Goal: Information Seeking & Learning: Learn about a topic

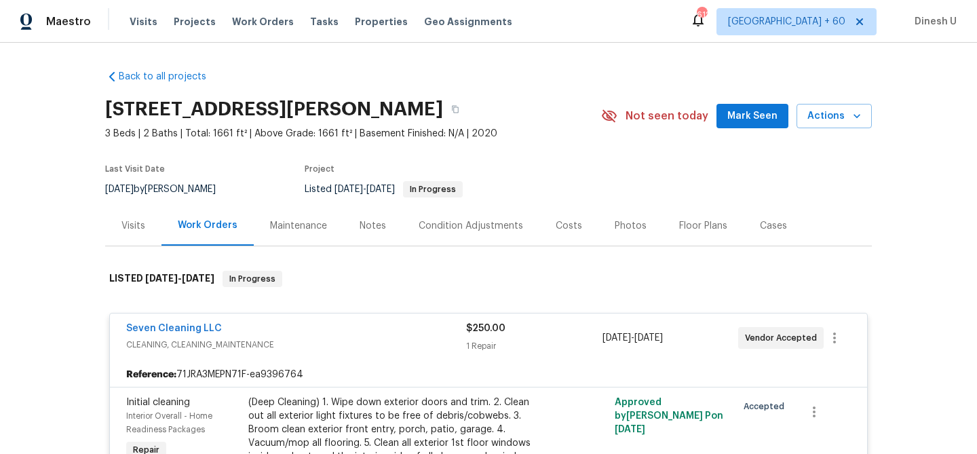
click at [246, 23] on span "Work Orders" at bounding box center [263, 22] width 62 height 14
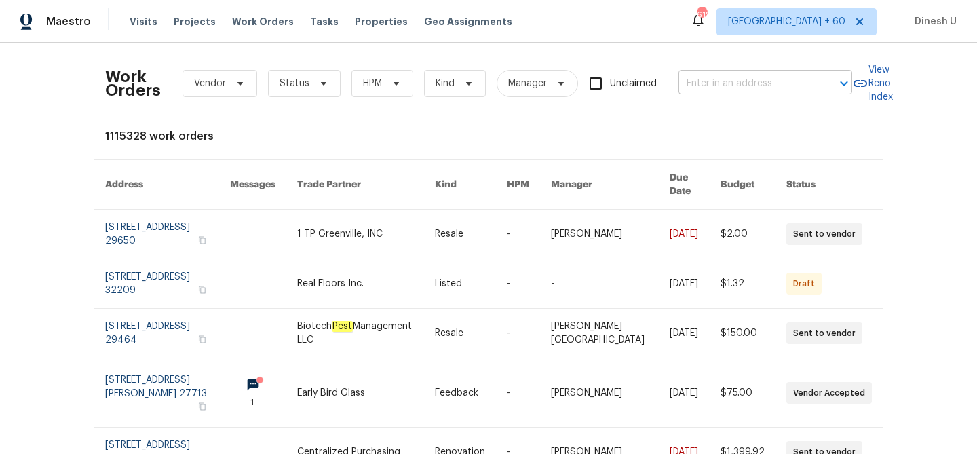
click at [693, 85] on input "text" at bounding box center [746, 83] width 136 height 21
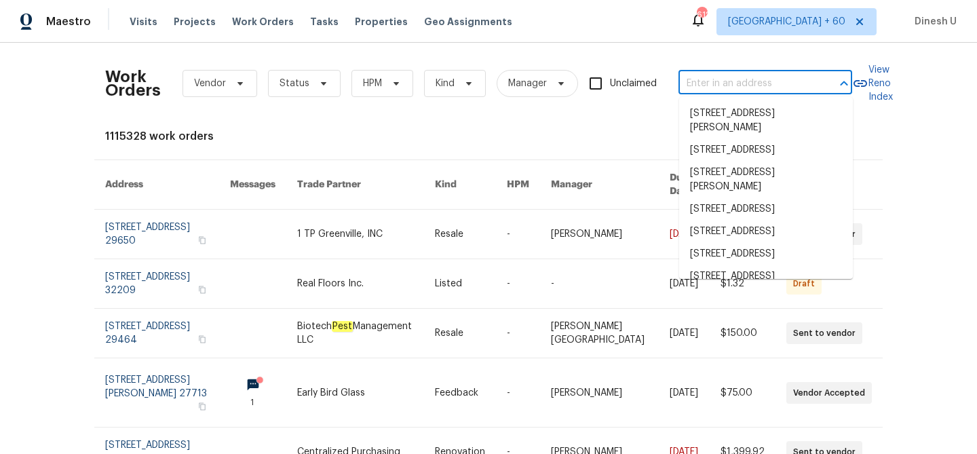
paste input "5705 Southern Belle Dr Killeen, TX 76542"
type input "5705 Southern Belle Dr Killeen, TX 76542"
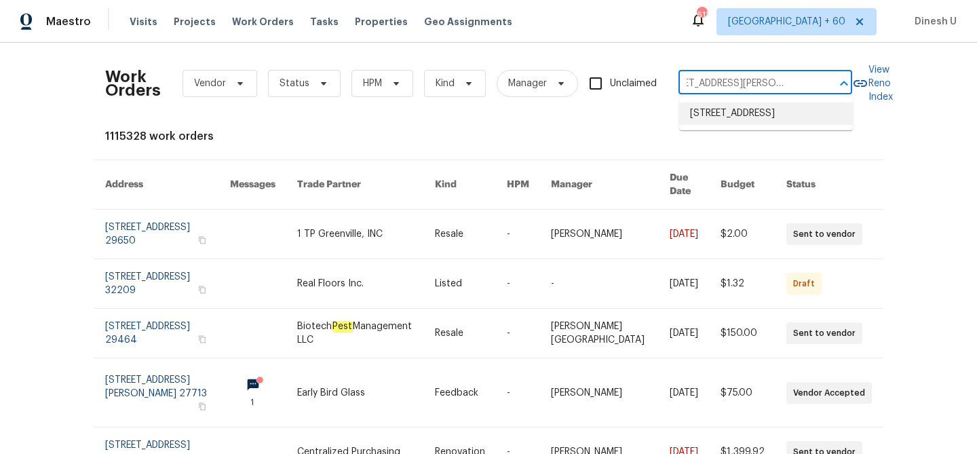
click at [706, 125] on li "5705 Southern Belle Dr, Killeen, TX 76542" at bounding box center [766, 113] width 174 height 22
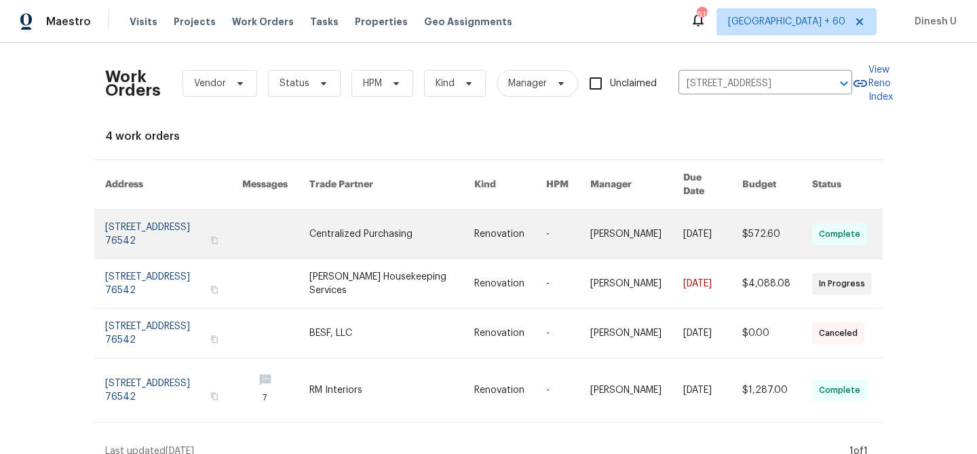
click at [180, 210] on link at bounding box center [173, 234] width 137 height 49
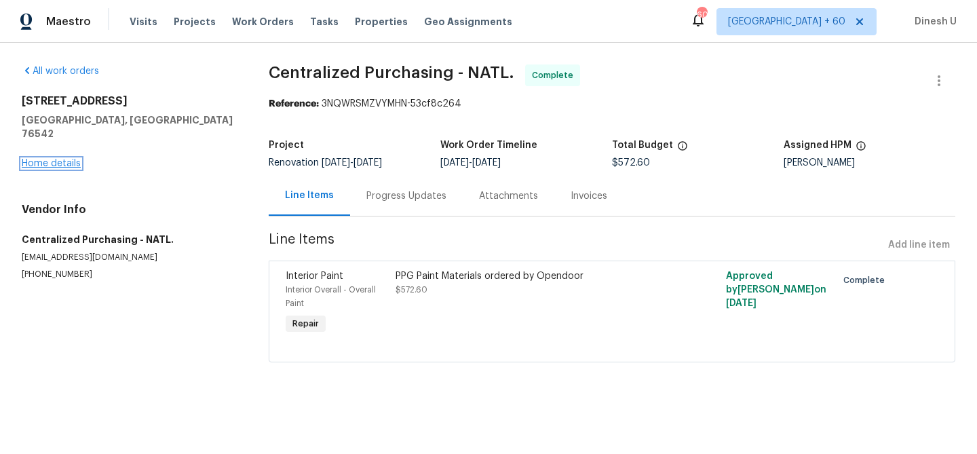
click at [56, 159] on link "Home details" at bounding box center [51, 163] width 59 height 9
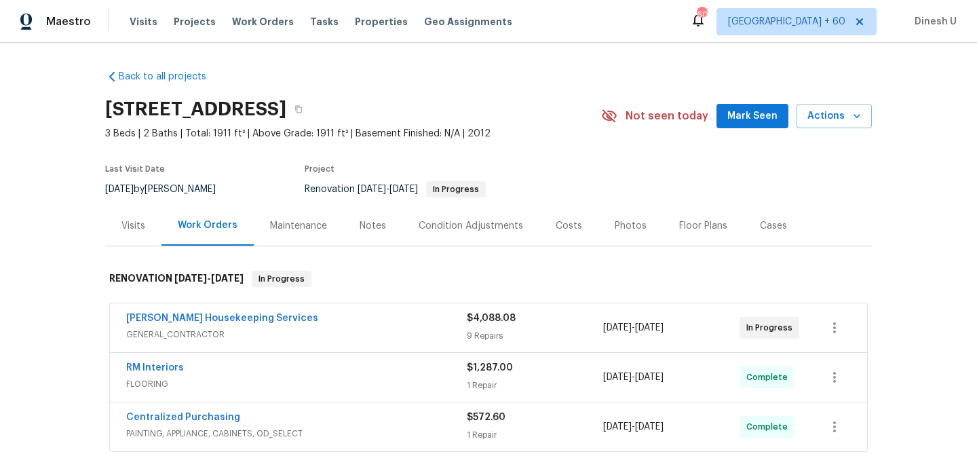
click at [132, 219] on div "Visits" at bounding box center [133, 226] width 24 height 14
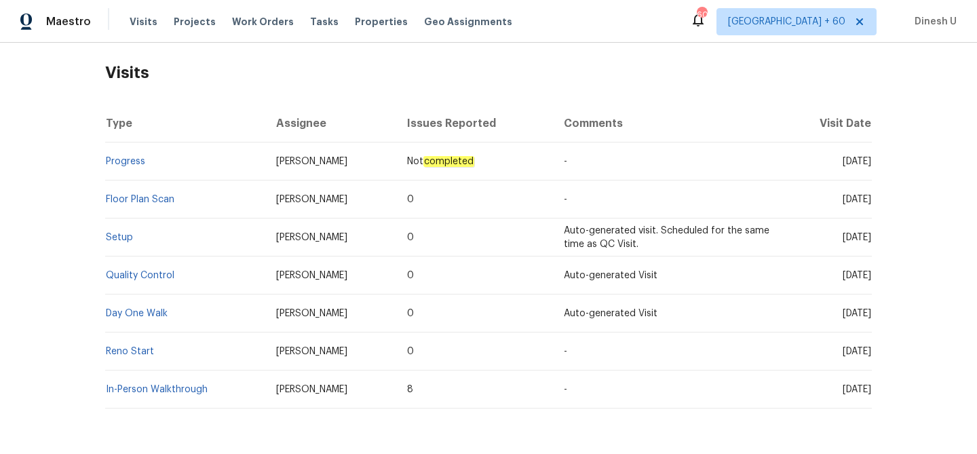
scroll to position [207, 0]
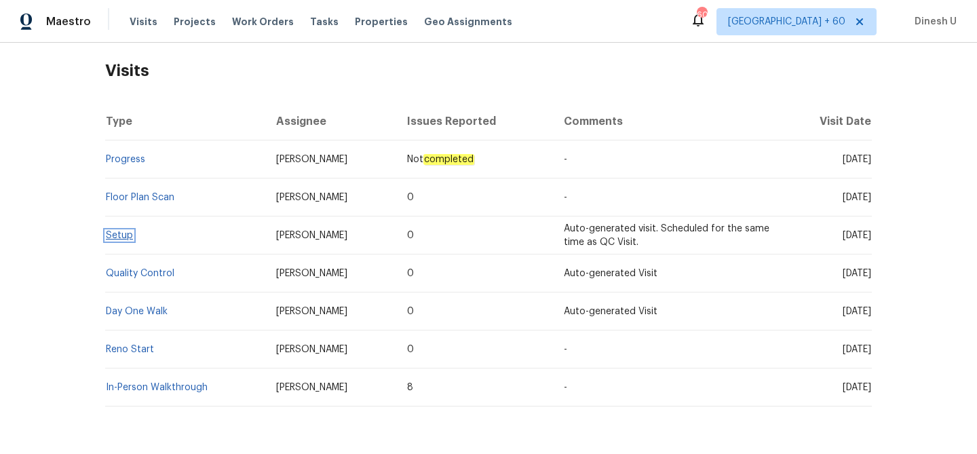
click at [115, 237] on link "Setup" at bounding box center [119, 235] width 27 height 9
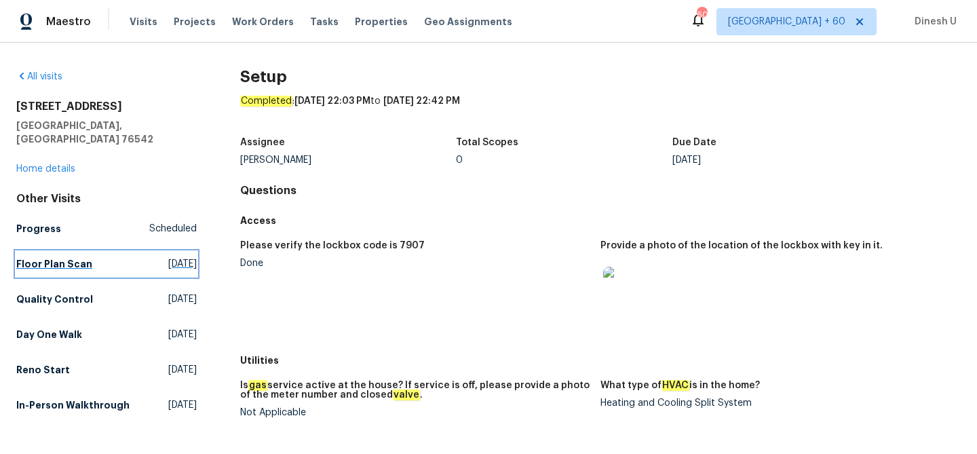
click at [168, 257] on span "Tue, Aug 26 2025" at bounding box center [182, 264] width 28 height 14
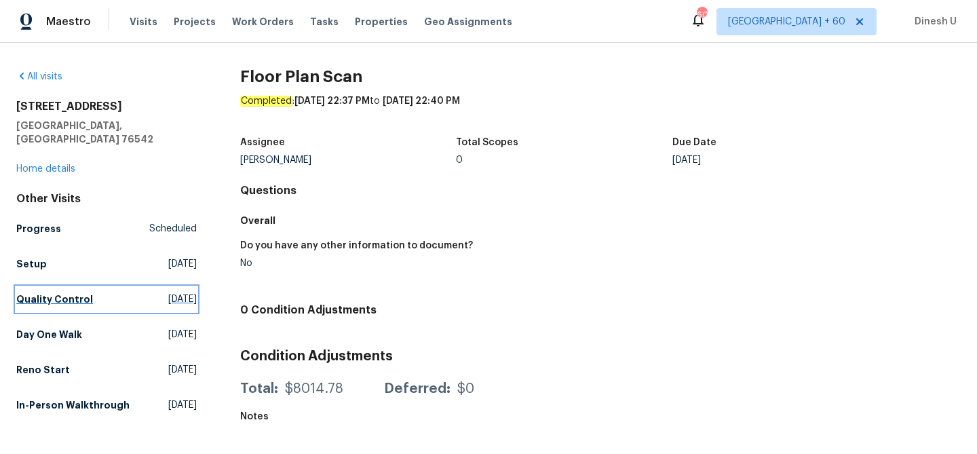
click at [168, 292] on span "Tue, Aug 26 2025" at bounding box center [182, 299] width 28 height 14
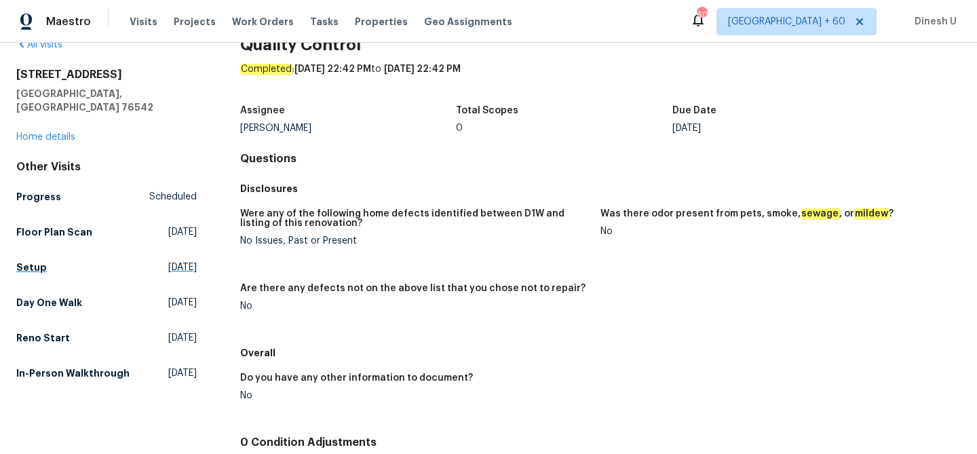
scroll to position [36, 0]
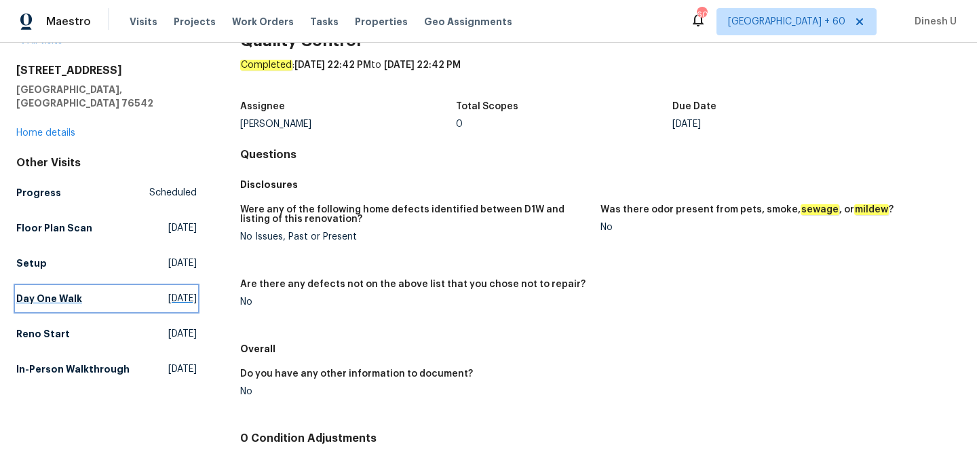
click at [168, 292] on span "Fri, Aug 22 2025" at bounding box center [182, 299] width 28 height 14
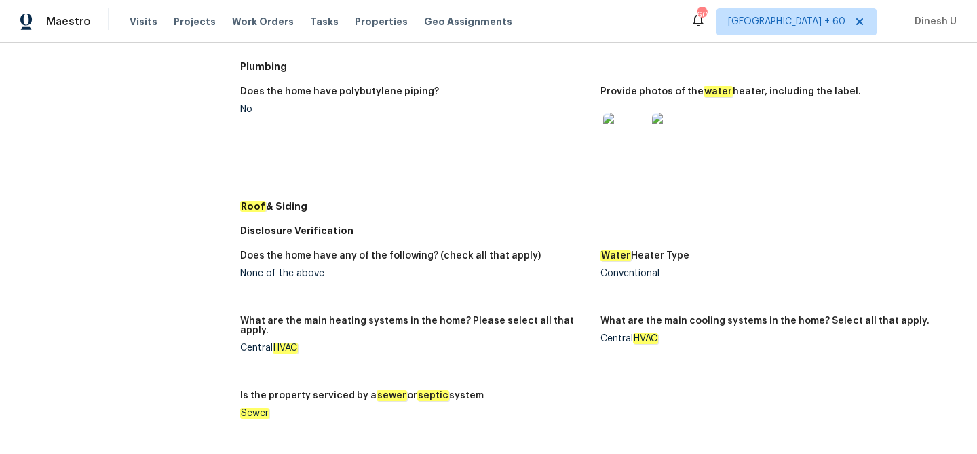
scroll to position [519, 0]
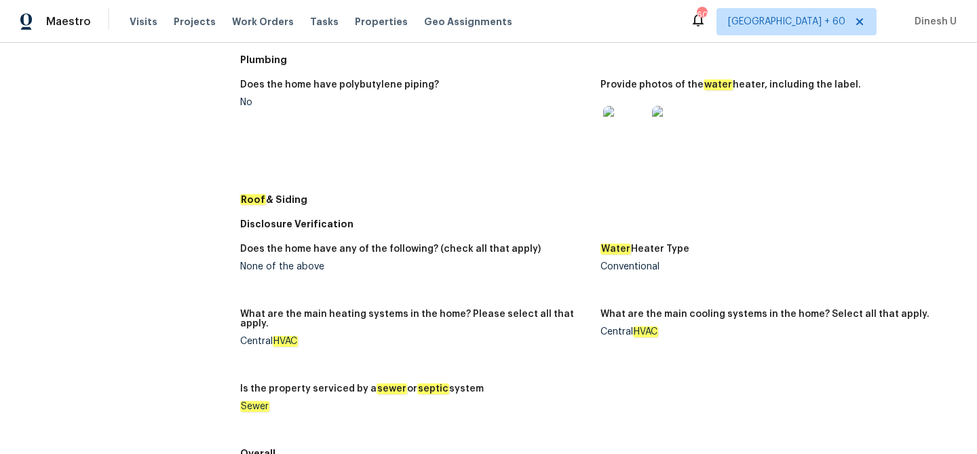
click at [685, 123] on img at bounding box center [673, 127] width 43 height 43
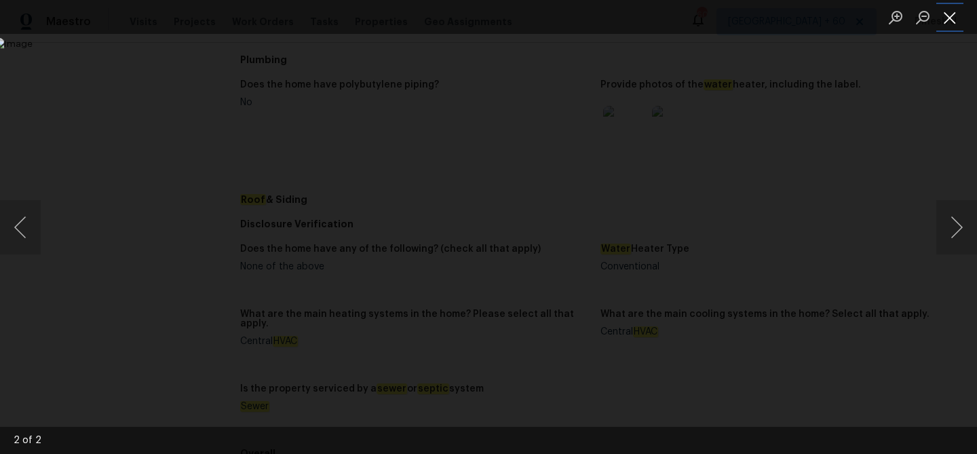
click at [946, 24] on button "Close lightbox" at bounding box center [949, 17] width 27 height 24
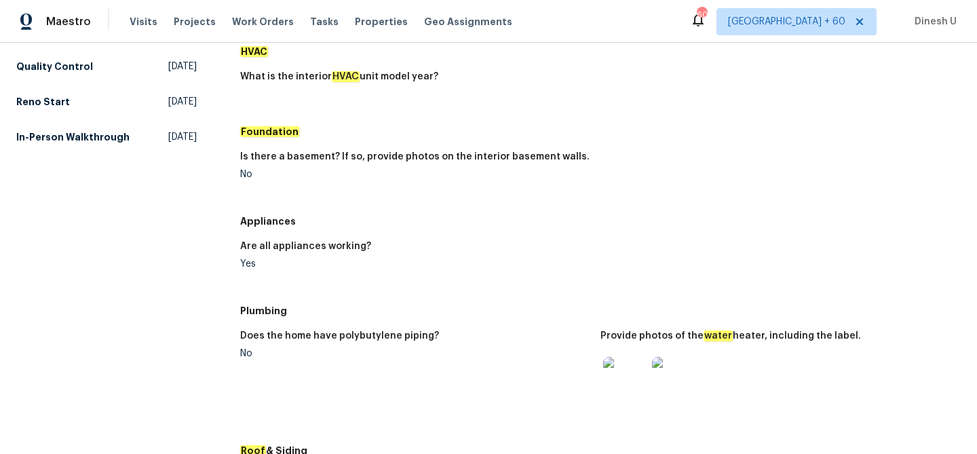
scroll to position [0, 0]
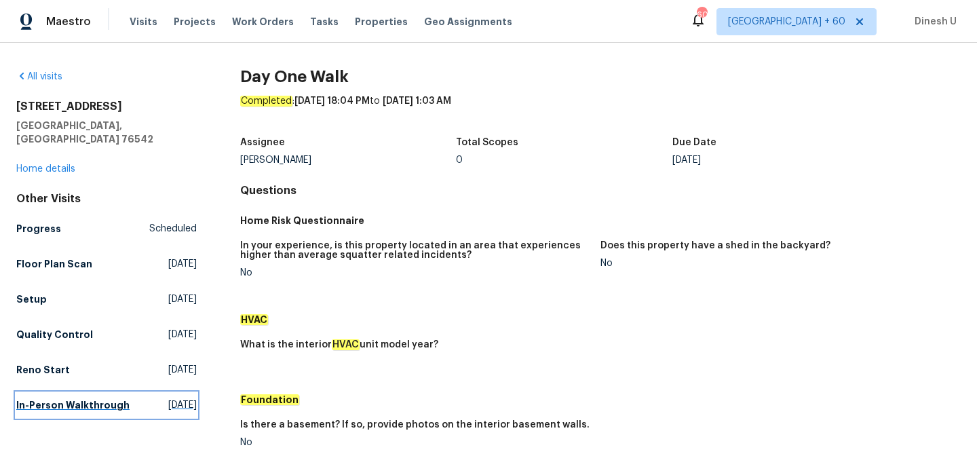
click at [168, 398] on span "Fri, Jul 11 2025" at bounding box center [182, 405] width 28 height 14
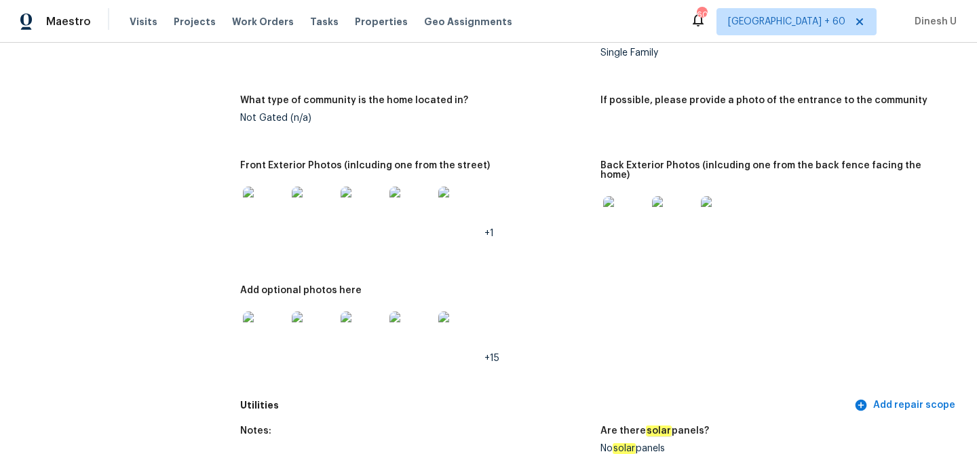
scroll to position [569, 0]
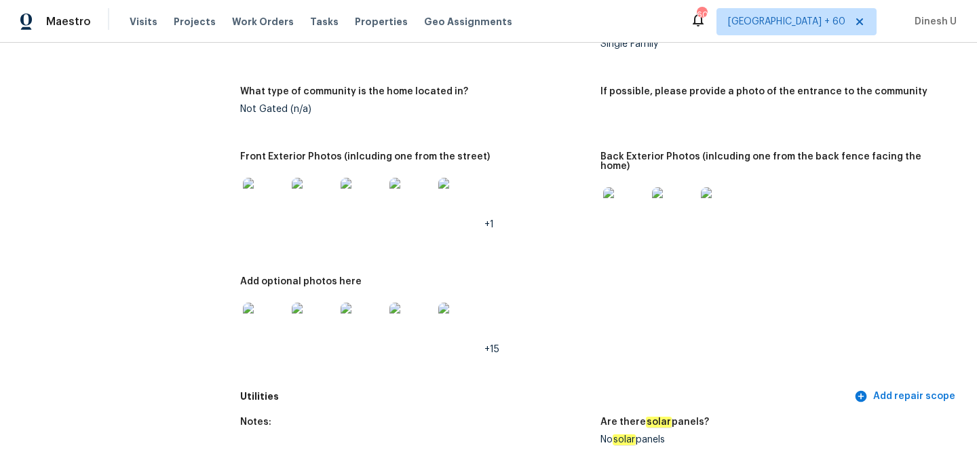
click at [623, 218] on img at bounding box center [624, 208] width 43 height 43
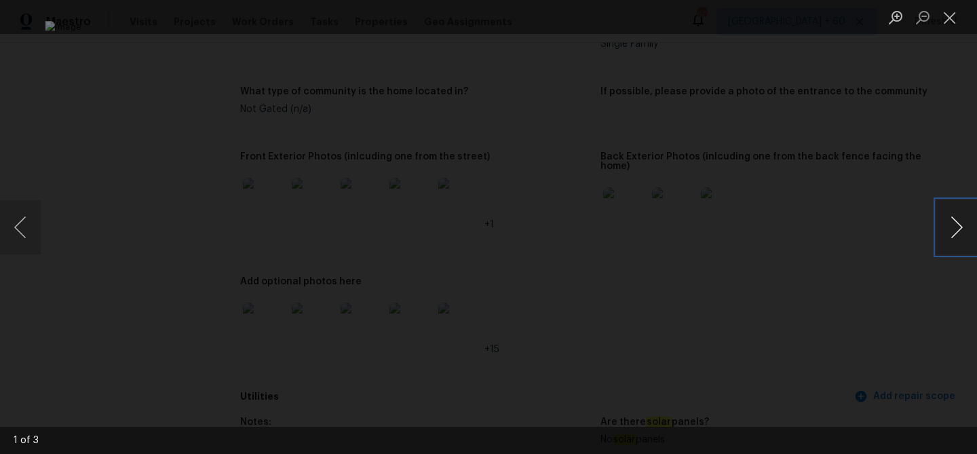
click at [957, 233] on button "Next image" at bounding box center [956, 227] width 41 height 54
click at [948, 12] on button "Close lightbox" at bounding box center [949, 17] width 27 height 24
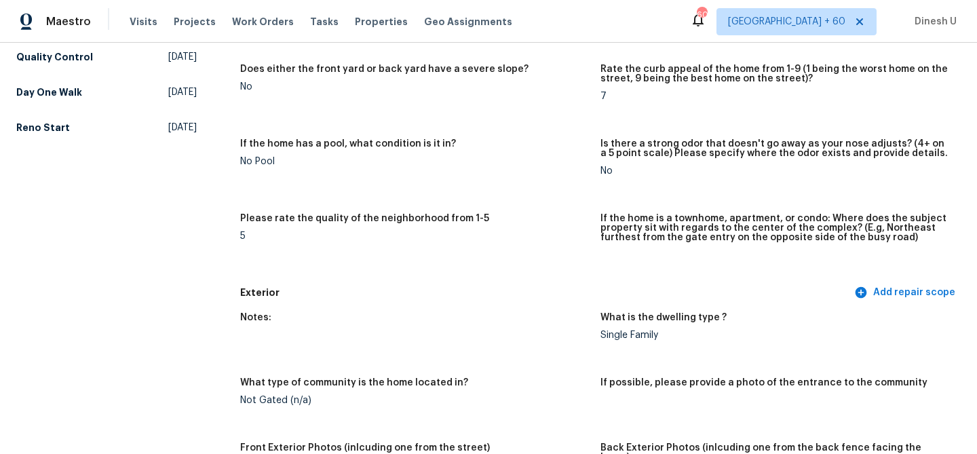
scroll to position [0, 0]
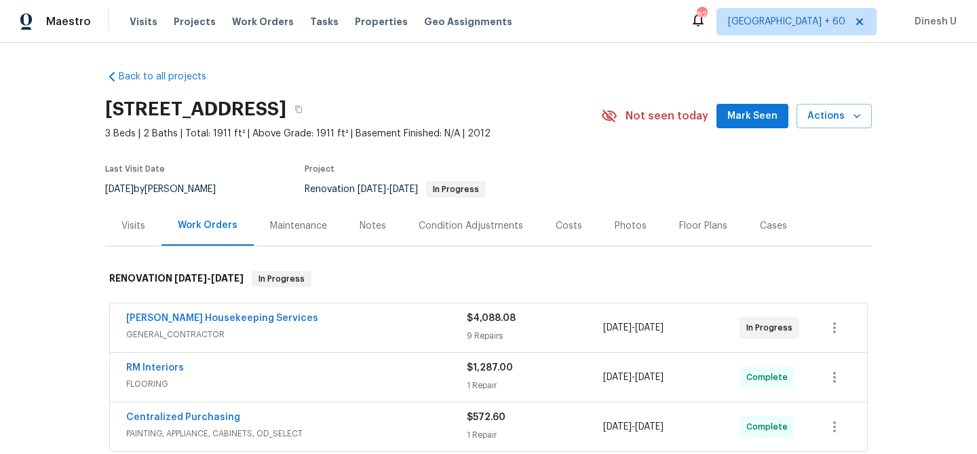
scroll to position [81, 0]
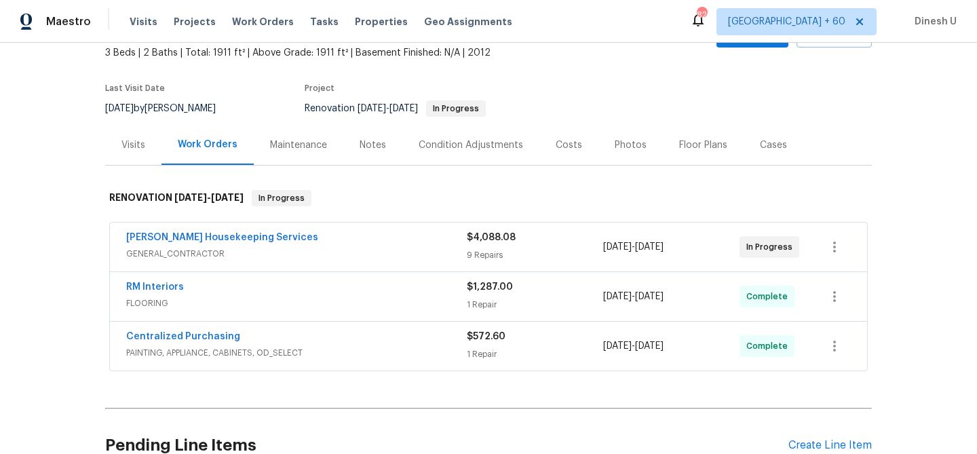
click at [493, 249] on div "9 Repairs" at bounding box center [535, 255] width 136 height 14
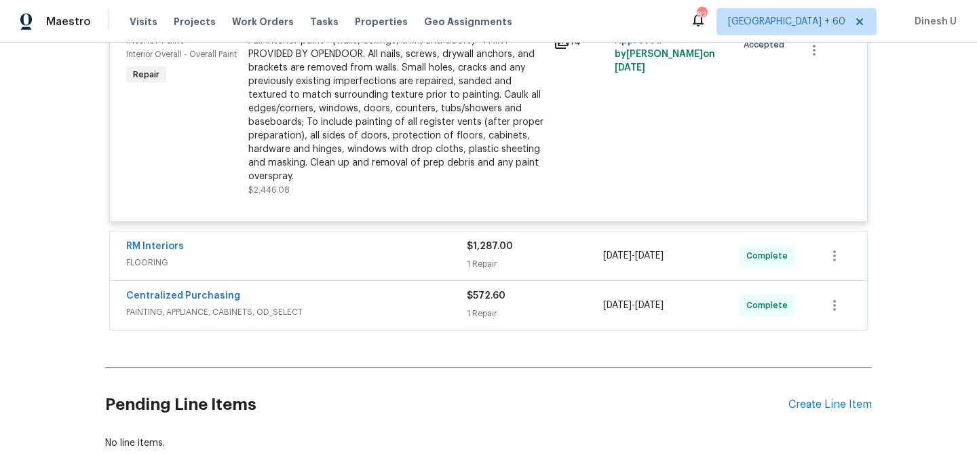
scroll to position [1735, 0]
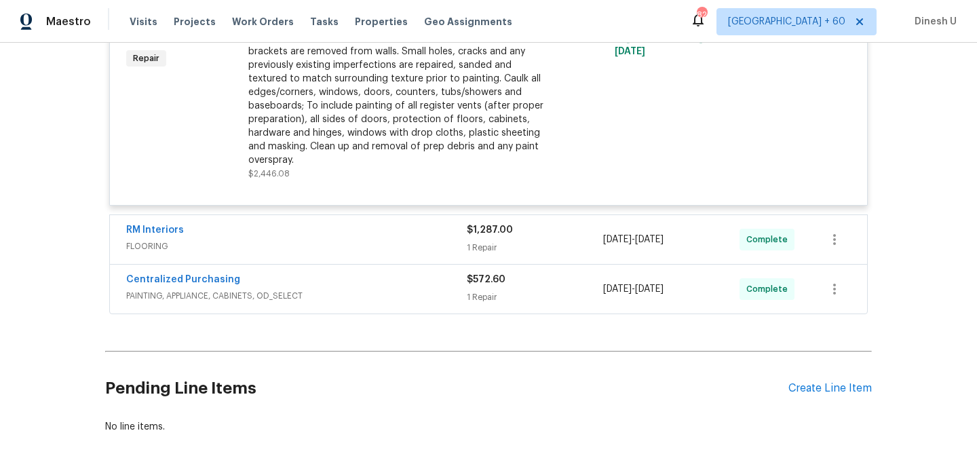
click at [473, 227] on div "$1,287.00 1 Repair" at bounding box center [535, 239] width 136 height 33
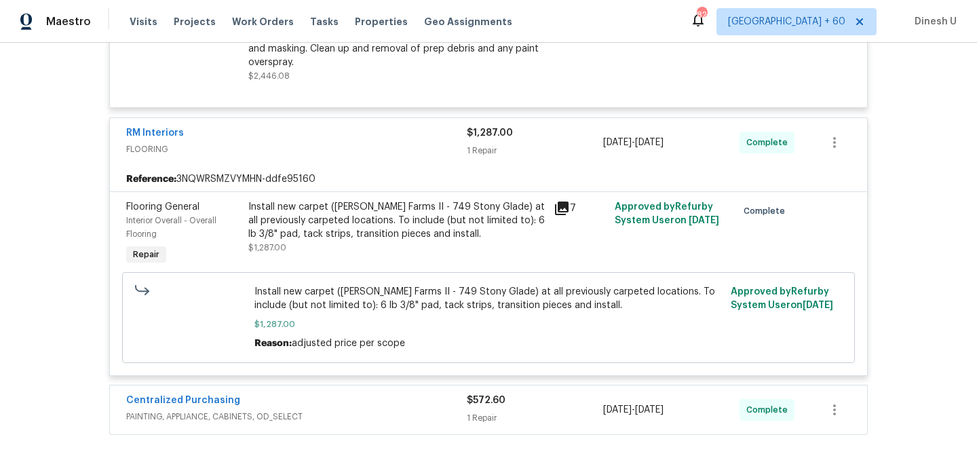
scroll to position [1834, 0]
drag, startPoint x: 496, startPoint y: 283, endPoint x: 653, endPoint y: 277, distance: 156.8
click at [653, 284] on span "Install new carpet (Abshire Farms II - 749 Stony Glade) at all previously carpe…" at bounding box center [488, 297] width 469 height 27
copy span "at all previously carpeted locations."
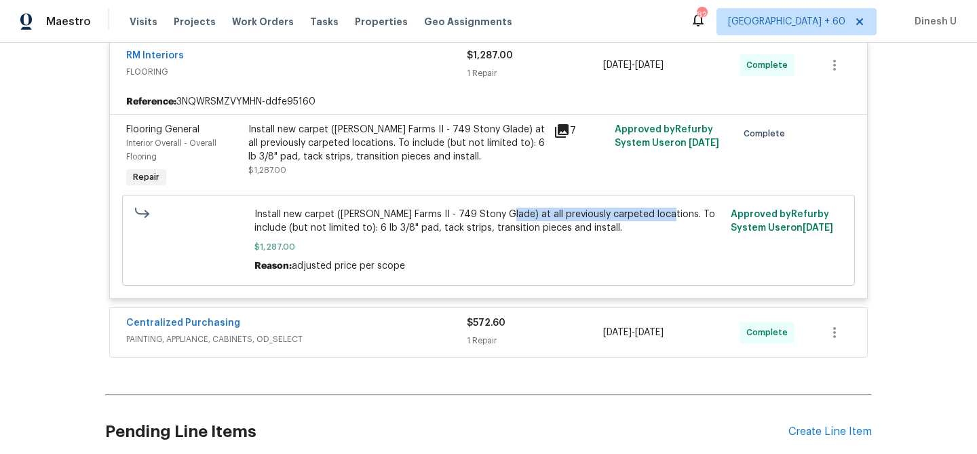
scroll to position [1917, 0]
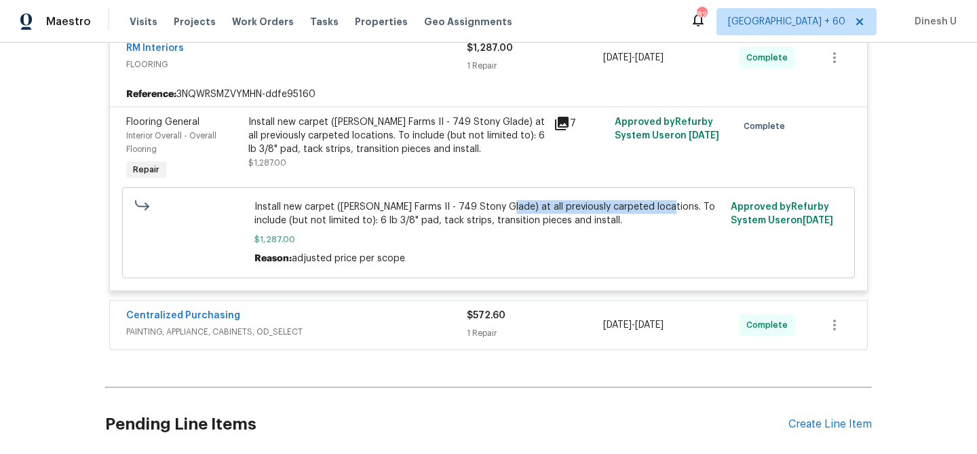
click at [484, 326] on div "1 Repair" at bounding box center [535, 333] width 136 height 14
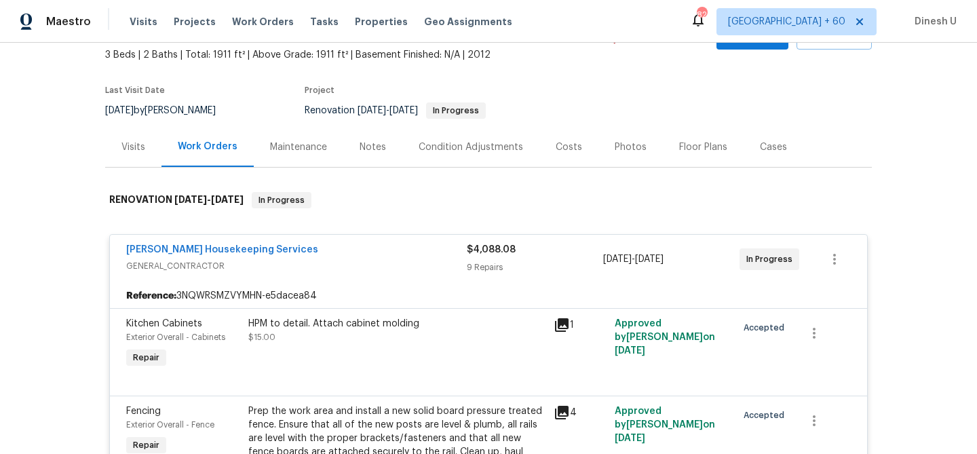
scroll to position [0, 0]
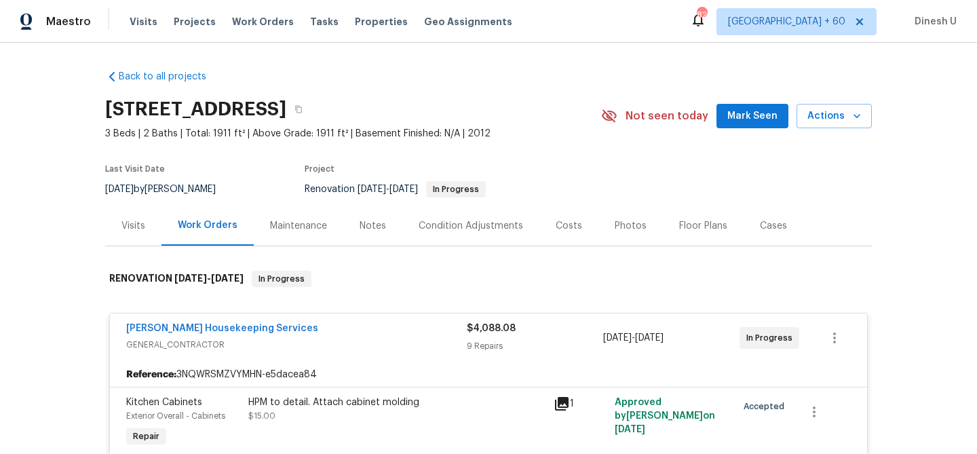
click at [140, 220] on div "Visits" at bounding box center [133, 226] width 24 height 14
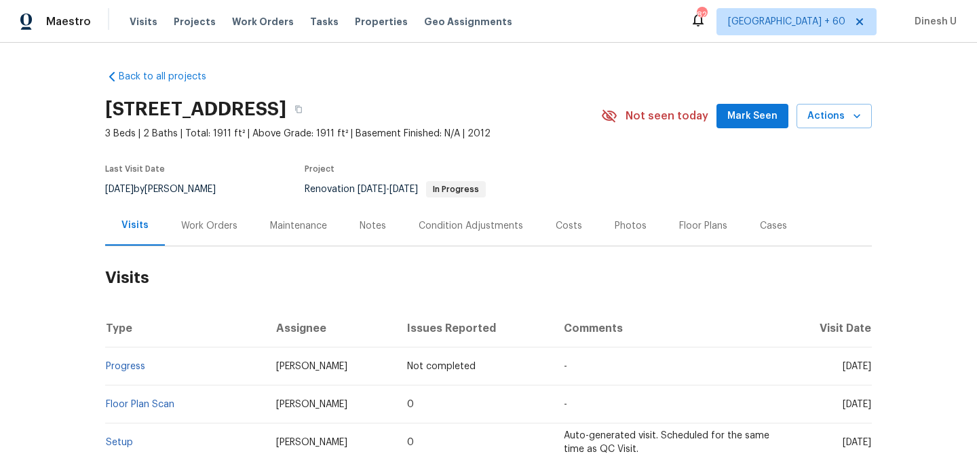
click at [221, 221] on div "Work Orders" at bounding box center [209, 226] width 56 height 14
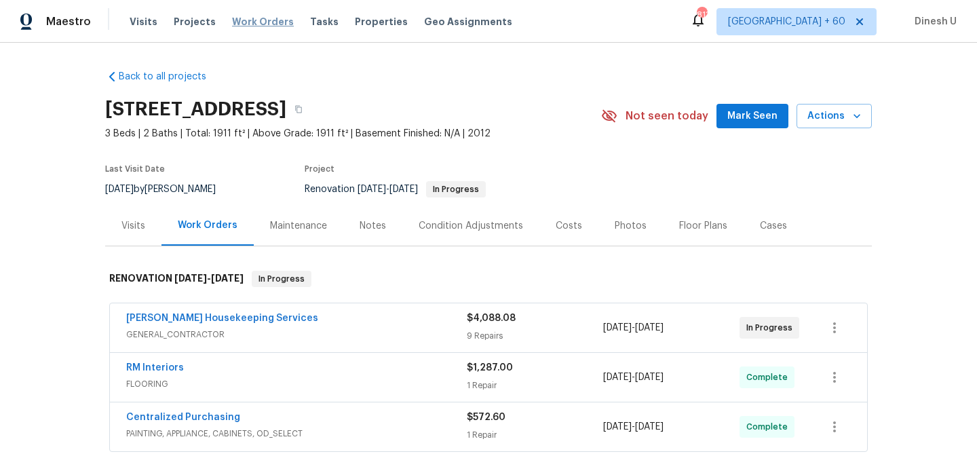
click at [255, 25] on span "Work Orders" at bounding box center [263, 22] width 62 height 14
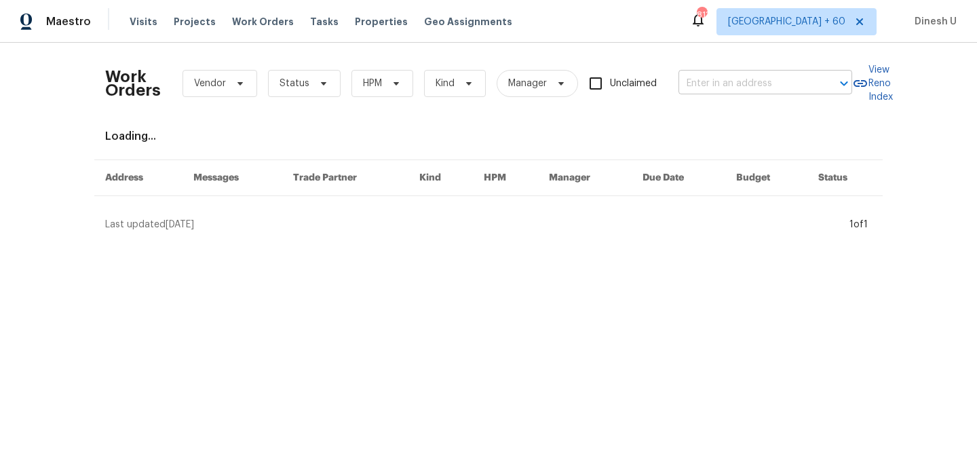
click at [729, 88] on input "text" at bounding box center [746, 83] width 136 height 21
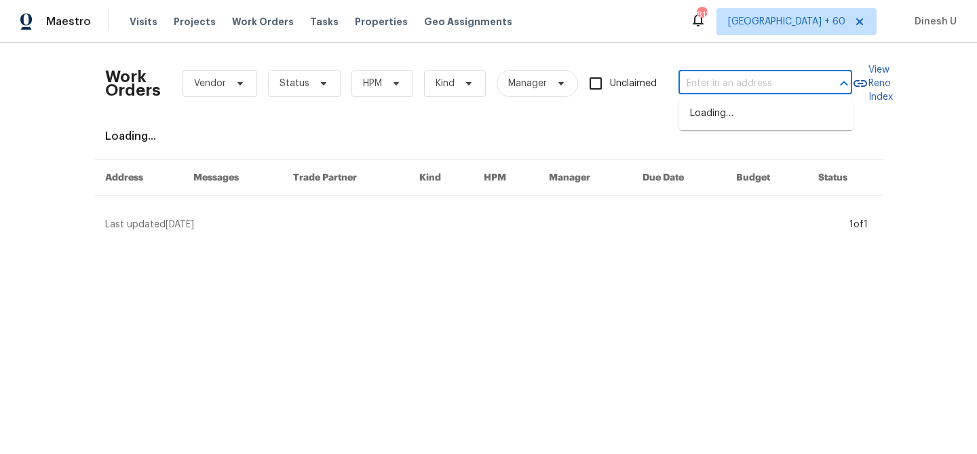
paste input "8204 Coosa Ct Raleigh, NC 27616"
type input "8204 Coosa Ct Raleigh, NC 27616"
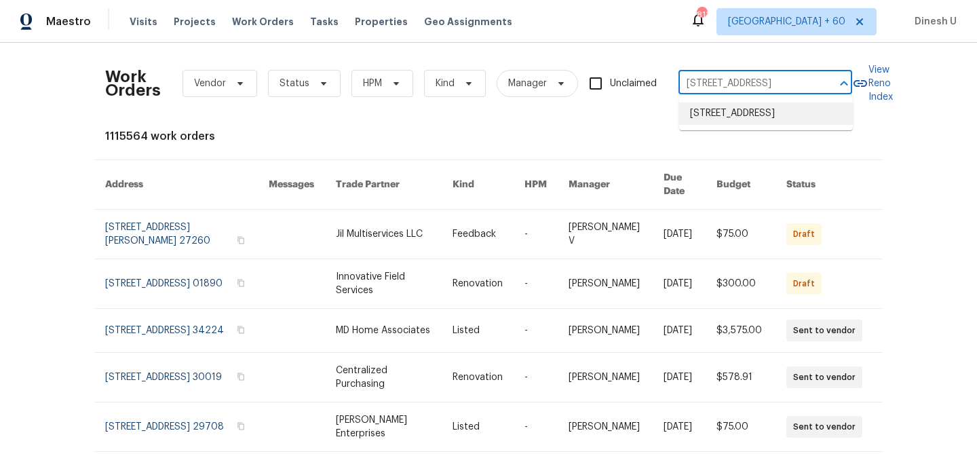
click at [718, 107] on li "[STREET_ADDRESS]" at bounding box center [766, 113] width 174 height 22
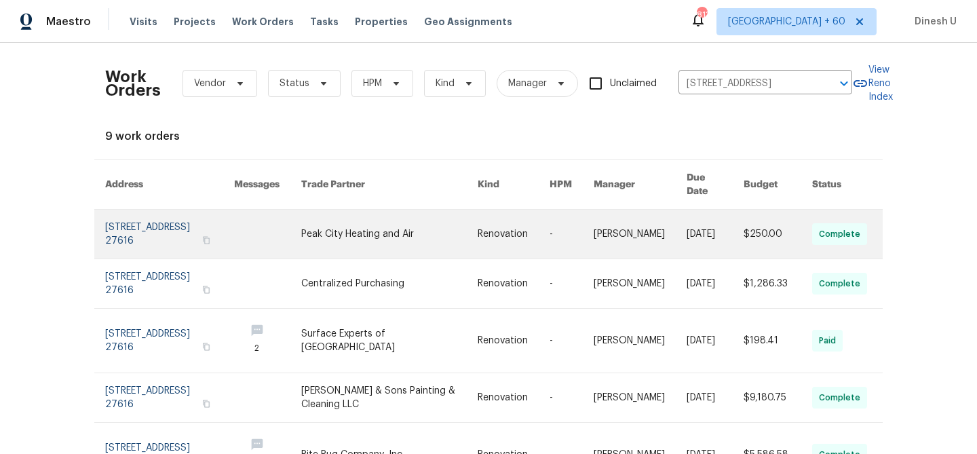
click at [119, 211] on link at bounding box center [169, 234] width 129 height 49
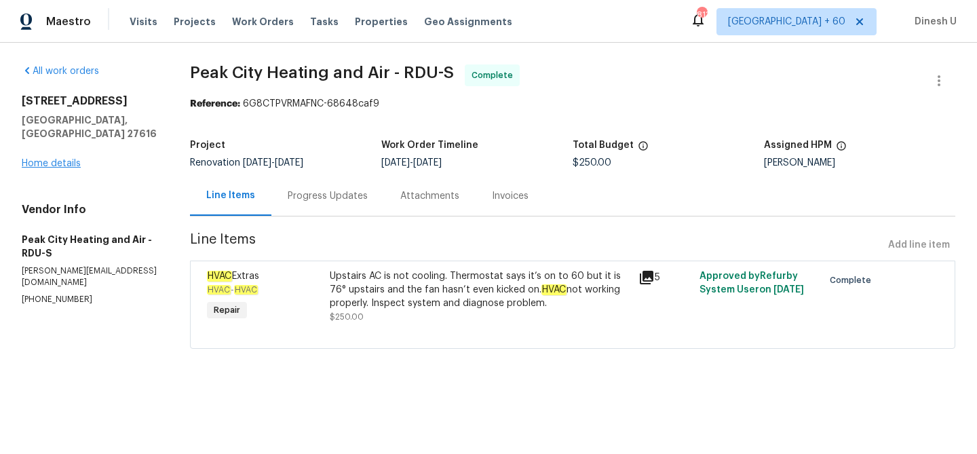
click at [39, 159] on link "Home details" at bounding box center [51, 163] width 59 height 9
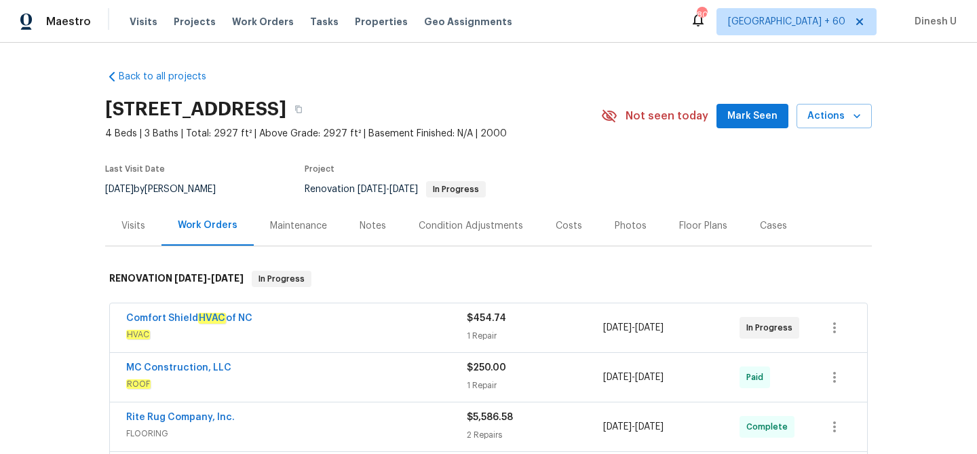
scroll to position [43, 0]
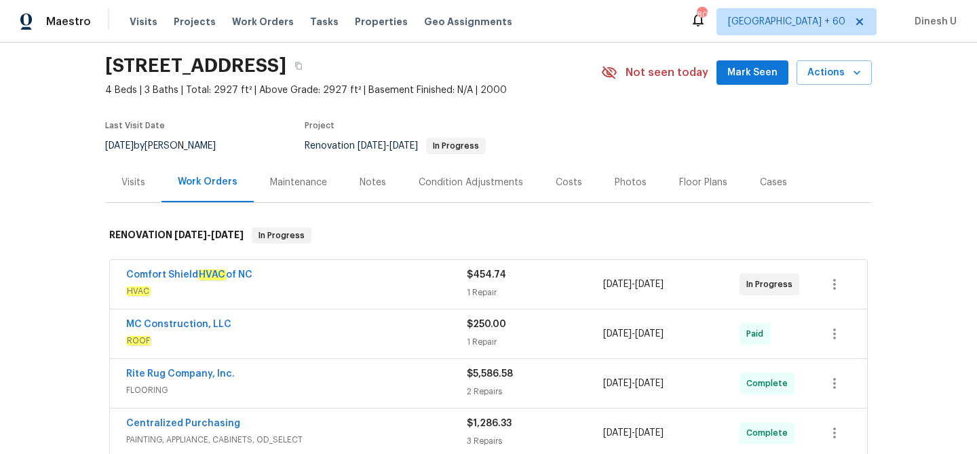
click at [121, 173] on div "Visits" at bounding box center [133, 182] width 56 height 40
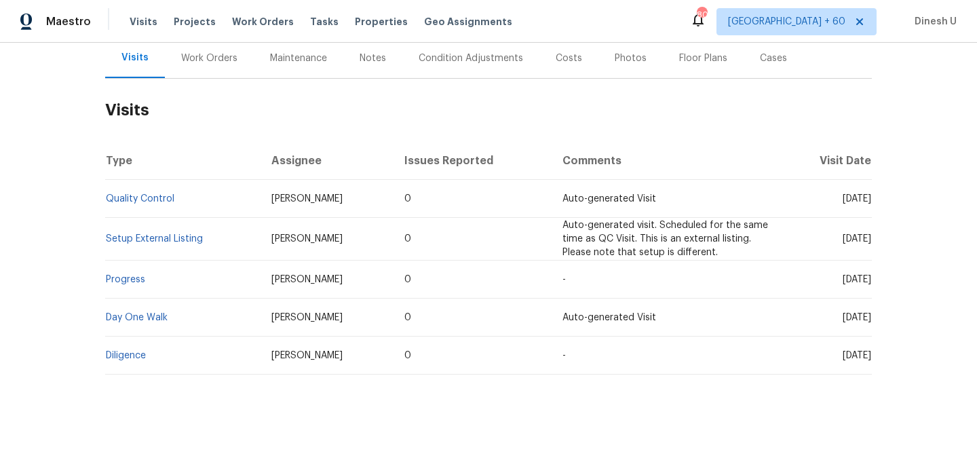
scroll to position [180, 0]
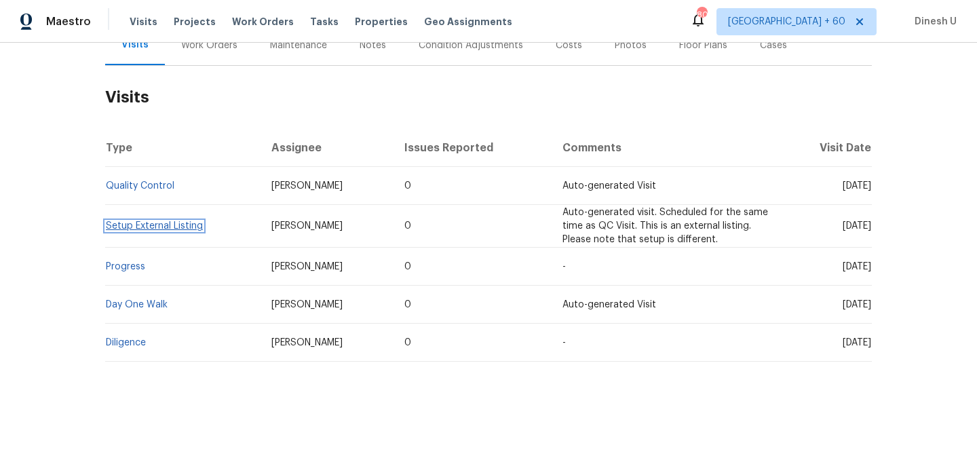
click at [131, 226] on link "Setup External Listing" at bounding box center [154, 225] width 97 height 9
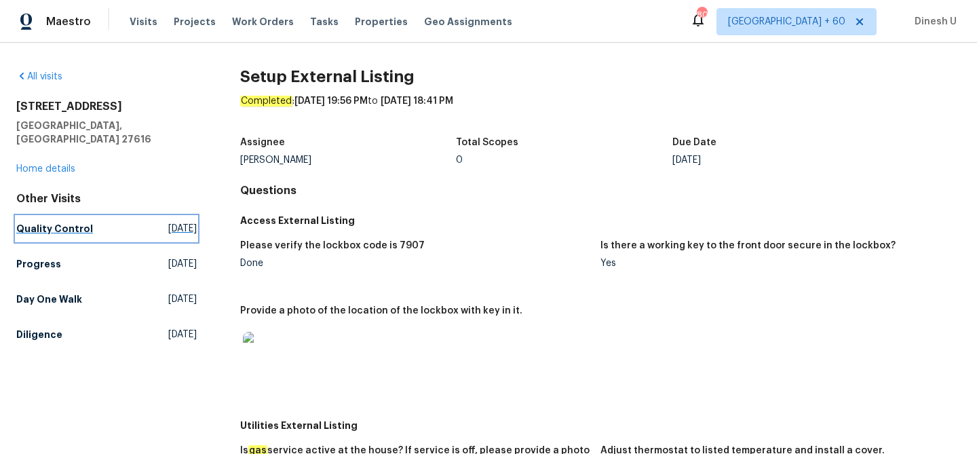
click at [168, 222] on span "Sun, Aug 24 2025" at bounding box center [182, 229] width 28 height 14
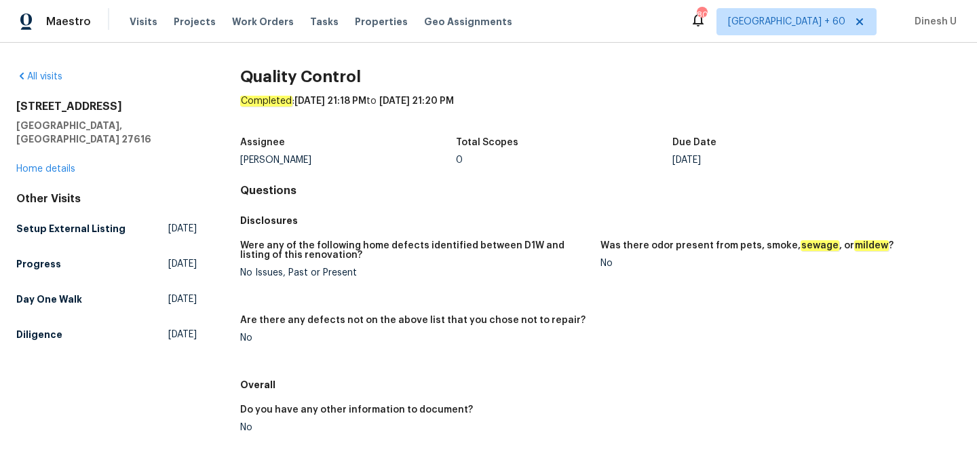
scroll to position [20, 0]
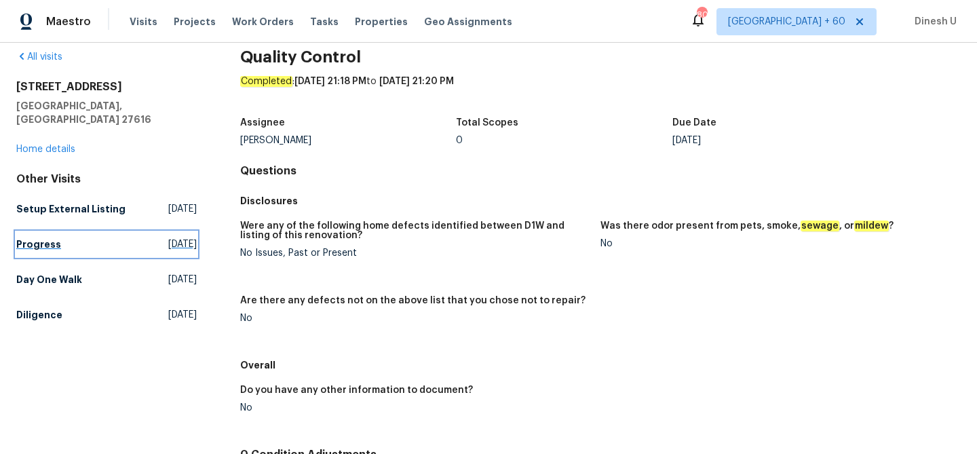
click at [168, 237] on span "Wed, Aug 20 2025" at bounding box center [182, 244] width 28 height 14
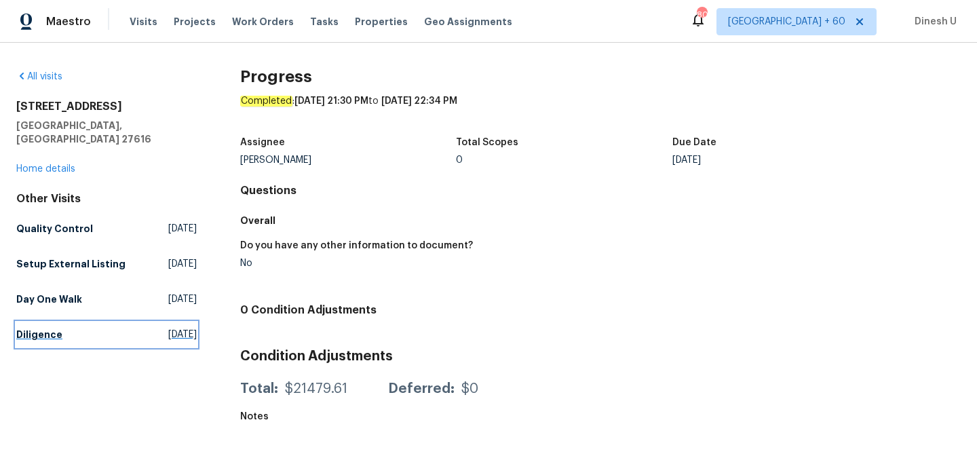
click at [168, 328] on span "Thu, Jul 24 2025" at bounding box center [182, 335] width 28 height 14
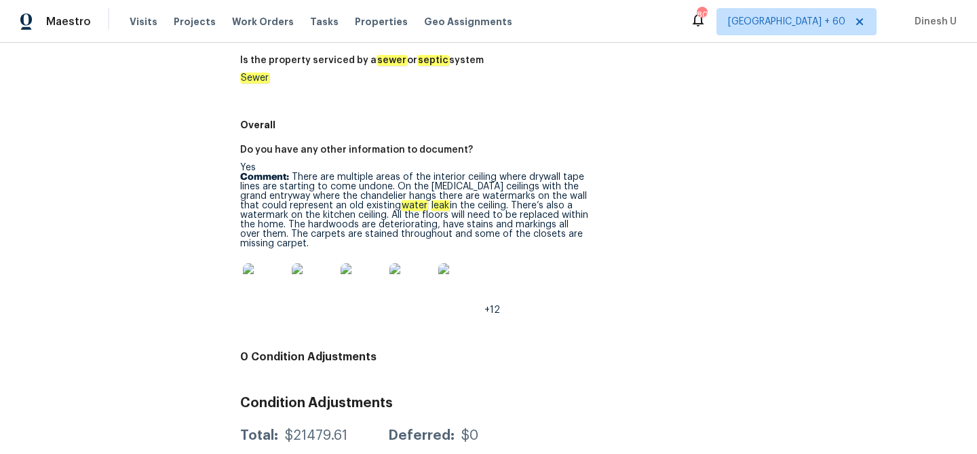
scroll to position [2231, 0]
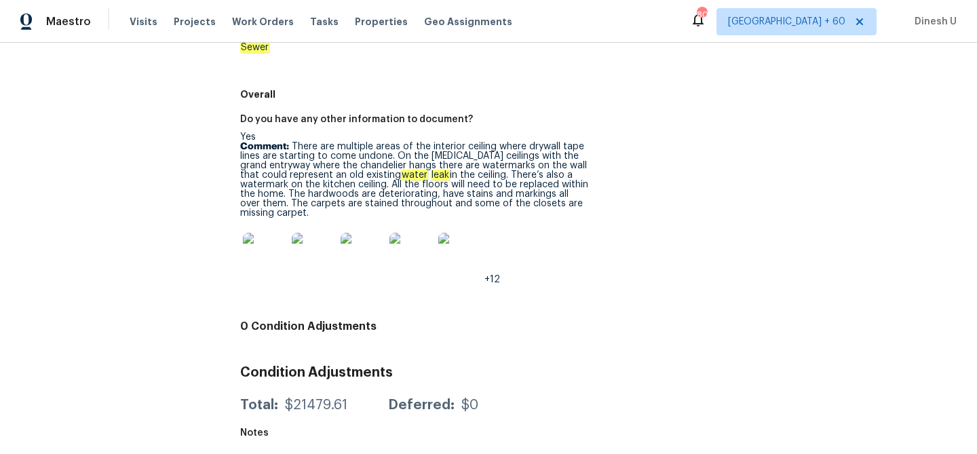
click at [259, 243] on img at bounding box center [264, 254] width 43 height 43
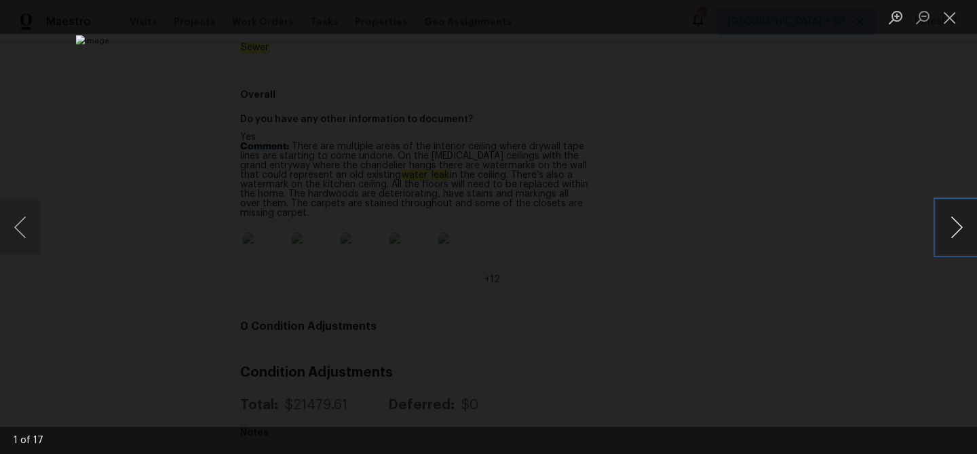
click at [953, 224] on button "Next image" at bounding box center [956, 227] width 41 height 54
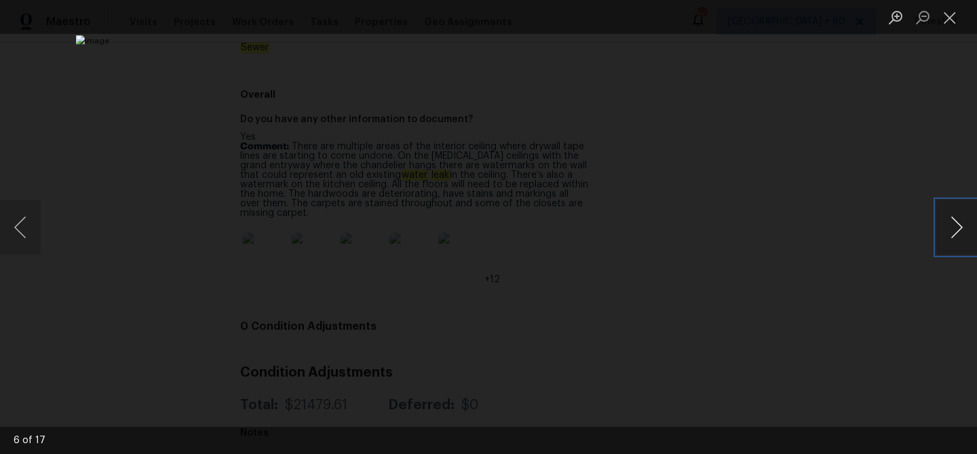
click at [953, 224] on button "Next image" at bounding box center [956, 227] width 41 height 54
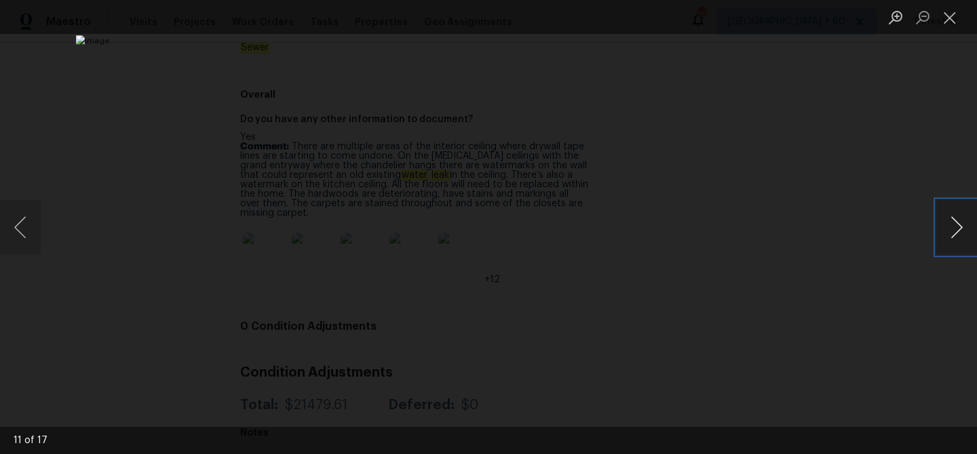
click at [953, 224] on button "Next image" at bounding box center [956, 227] width 41 height 54
click at [24, 231] on button "Previous image" at bounding box center [20, 227] width 41 height 54
click at [957, 237] on button "Next image" at bounding box center [956, 227] width 41 height 54
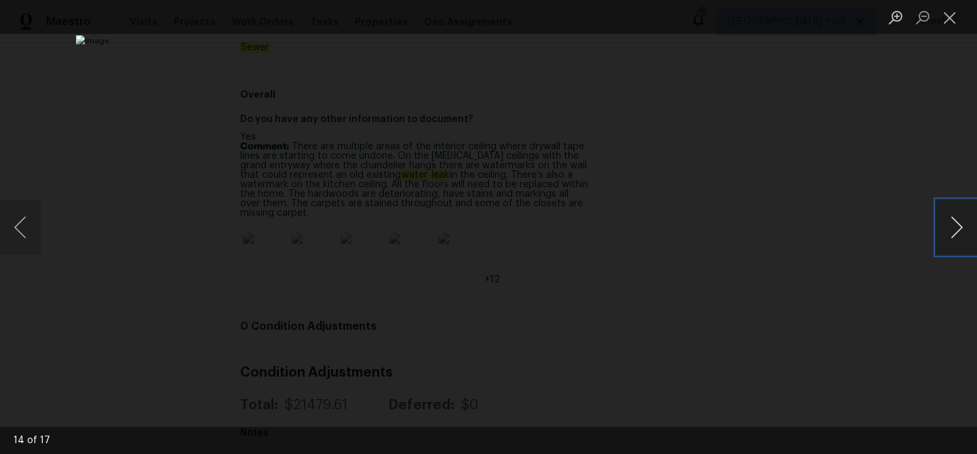
click at [957, 237] on button "Next image" at bounding box center [956, 227] width 41 height 54
click at [26, 229] on button "Previous image" at bounding box center [20, 227] width 41 height 54
click at [959, 223] on button "Next image" at bounding box center [956, 227] width 41 height 54
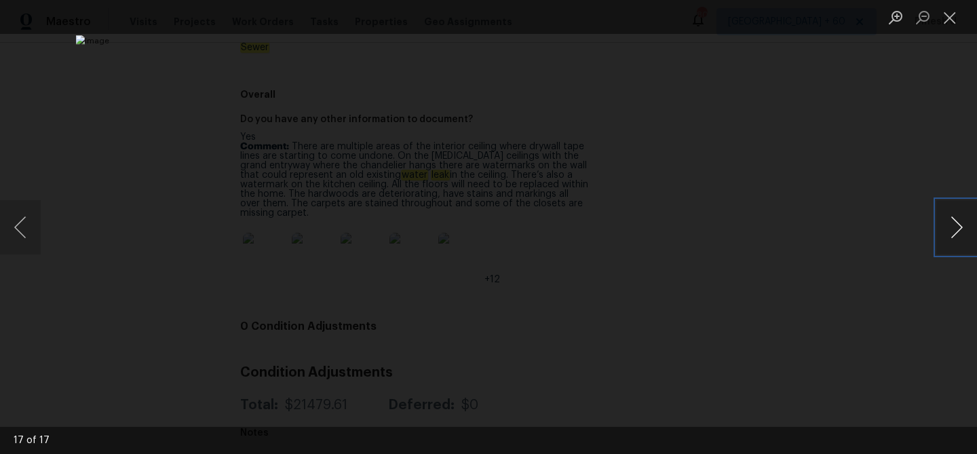
click at [959, 223] on button "Next image" at bounding box center [956, 227] width 41 height 54
click at [942, 20] on button "Close lightbox" at bounding box center [949, 17] width 27 height 24
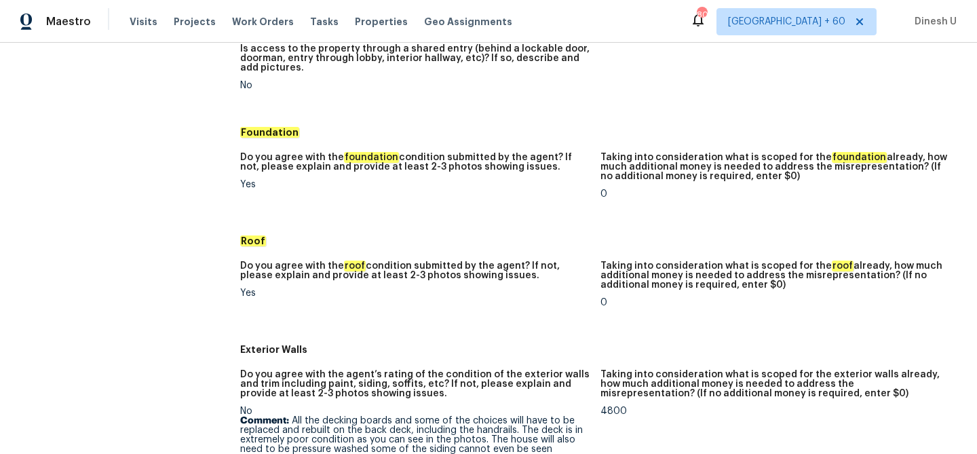
scroll to position [0, 0]
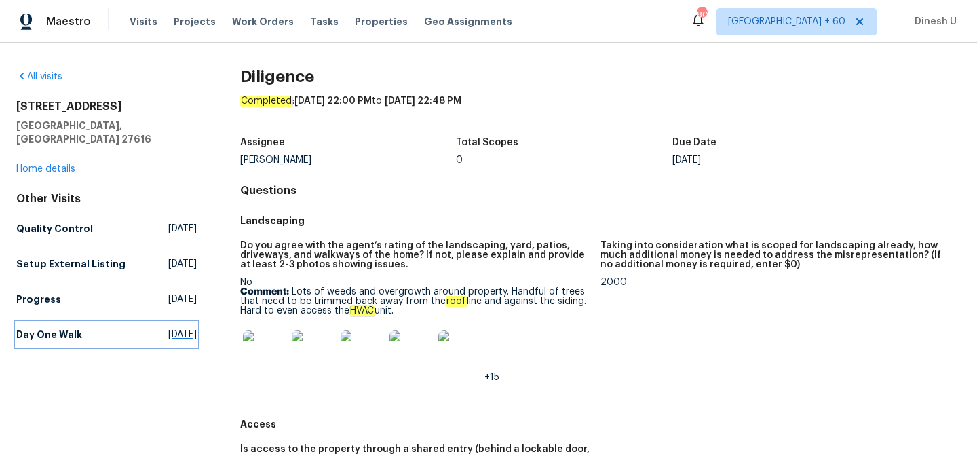
click at [168, 328] on span "Thu, Aug 14 2025" at bounding box center [182, 335] width 28 height 14
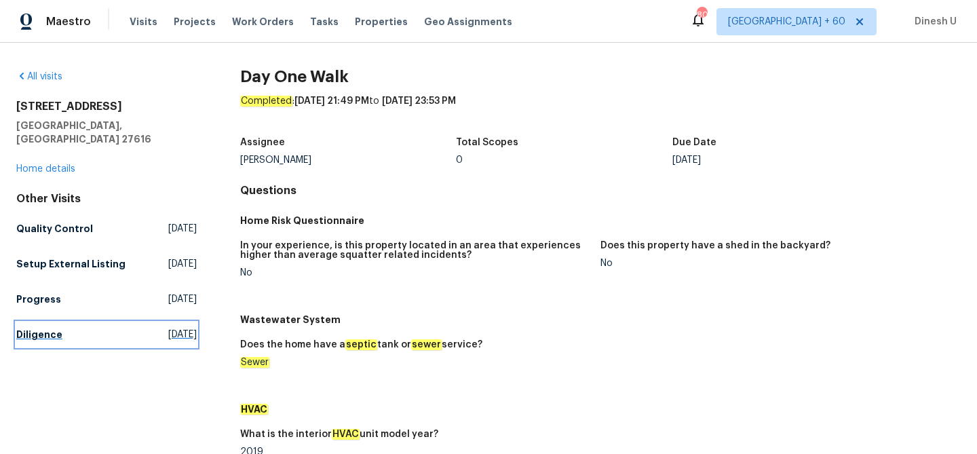
click at [168, 328] on span "Thu, Jul 24 2025" at bounding box center [182, 335] width 28 height 14
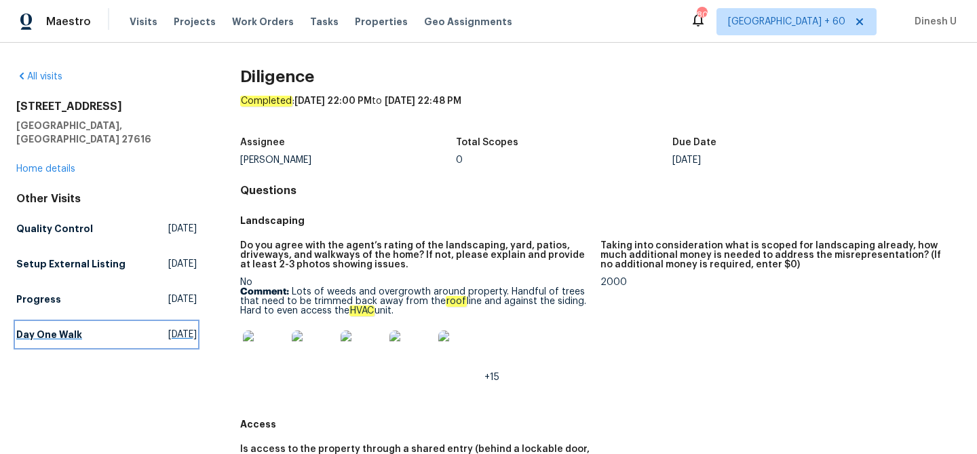
click at [83, 325] on link "Day One Walk Thu, Aug 14 2025" at bounding box center [106, 334] width 180 height 24
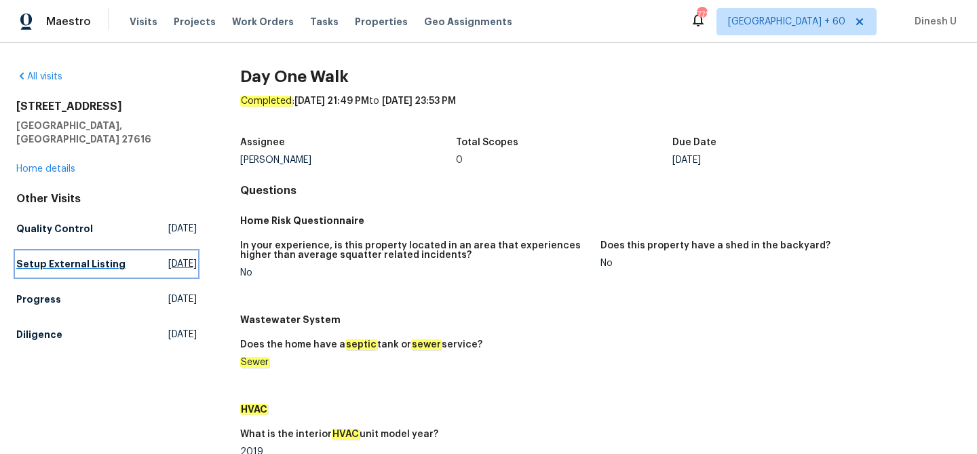
click at [168, 257] on span "Tue, Aug 26 2025" at bounding box center [182, 264] width 28 height 14
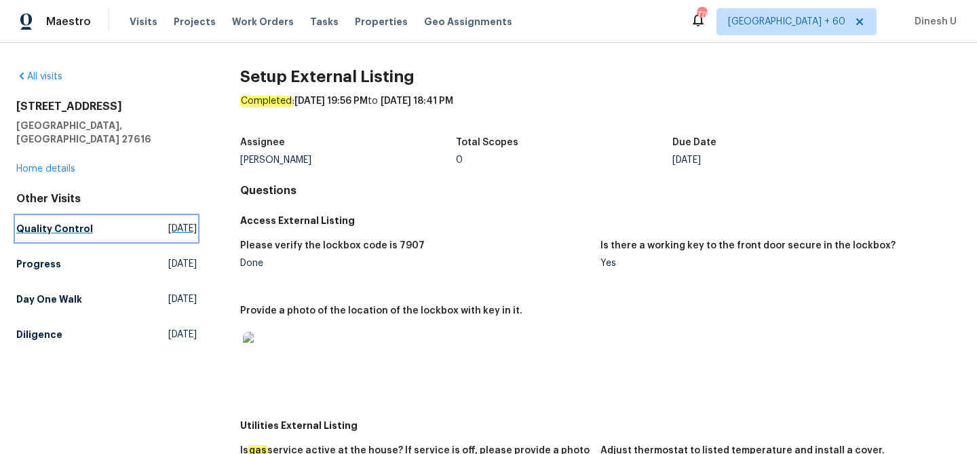
click at [168, 222] on span "Sun, Aug 24 2025" at bounding box center [182, 229] width 28 height 14
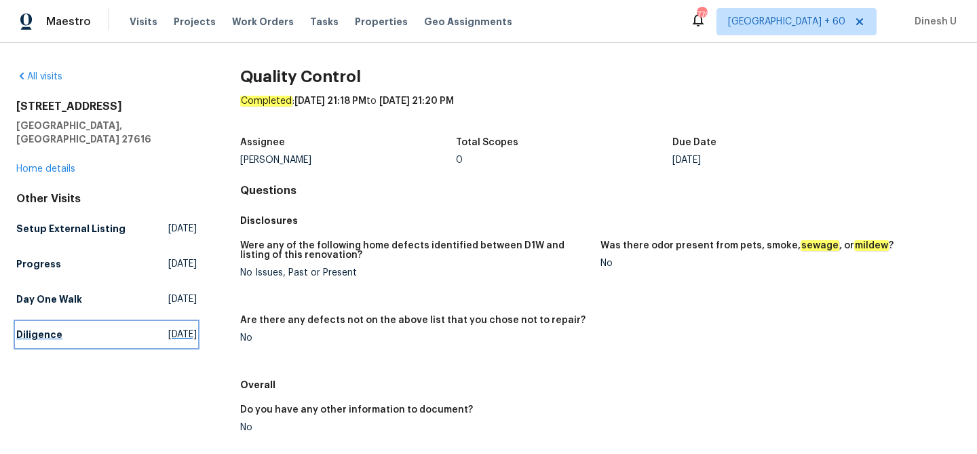
click at [156, 322] on link "Diligence Thu, Jul 24 2025" at bounding box center [106, 334] width 180 height 24
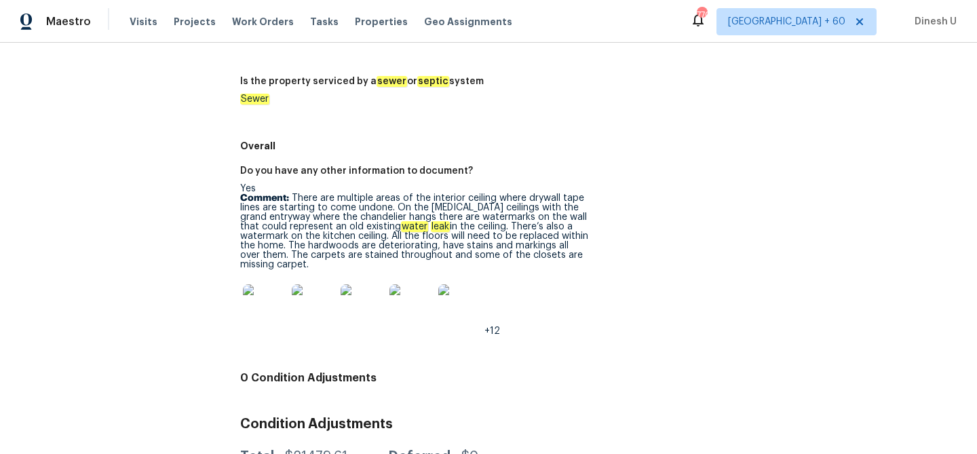
scroll to position [2183, 0]
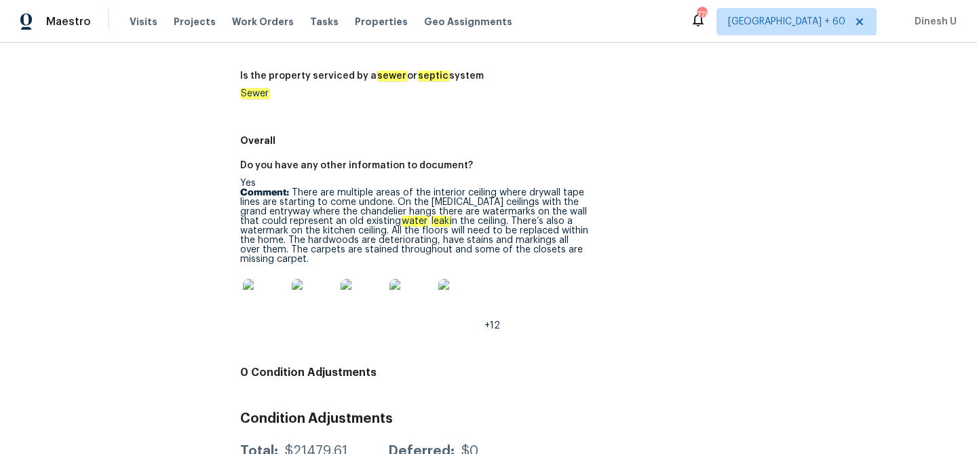
click at [258, 300] on img at bounding box center [264, 300] width 43 height 43
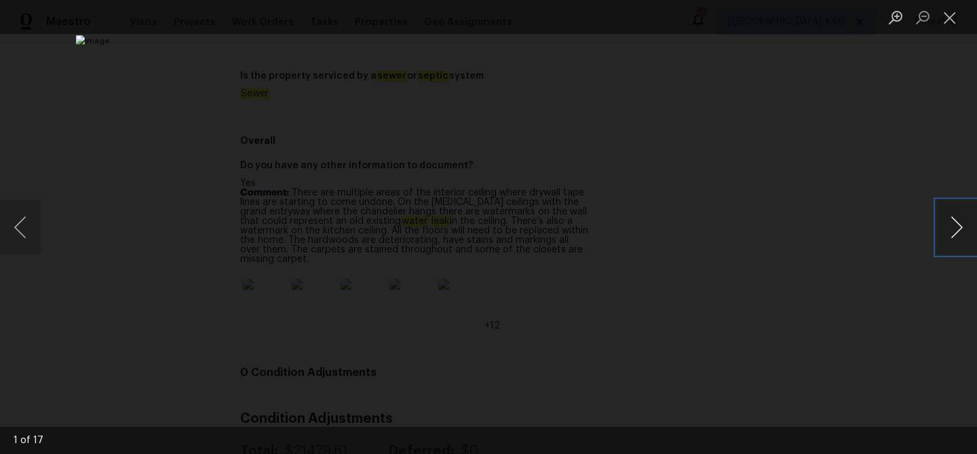
click at [955, 234] on button "Next image" at bounding box center [956, 227] width 41 height 54
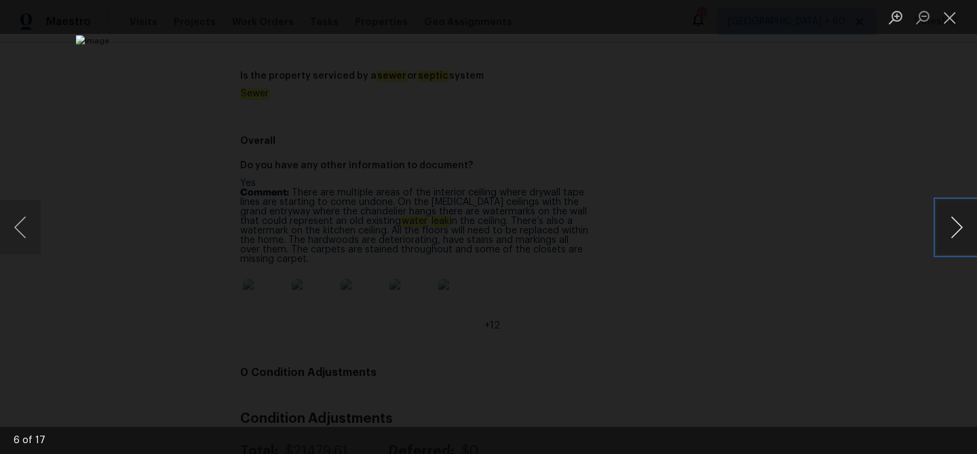
click at [955, 234] on button "Next image" at bounding box center [956, 227] width 41 height 54
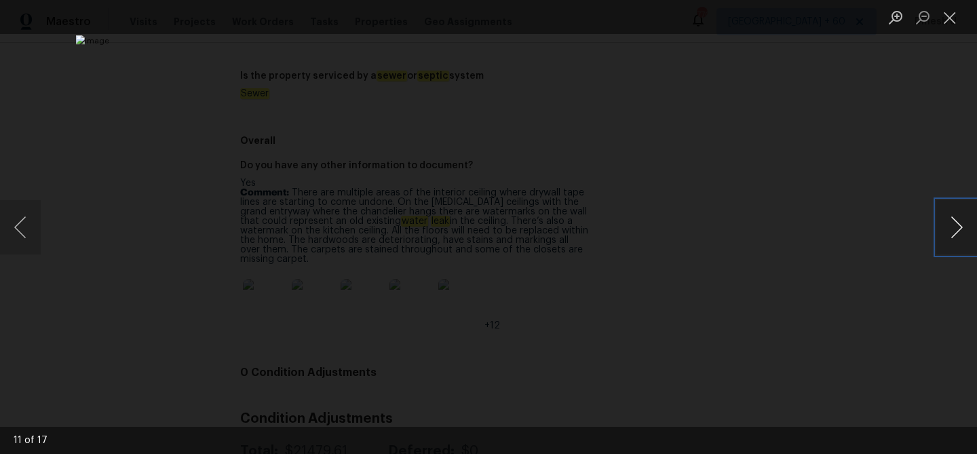
click at [955, 234] on button "Next image" at bounding box center [956, 227] width 41 height 54
click at [944, 21] on button "Close lightbox" at bounding box center [949, 17] width 27 height 24
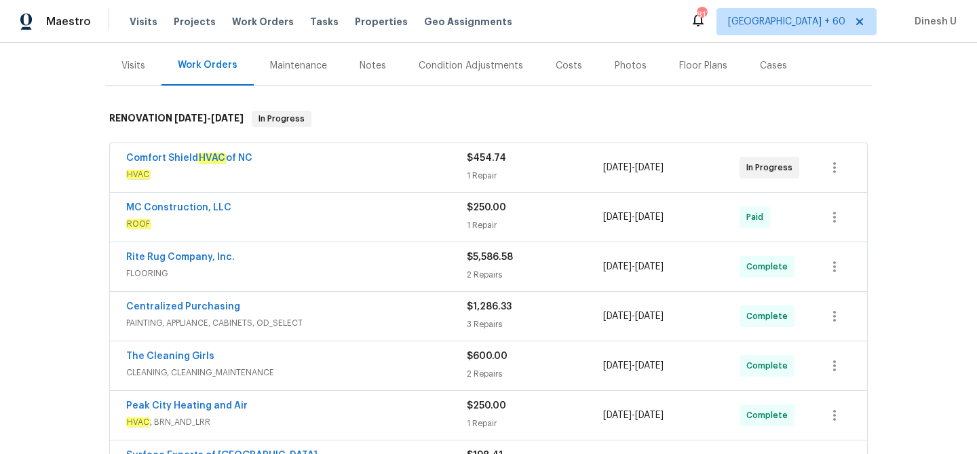
scroll to position [166, 0]
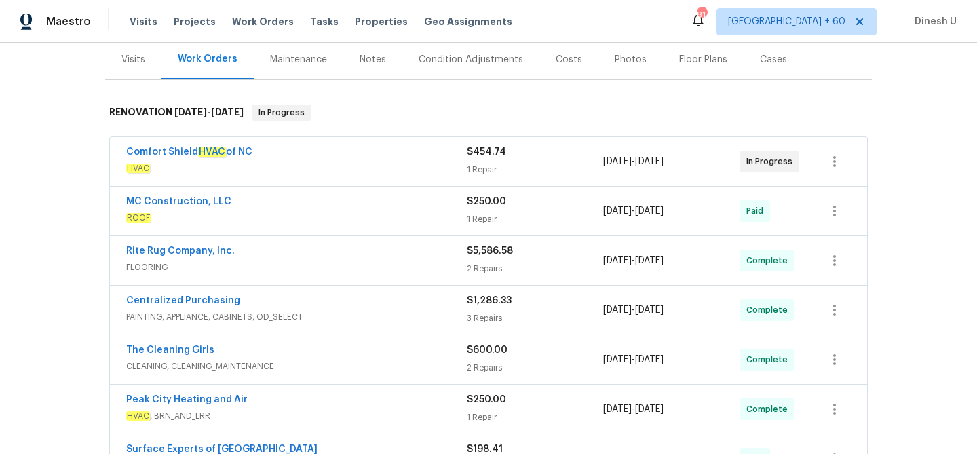
click at [487, 171] on div "1 Repair" at bounding box center [535, 170] width 136 height 14
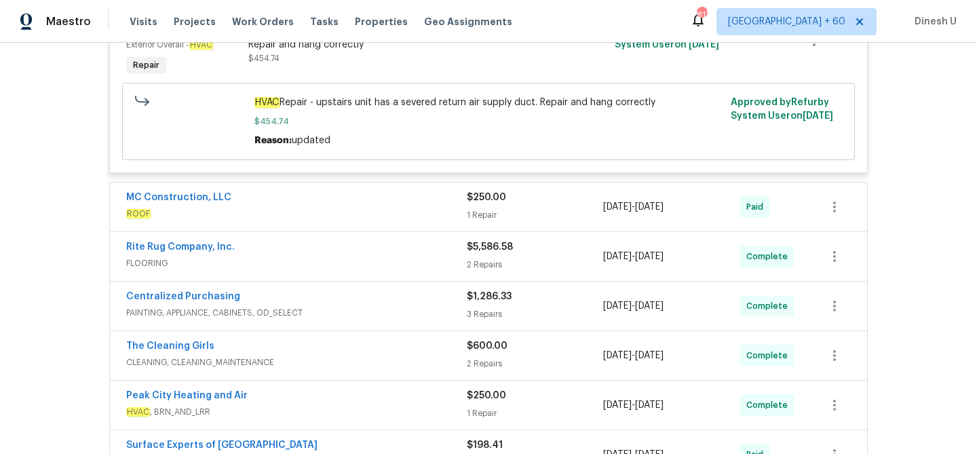
scroll to position [406, 0]
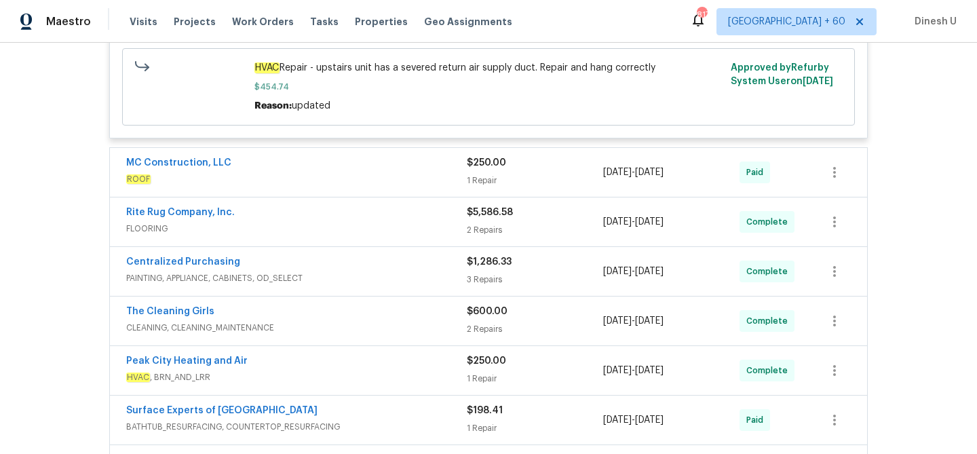
click at [476, 177] on div "1 Repair" at bounding box center [535, 181] width 136 height 14
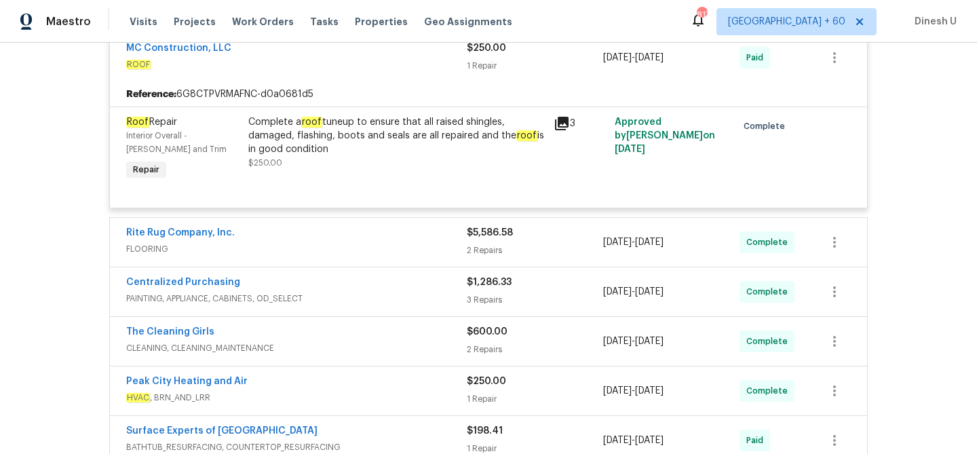
scroll to position [528, 0]
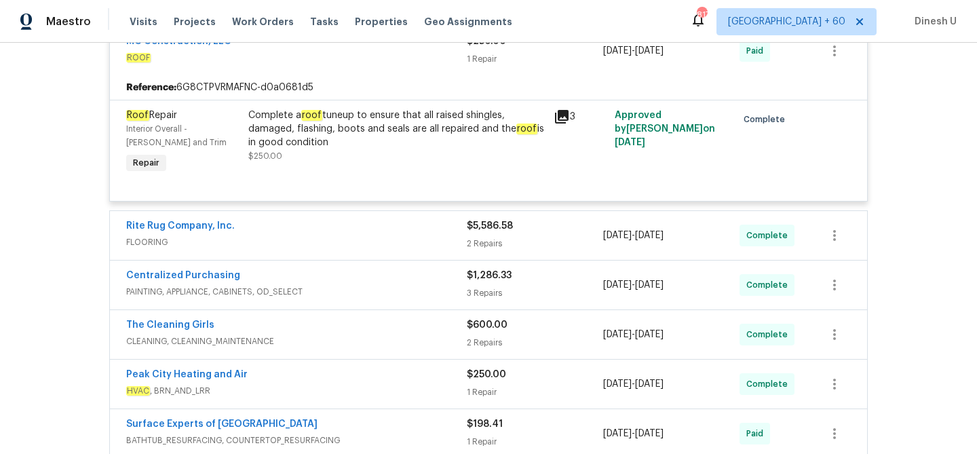
click at [475, 236] on div "$5,586.58 2 Repairs" at bounding box center [535, 235] width 136 height 33
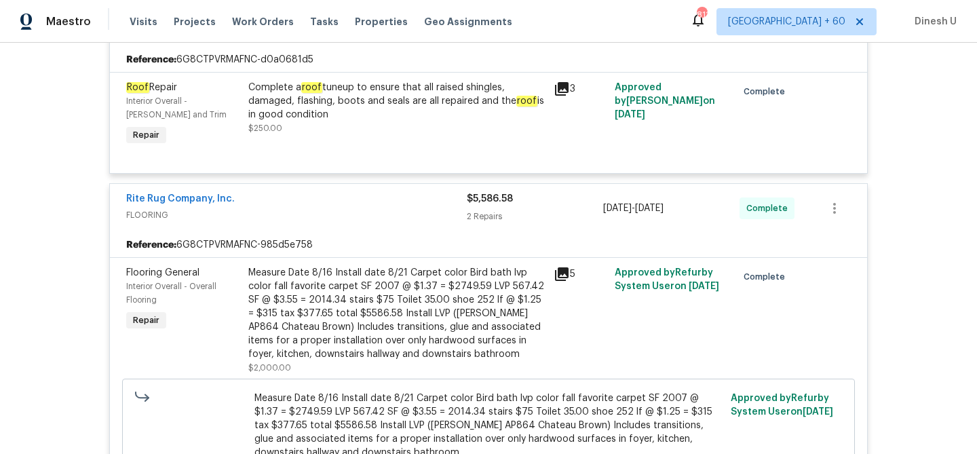
scroll to position [608, 0]
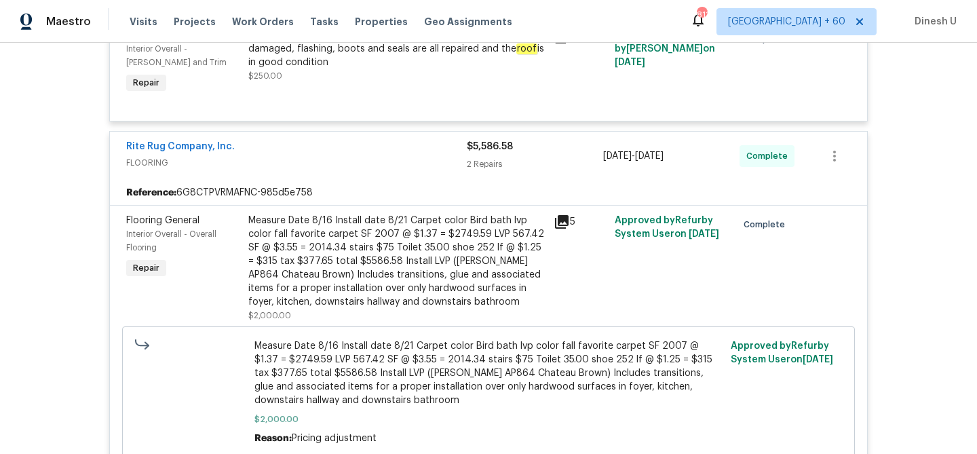
click at [565, 224] on icon at bounding box center [562, 222] width 16 height 16
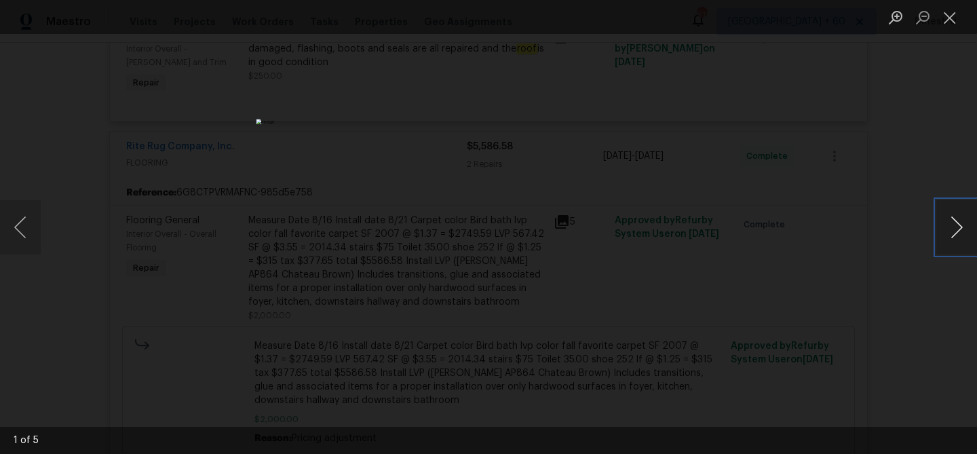
click at [948, 226] on button "Next image" at bounding box center [956, 227] width 41 height 54
click at [955, 16] on button "Close lightbox" at bounding box center [949, 17] width 27 height 24
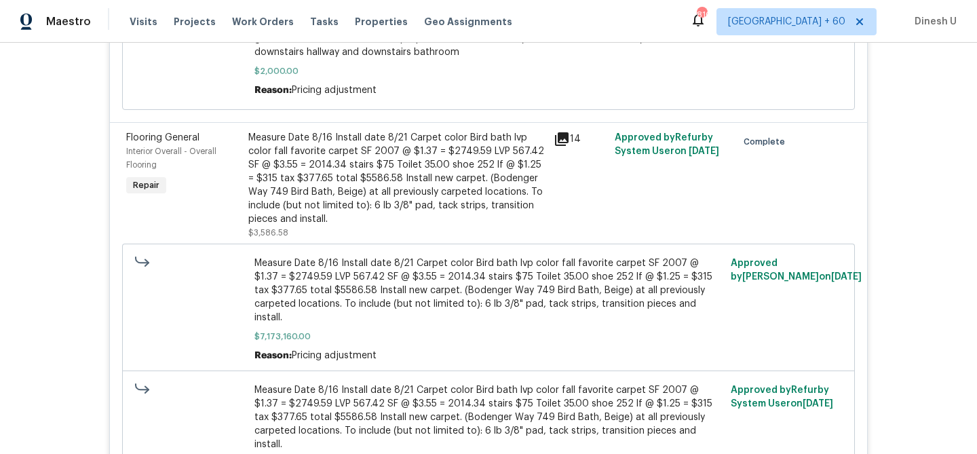
scroll to position [957, 0]
click at [560, 138] on icon at bounding box center [562, 138] width 14 height 14
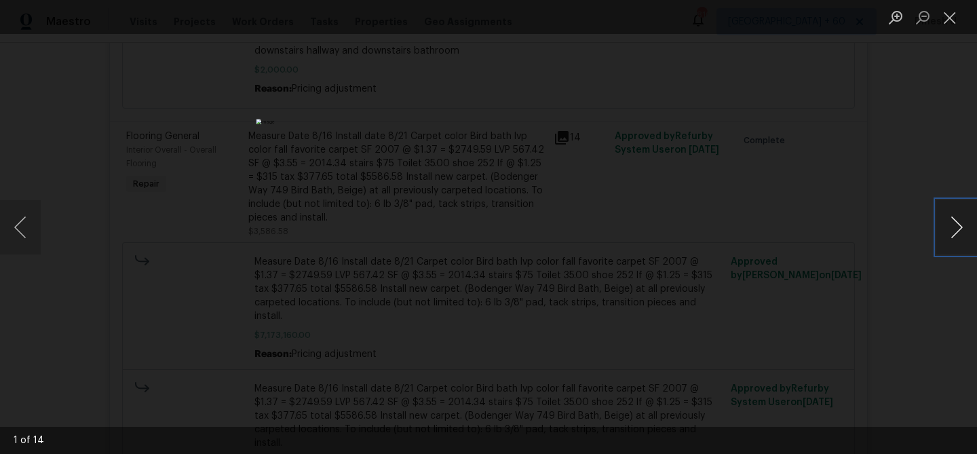
click at [958, 232] on button "Next image" at bounding box center [956, 227] width 41 height 54
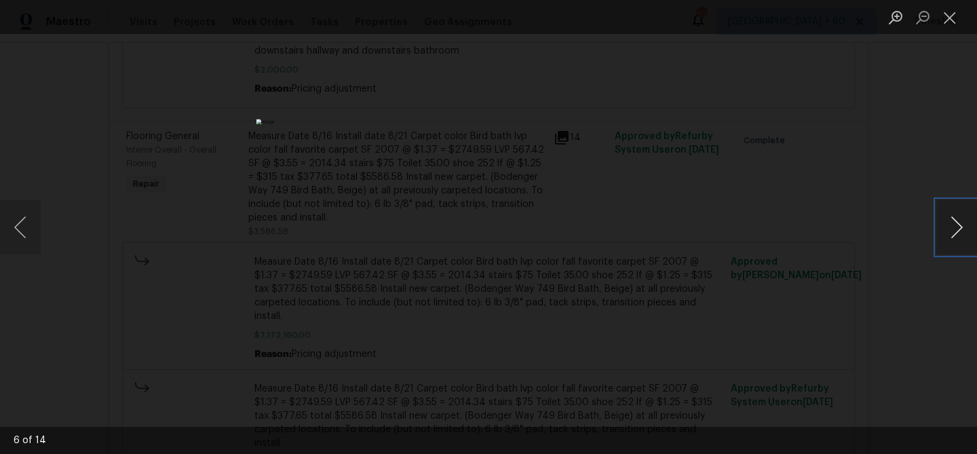
click at [958, 232] on button "Next image" at bounding box center [956, 227] width 41 height 54
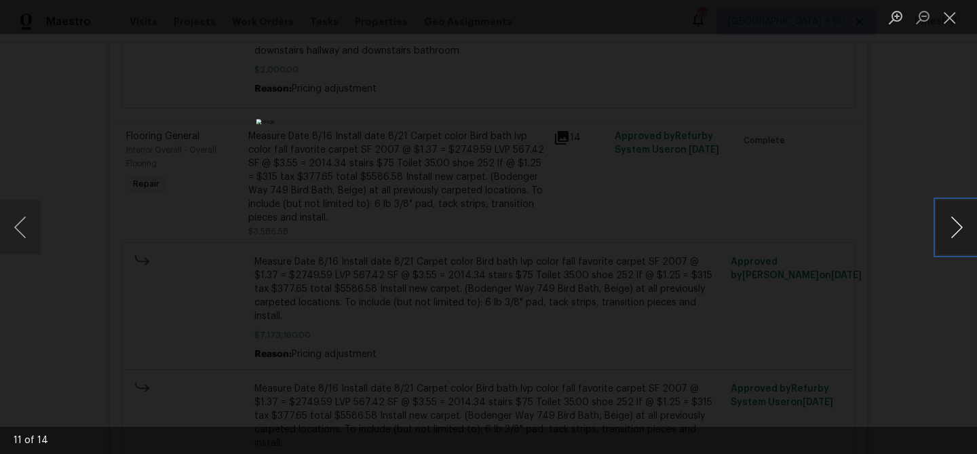
click at [958, 232] on button "Next image" at bounding box center [956, 227] width 41 height 54
click at [944, 16] on button "Close lightbox" at bounding box center [949, 17] width 27 height 24
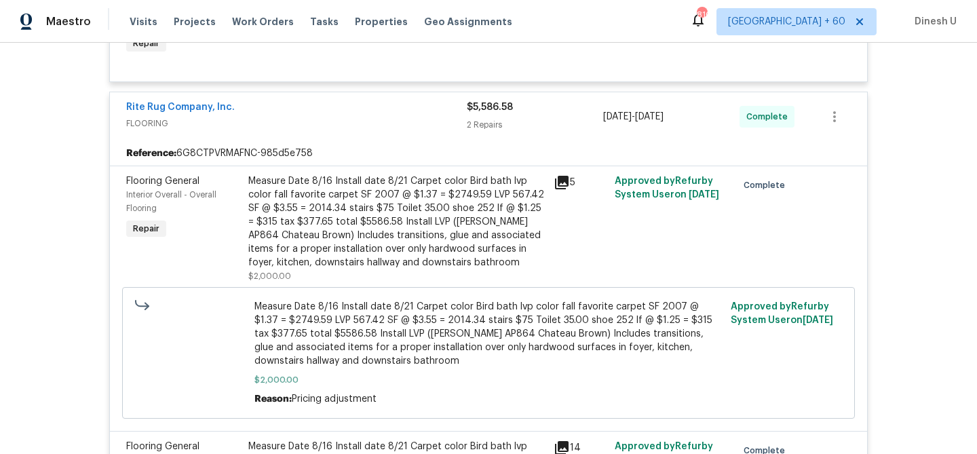
scroll to position [643, 0]
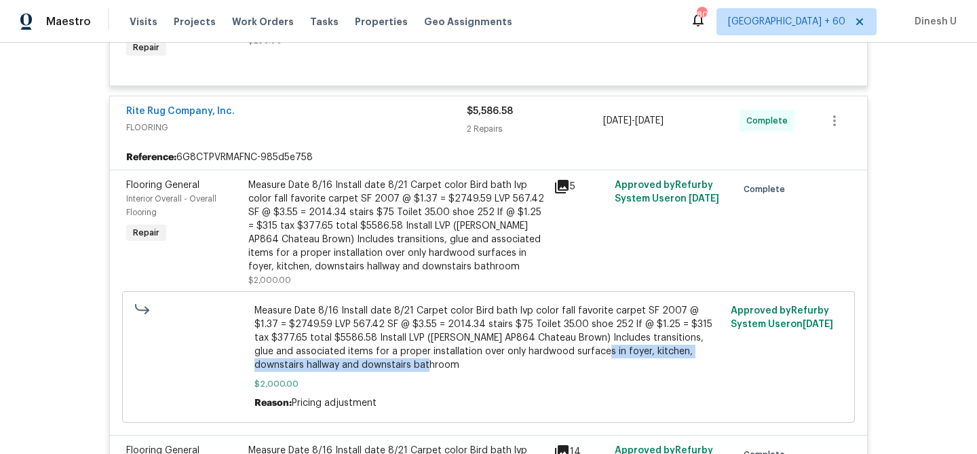
drag, startPoint x: 529, startPoint y: 353, endPoint x: 351, endPoint y: 370, distance: 178.6
click at [351, 370] on span "Measure Date 8/16 Install date 8/21 Carpet color Bird bath lvp color fall favor…" at bounding box center [488, 338] width 469 height 68
copy span "foyer, kitchen, downstairs hallway and downstairs bathroom"
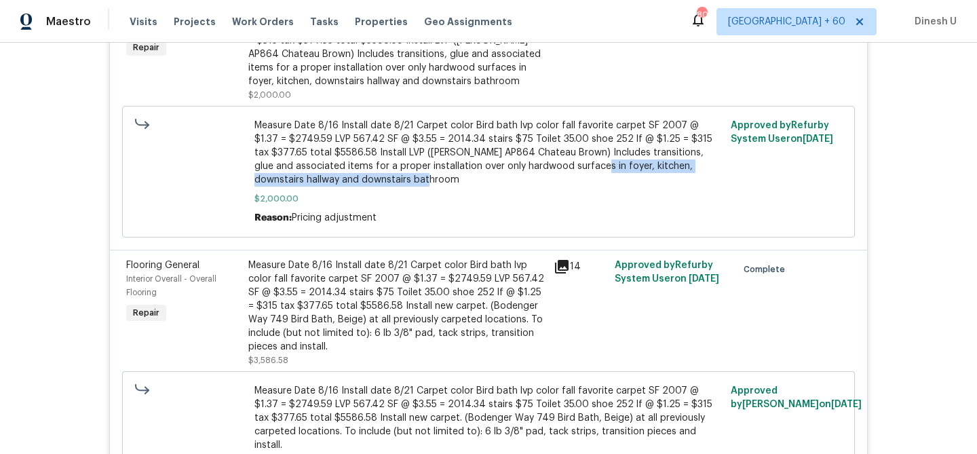
scroll to position [856, 0]
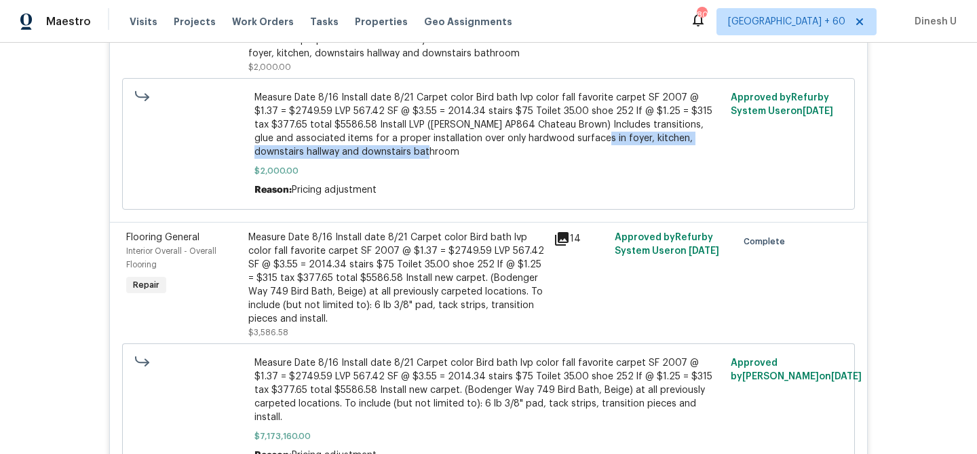
click at [326, 292] on div "Measure Date 8/16 Install date 8/21 Carpet color Bird bath lvp color fall favor…" at bounding box center [396, 278] width 297 height 95
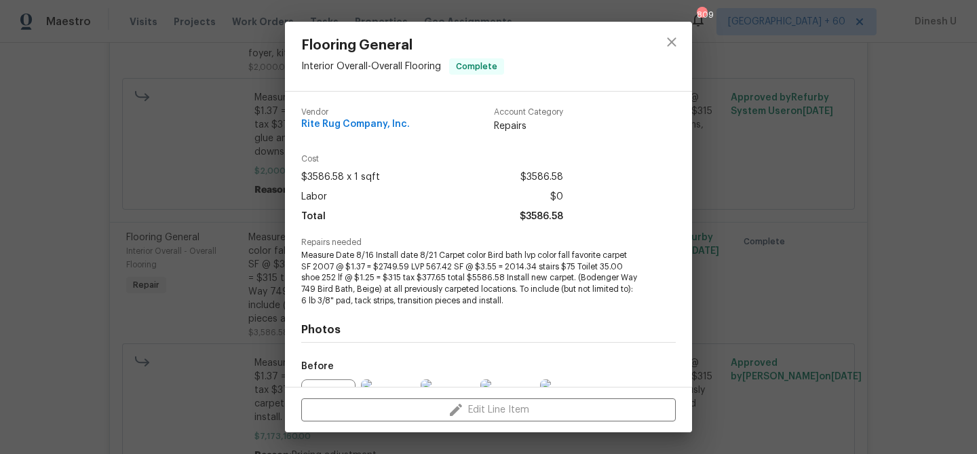
click at [248, 290] on div "Flooring General Interior Overall - Overall Flooring Complete Vendor Rite Rug C…" at bounding box center [488, 227] width 977 height 454
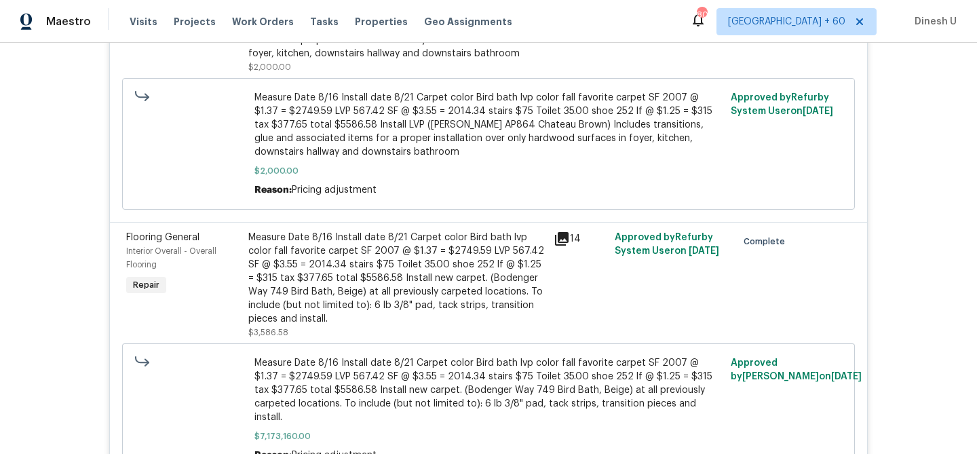
scroll to position [917, 0]
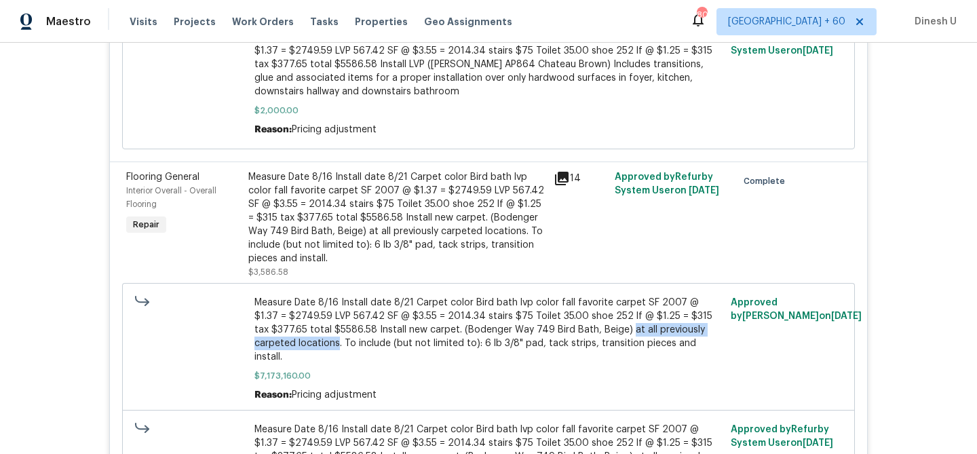
drag, startPoint x: 570, startPoint y: 333, endPoint x: 293, endPoint y: 347, distance: 277.1
click at [293, 347] on span "Measure Date 8/16 Install date 8/21 Carpet color Bird bath lvp color fall favor…" at bounding box center [488, 330] width 469 height 68
copy span "at all previously carpeted locations"
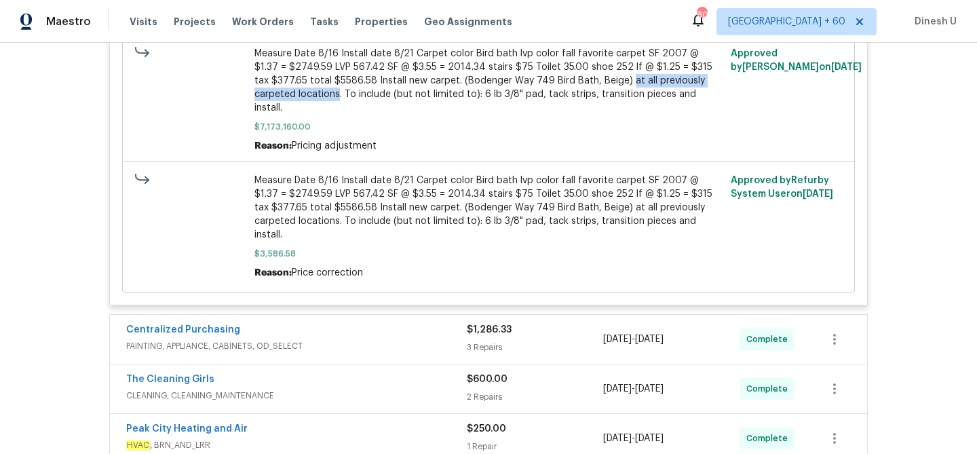
scroll to position [1185, 0]
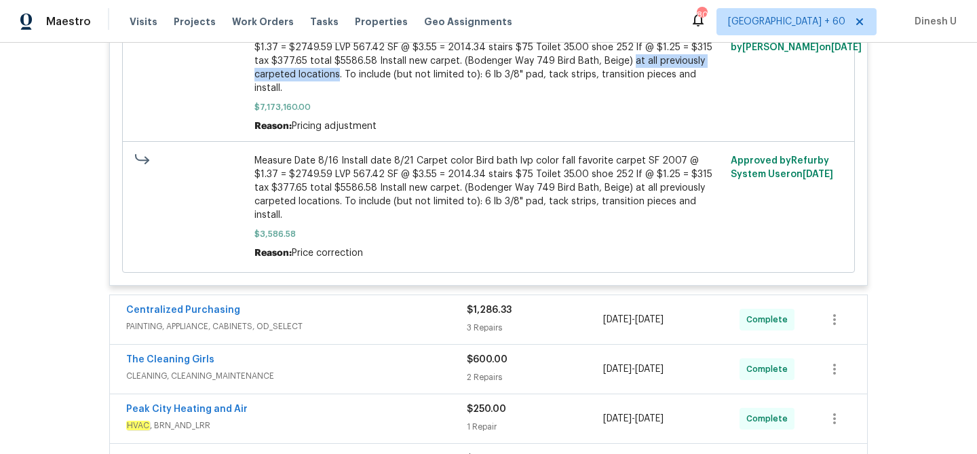
click at [480, 321] on div "3 Repairs" at bounding box center [535, 328] width 136 height 14
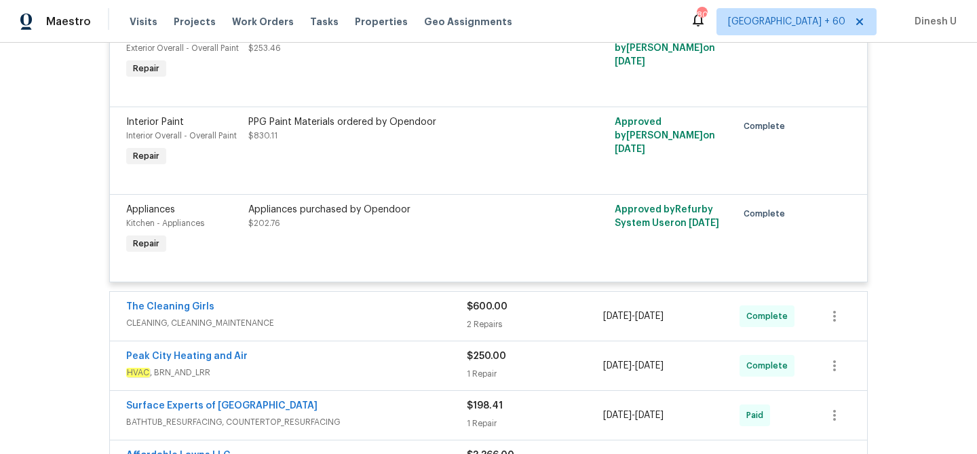
scroll to position [1552, 0]
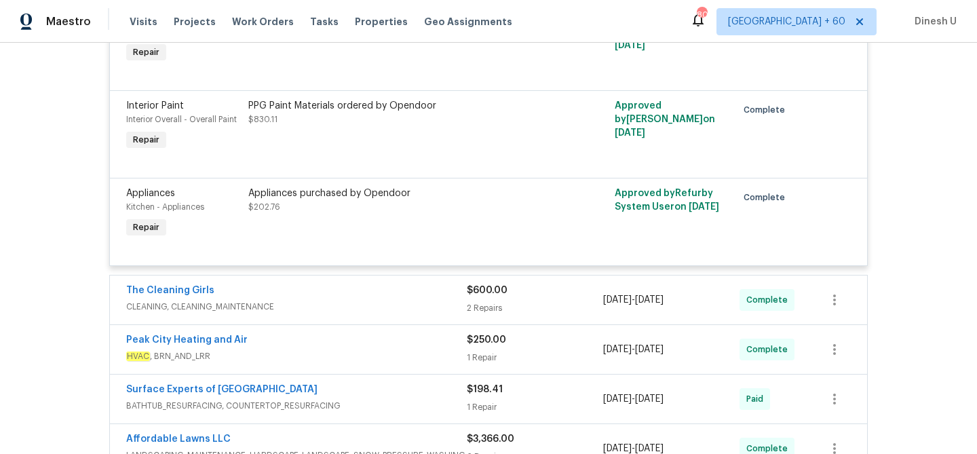
click at [491, 301] on div "2 Repairs" at bounding box center [535, 308] width 136 height 14
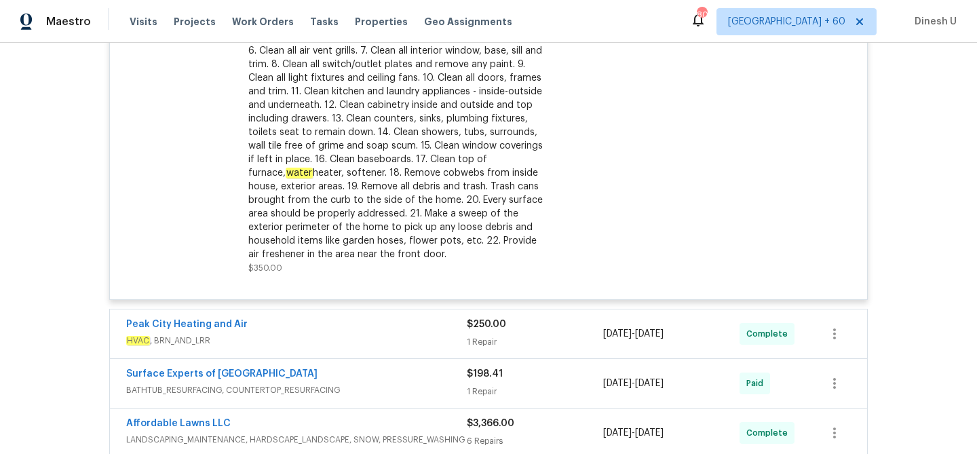
scroll to position [2061, 0]
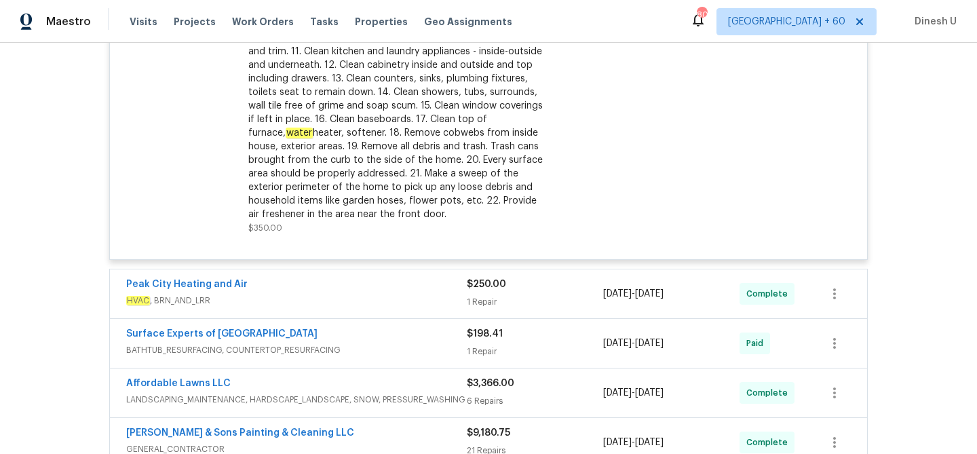
click at [479, 295] on div "1 Repair" at bounding box center [535, 302] width 136 height 14
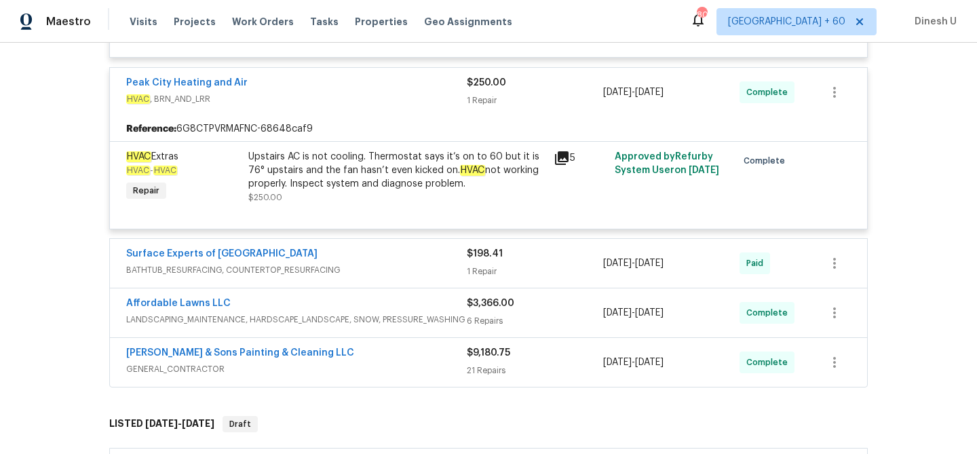
scroll to position [2318, 0]
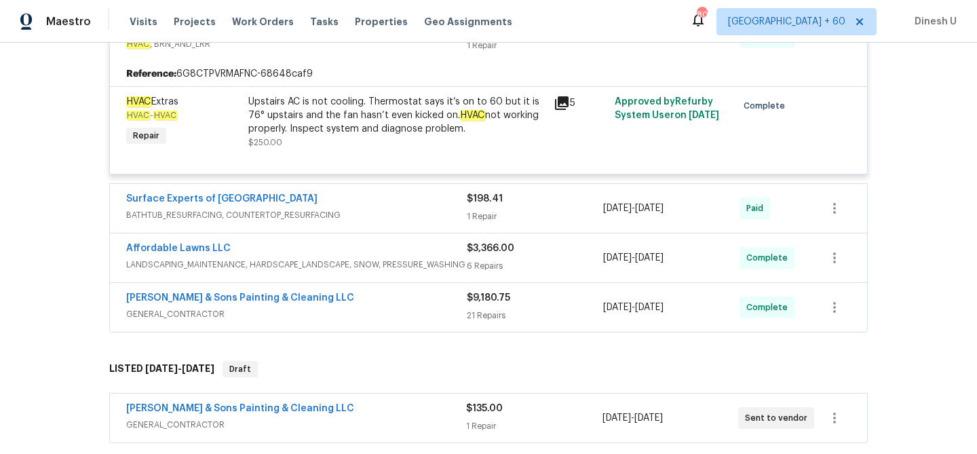
click at [480, 210] on div "1 Repair" at bounding box center [535, 217] width 136 height 14
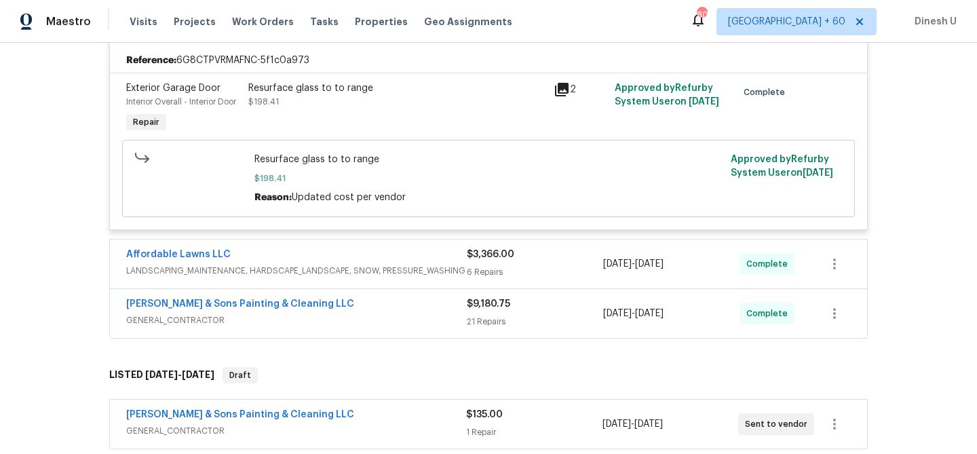
scroll to position [2524, 0]
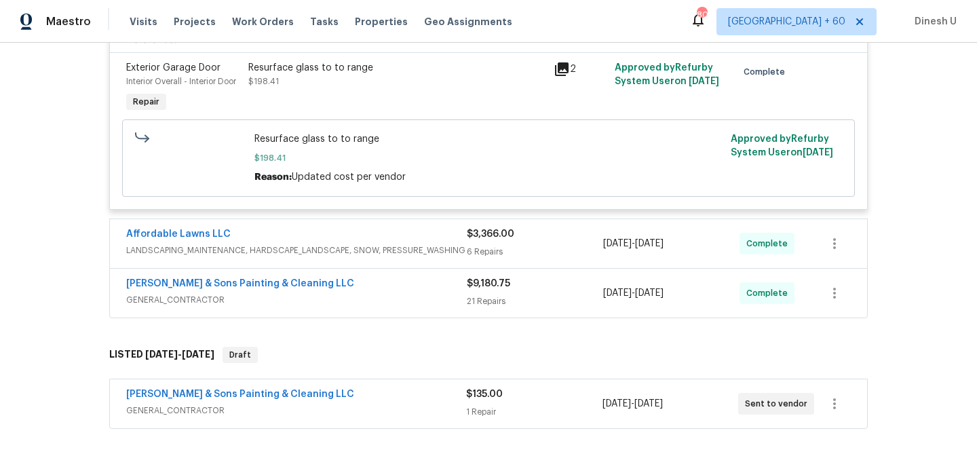
click at [479, 245] on div "6 Repairs" at bounding box center [535, 252] width 136 height 14
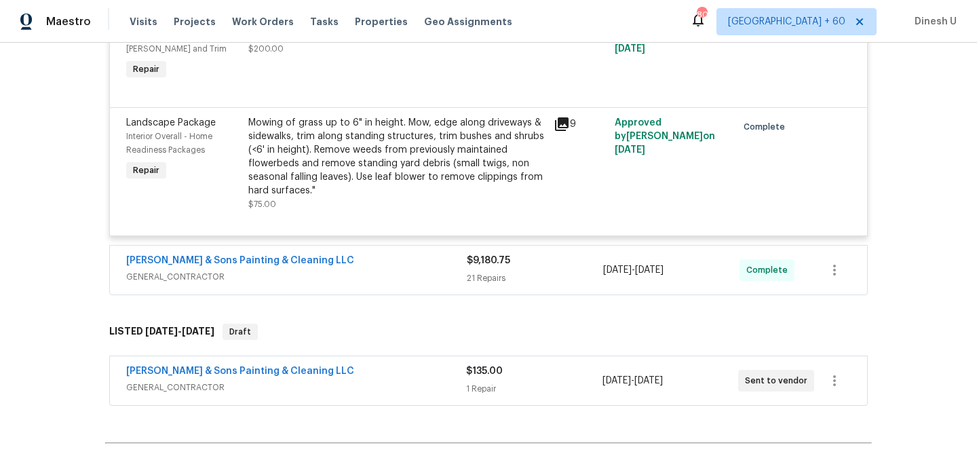
scroll to position [3234, 0]
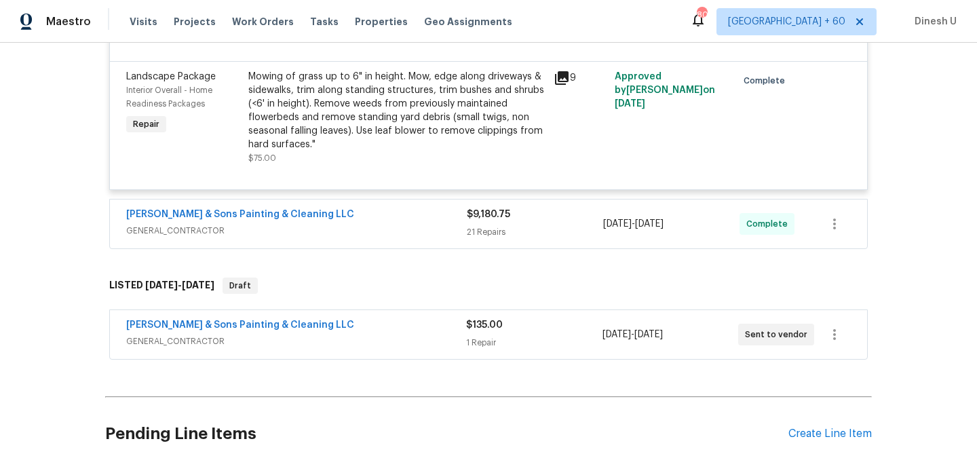
click at [503, 225] on div "21 Repairs" at bounding box center [535, 232] width 136 height 14
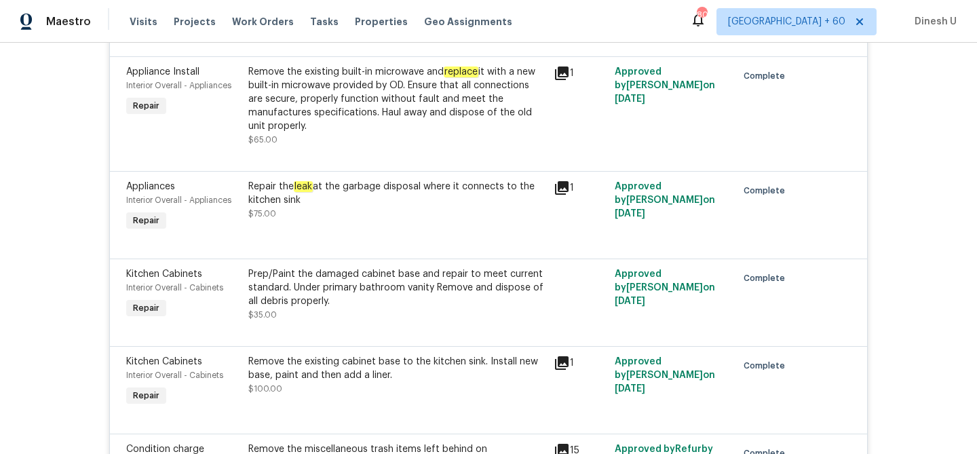
scroll to position [4080, 0]
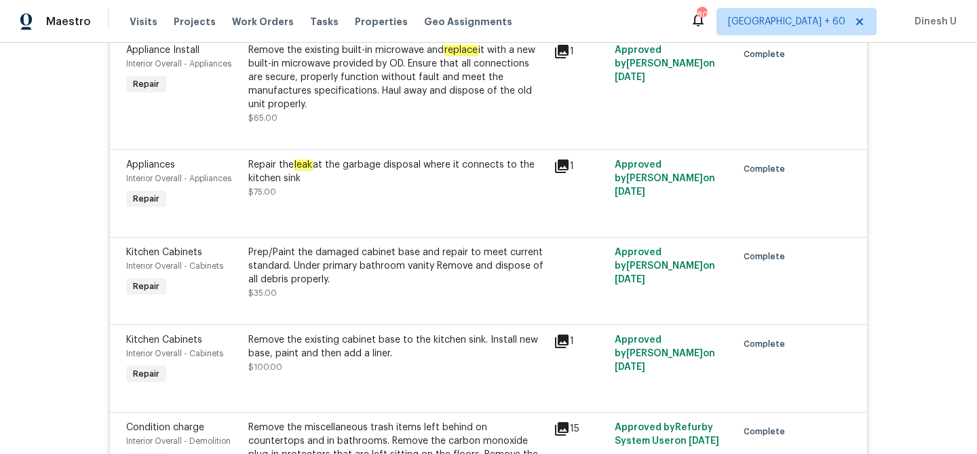
click at [316, 158] on div "Repair the leak at the garbage disposal where it connects to the kitchen sink" at bounding box center [396, 171] width 297 height 27
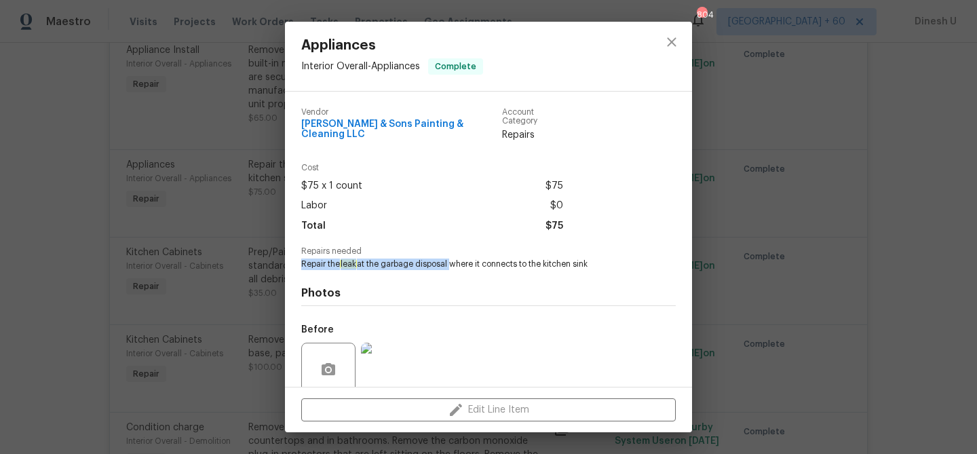
drag, startPoint x: 301, startPoint y: 256, endPoint x: 450, endPoint y: 255, distance: 148.6
click at [450, 258] on span "Repair the leak at the garbage disposal where it connects to the kitchen sink" at bounding box center [469, 264] width 337 height 12
copy span "Repair the leak at the garbage disposal"
click at [456, 286] on h4 "Photos" at bounding box center [488, 293] width 375 height 14
drag, startPoint x: 301, startPoint y: 250, endPoint x: 617, endPoint y: 262, distance: 316.4
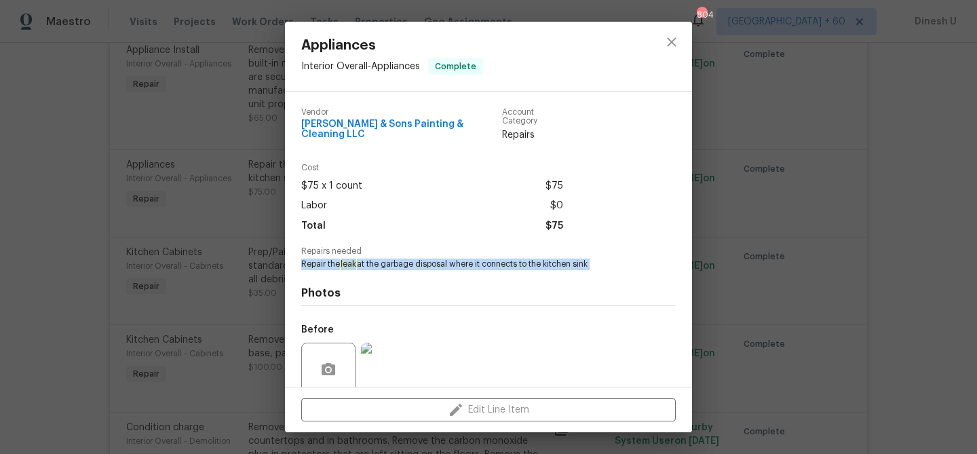
click at [617, 262] on div "Vendor Hodge & Sons Painting & Cleaning LLC Account Category Repairs Cost $75 x…" at bounding box center [488, 295] width 375 height 396
copy span "Repair the leak at the garbage disposal where it connects to the kitchen sink"
click at [245, 233] on div "Appliances Interior Overall - Appliances Complete Vendor Hodge & Sons Painting …" at bounding box center [488, 227] width 977 height 454
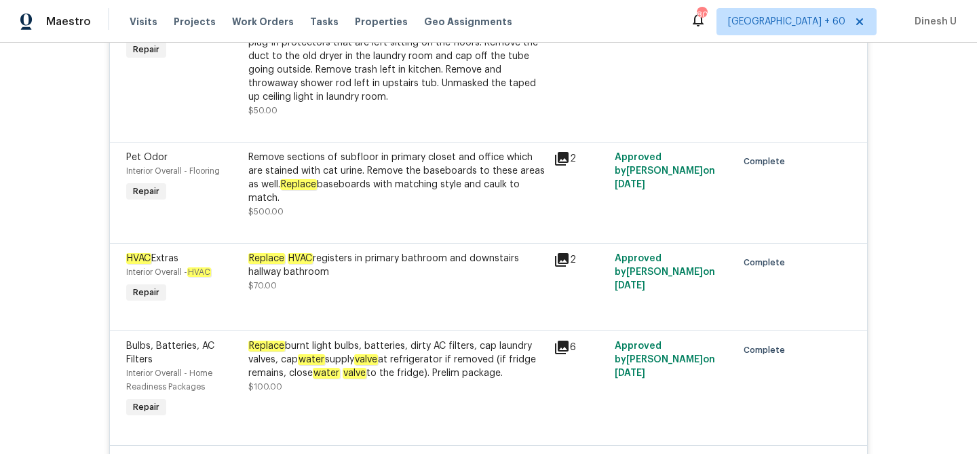
scroll to position [4495, 0]
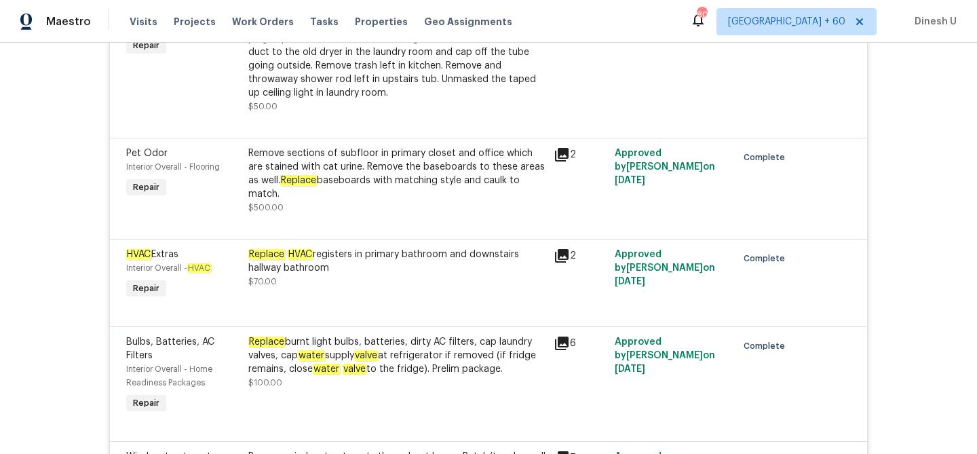
click at [563, 148] on icon at bounding box center [562, 155] width 14 height 14
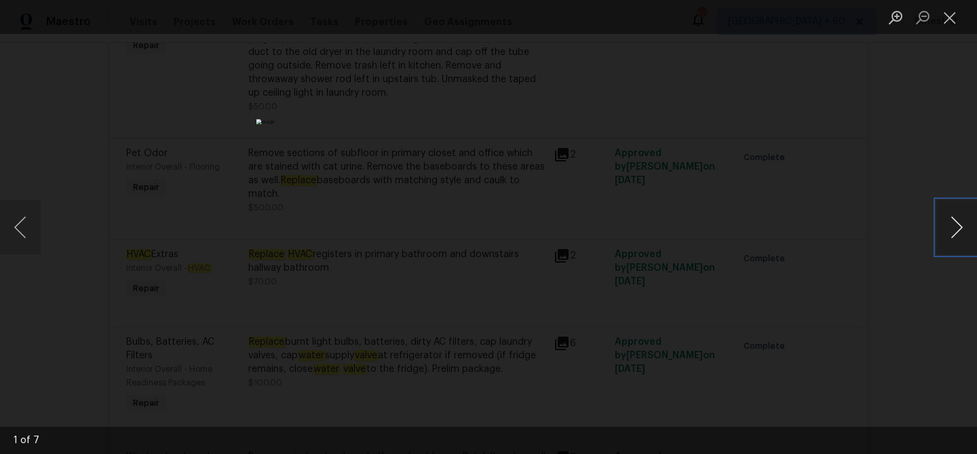
click at [949, 226] on button "Next image" at bounding box center [956, 227] width 41 height 54
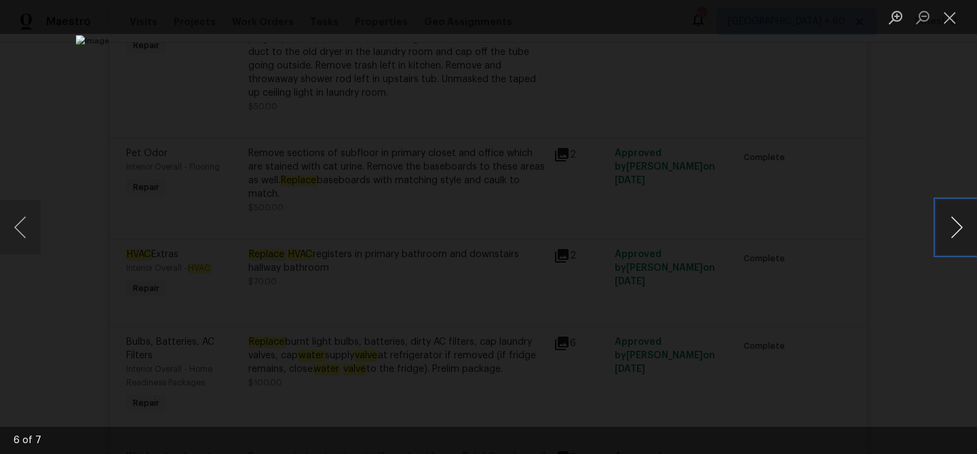
click at [949, 226] on button "Next image" at bounding box center [956, 227] width 41 height 54
click at [950, 223] on button "Next image" at bounding box center [956, 227] width 41 height 54
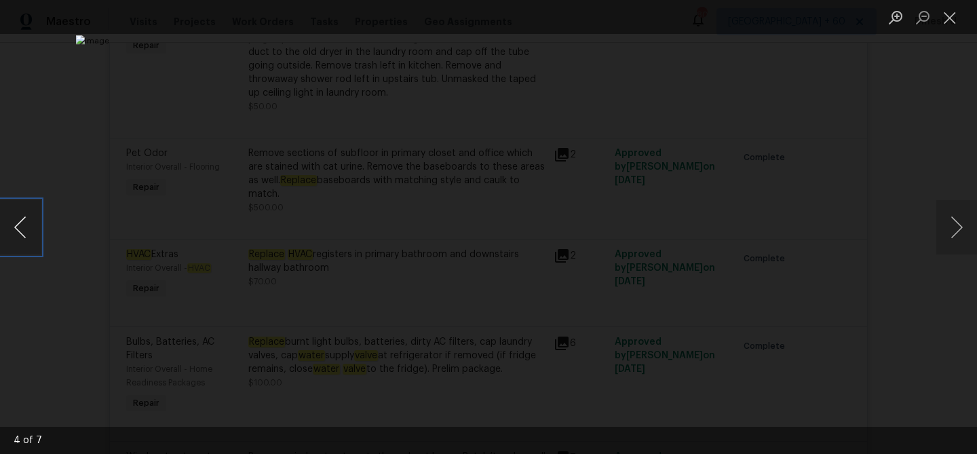
click at [15, 229] on button "Previous image" at bounding box center [20, 227] width 41 height 54
click at [947, 16] on button "Close lightbox" at bounding box center [949, 17] width 27 height 24
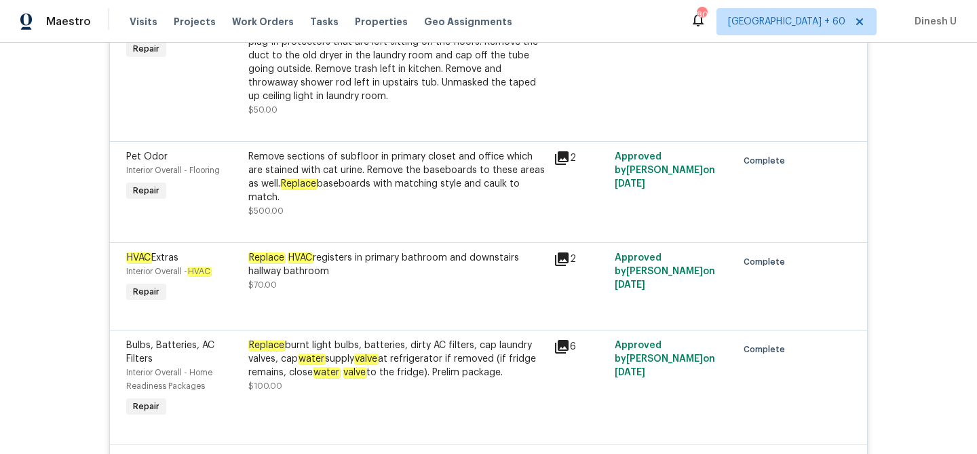
scroll to position [4491, 0]
click at [420, 151] on div "Remove sections of subfloor in primary closet and office which are stained with…" at bounding box center [396, 178] width 297 height 54
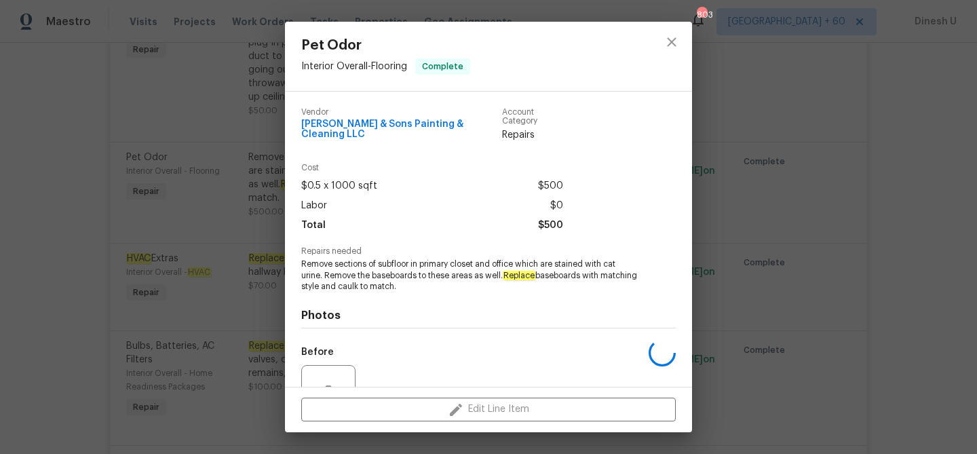
scroll to position [126, 0]
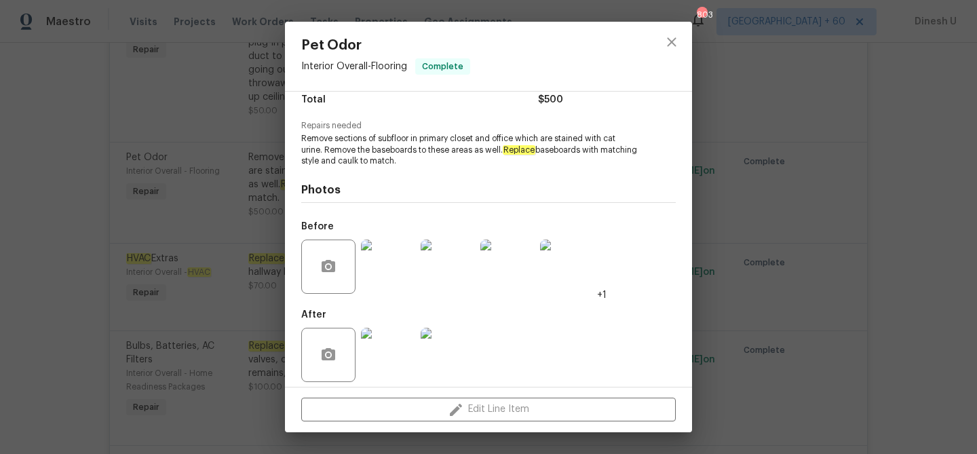
click at [361, 355] on img at bounding box center [388, 355] width 54 height 54
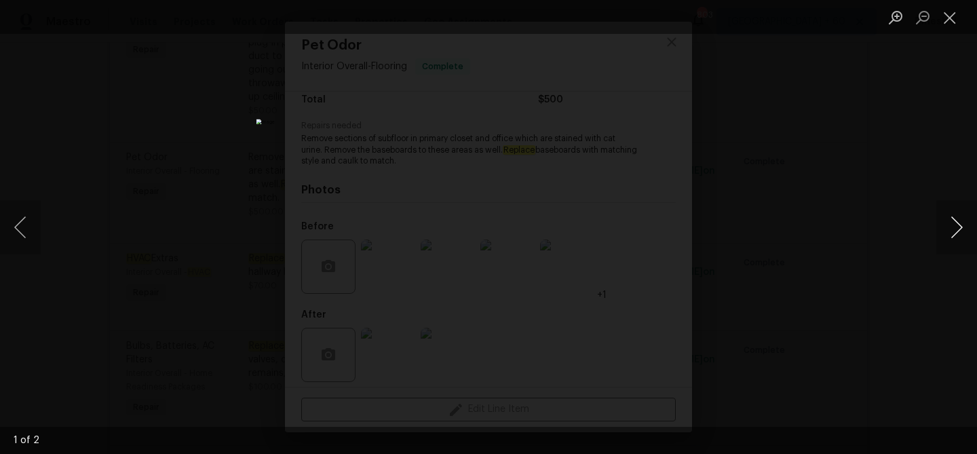
click at [955, 229] on button "Next image" at bounding box center [956, 227] width 41 height 54
click at [949, 16] on button "Close lightbox" at bounding box center [949, 17] width 27 height 24
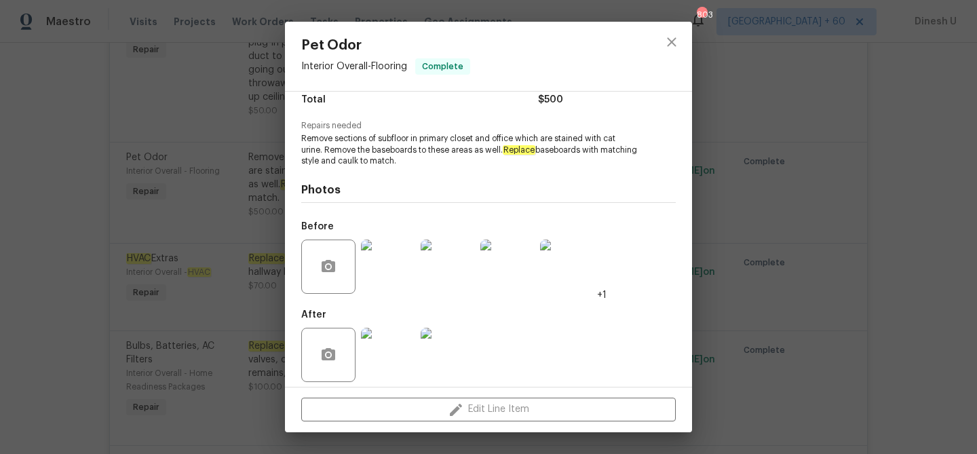
click at [231, 159] on div "Pet Odor Interior Overall - Flooring Complete Vendor Hodge & Sons Painting & Cl…" at bounding box center [488, 227] width 977 height 454
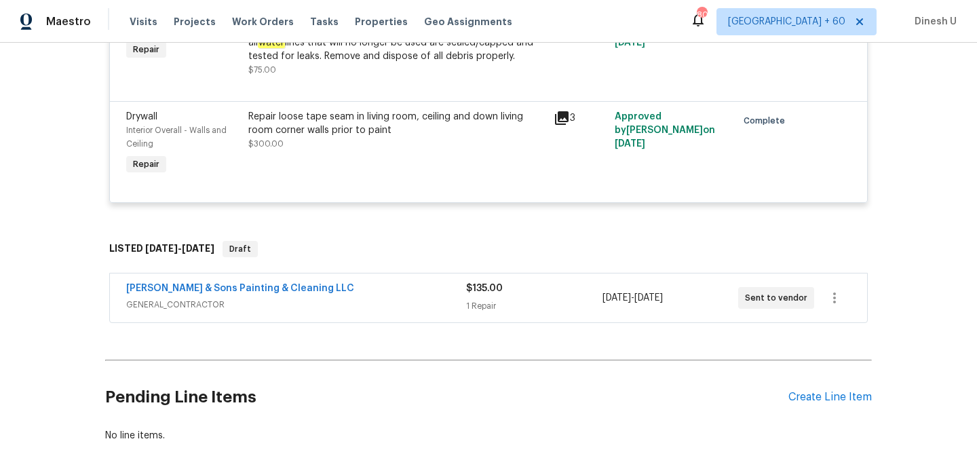
scroll to position [5512, 0]
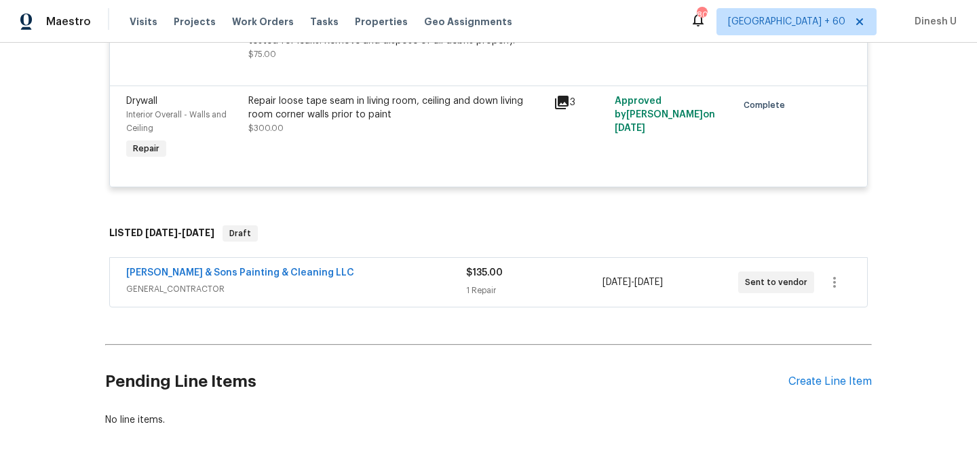
click at [484, 284] on div "1 Repair" at bounding box center [534, 291] width 136 height 14
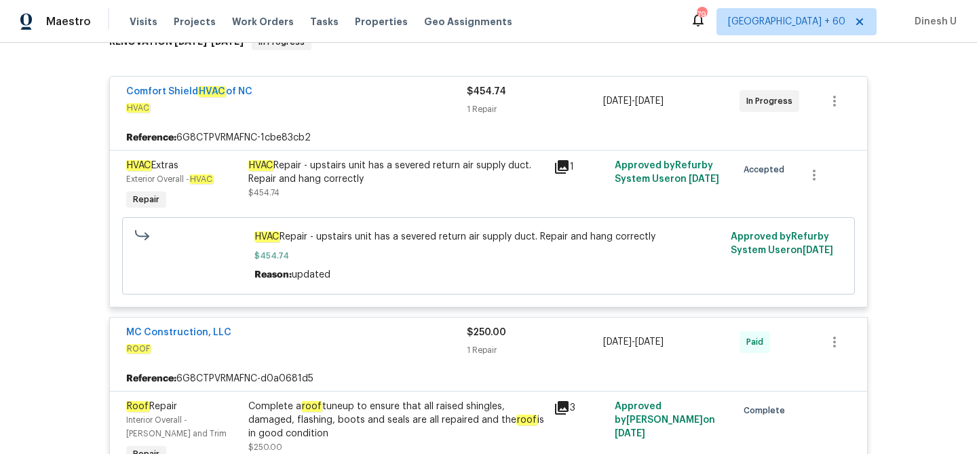
scroll to position [238, 0]
click at [564, 159] on icon at bounding box center [562, 166] width 14 height 14
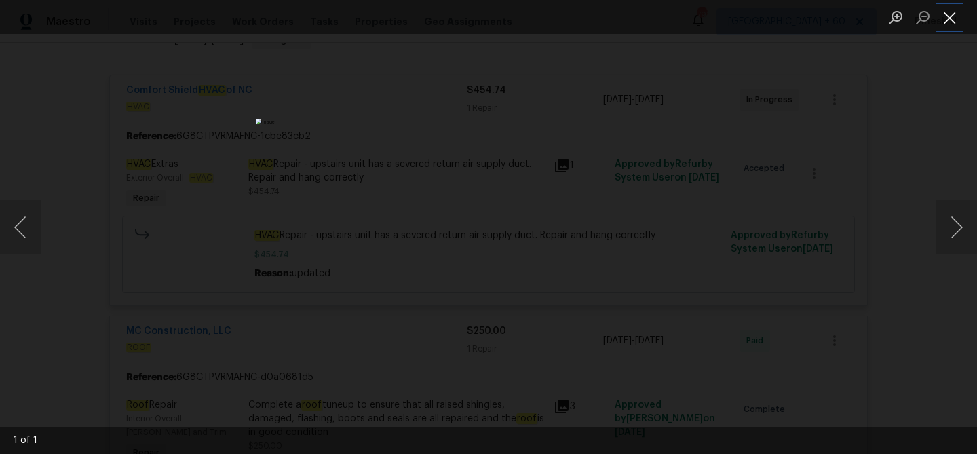
click at [945, 22] on button "Close lightbox" at bounding box center [949, 17] width 27 height 24
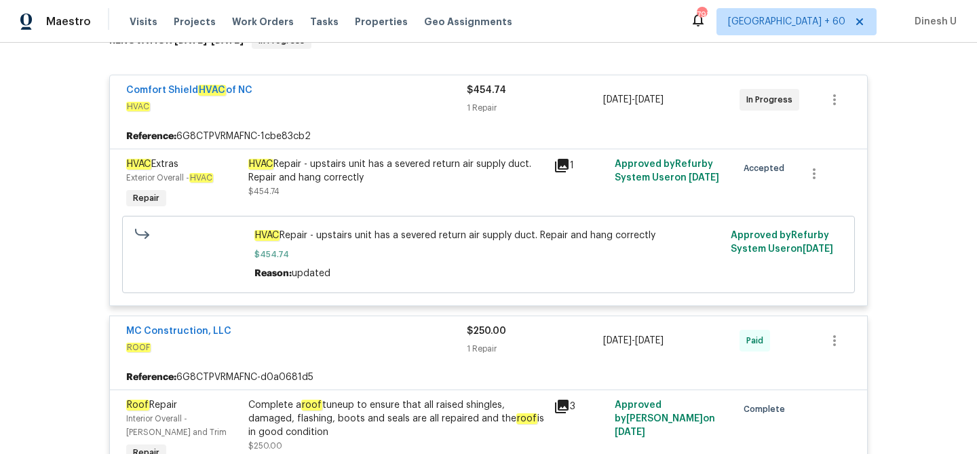
scroll to position [2092, 0]
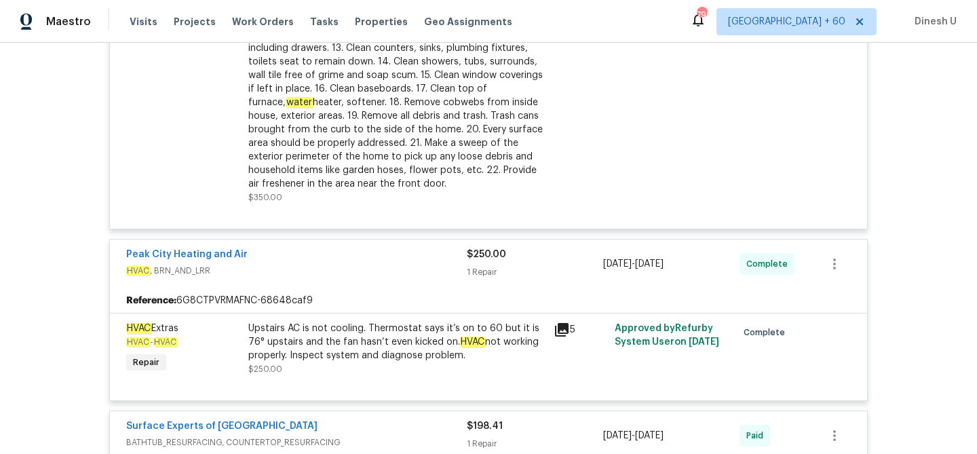
click at [563, 323] on icon at bounding box center [562, 330] width 14 height 14
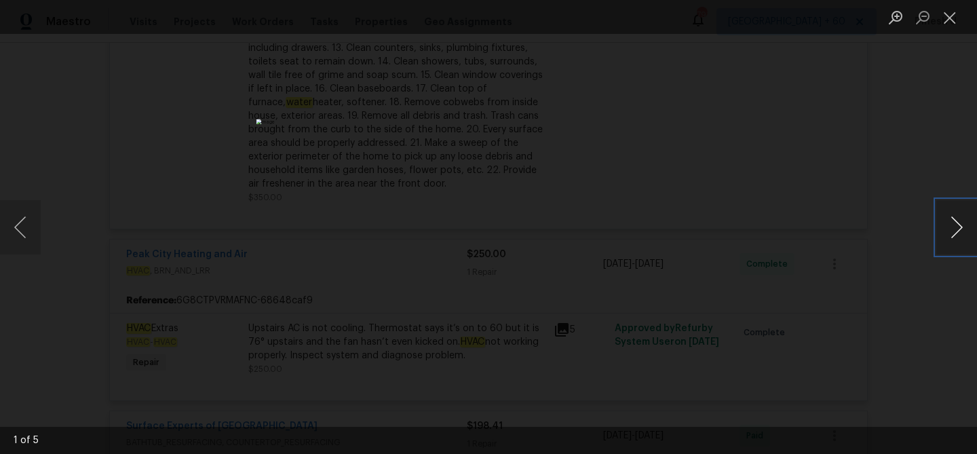
click at [954, 229] on button "Next image" at bounding box center [956, 227] width 41 height 54
click at [948, 20] on button "Close lightbox" at bounding box center [949, 17] width 27 height 24
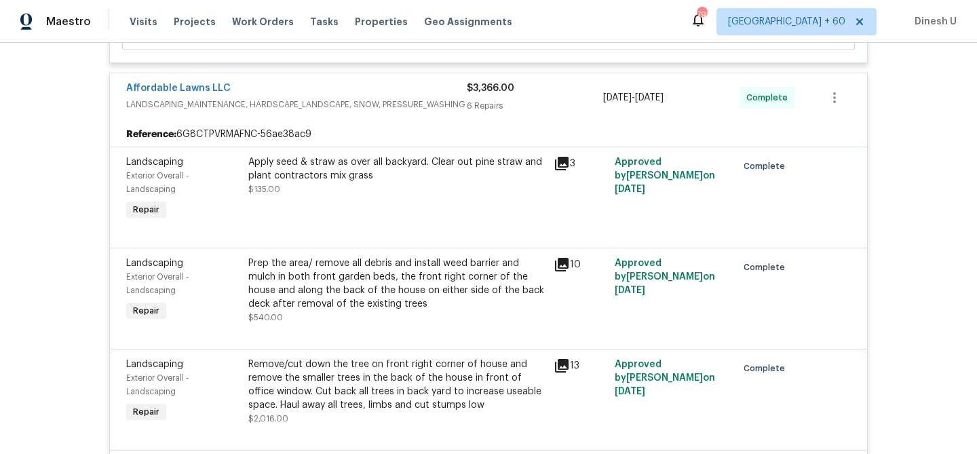
scroll to position [2681, 0]
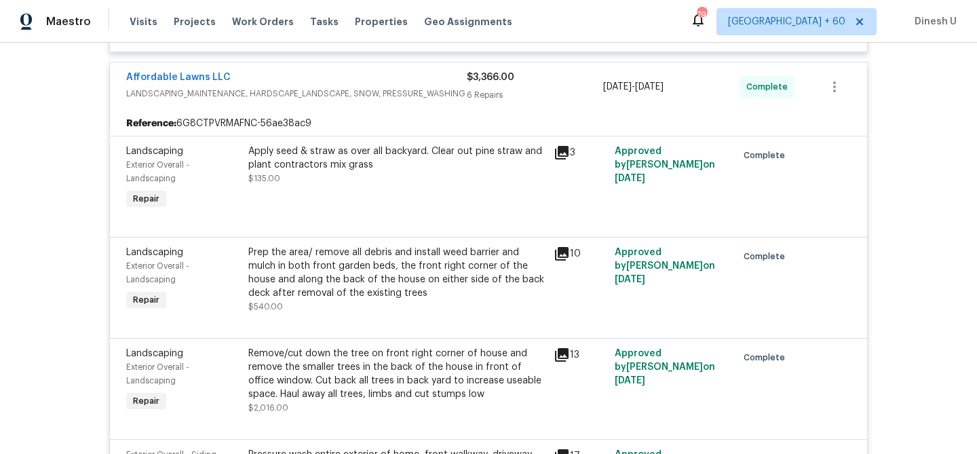
click at [565, 145] on icon at bounding box center [562, 153] width 16 height 16
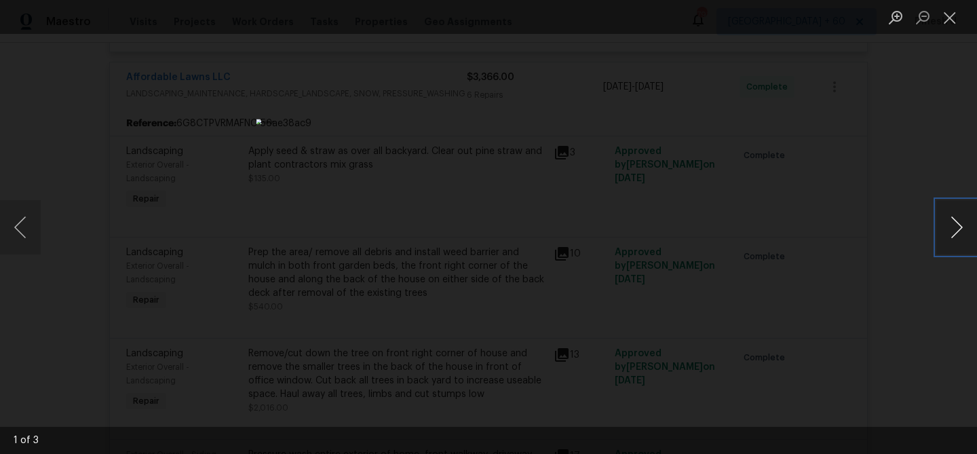
click at [960, 226] on button "Next image" at bounding box center [956, 227] width 41 height 54
click at [952, 28] on button "Close lightbox" at bounding box center [949, 17] width 27 height 24
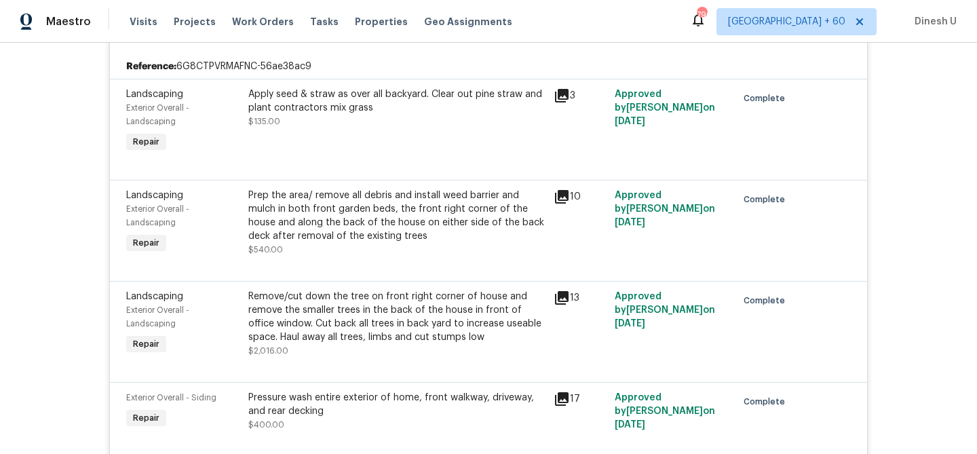
scroll to position [2740, 0]
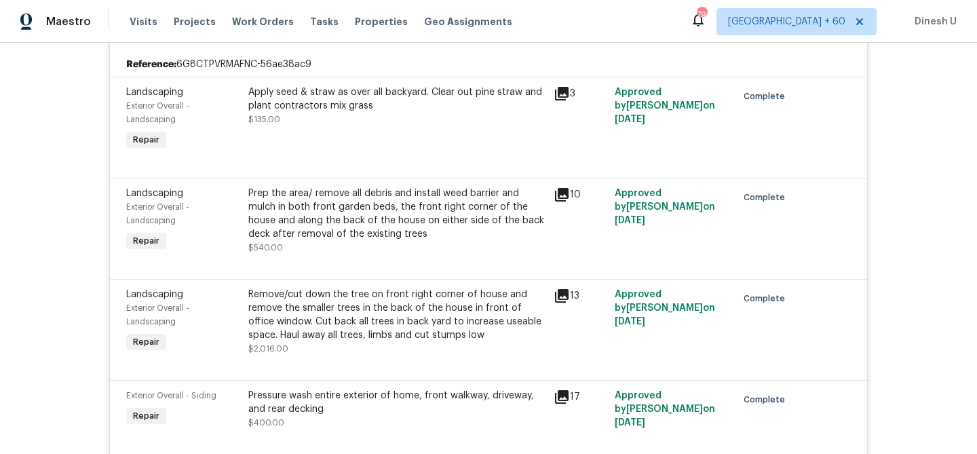
click at [570, 187] on div "10" at bounding box center [580, 195] width 53 height 16
click at [561, 187] on icon at bounding box center [562, 195] width 16 height 16
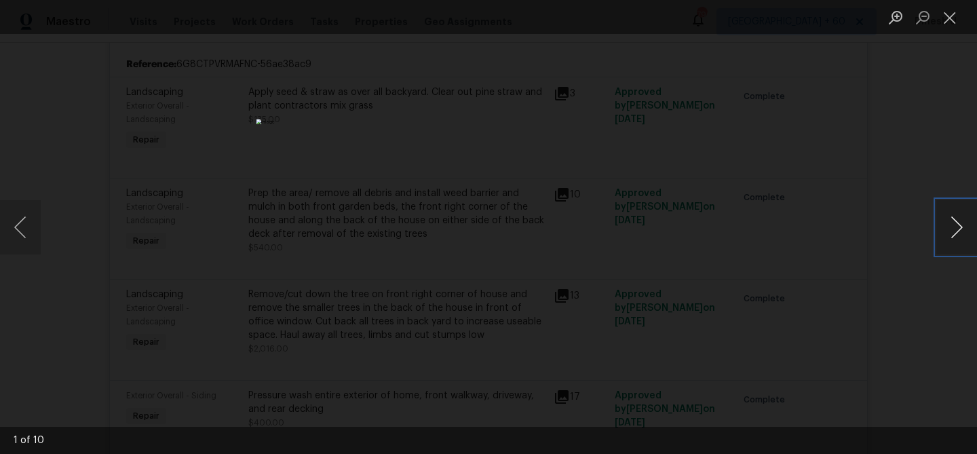
click at [958, 228] on button "Next image" at bounding box center [956, 227] width 41 height 54
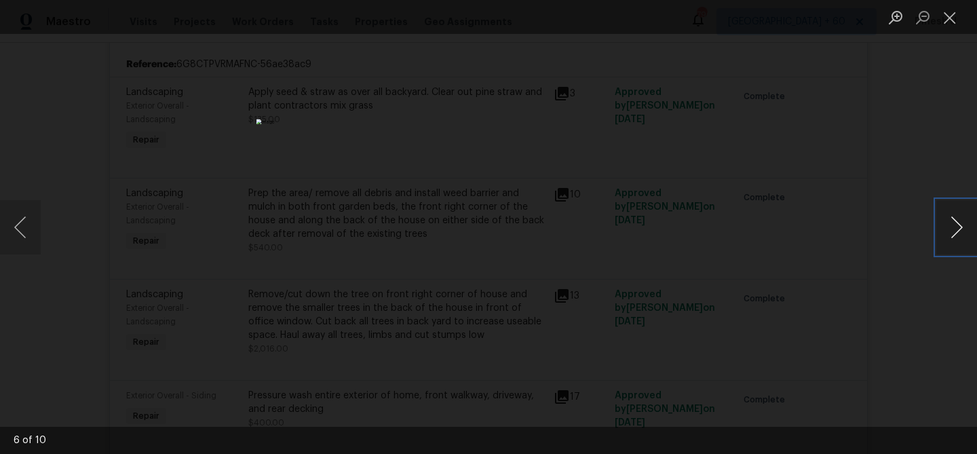
click at [958, 228] on button "Next image" at bounding box center [956, 227] width 41 height 54
click at [951, 16] on button "Close lightbox" at bounding box center [949, 17] width 27 height 24
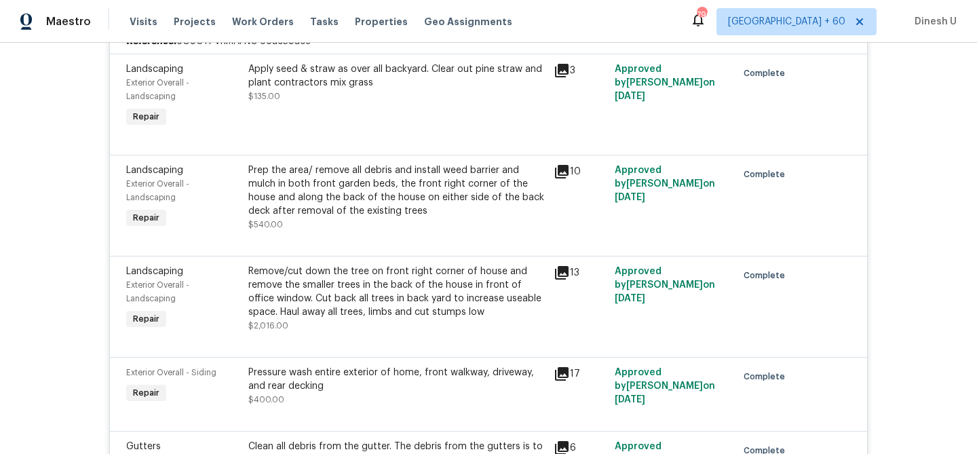
scroll to position [2774, 0]
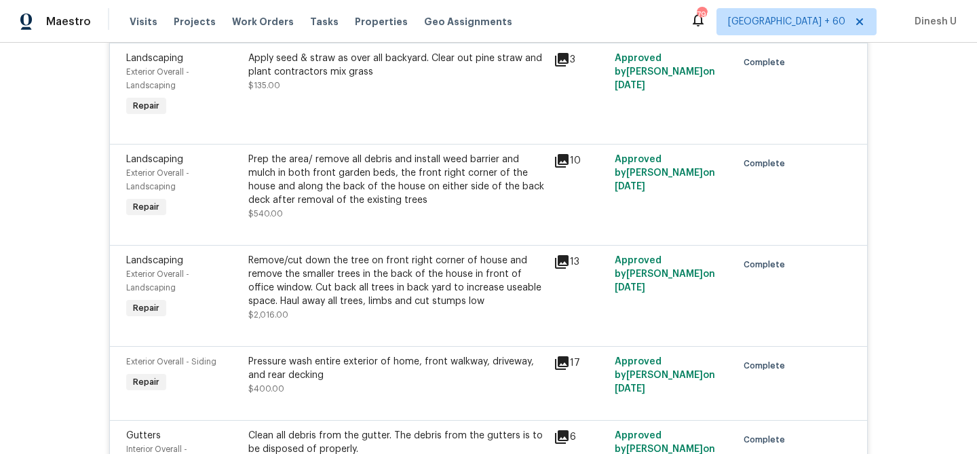
click at [566, 255] on icon at bounding box center [562, 262] width 14 height 14
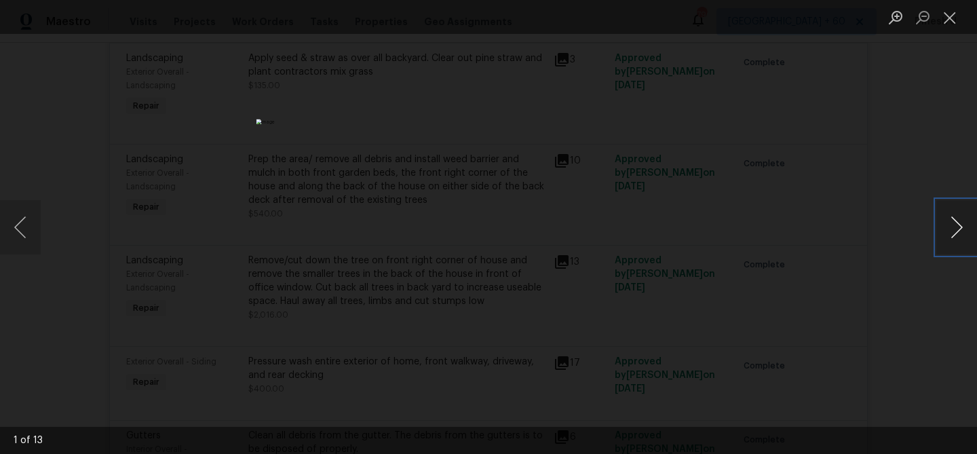
click at [948, 231] on button "Next image" at bounding box center [956, 227] width 41 height 54
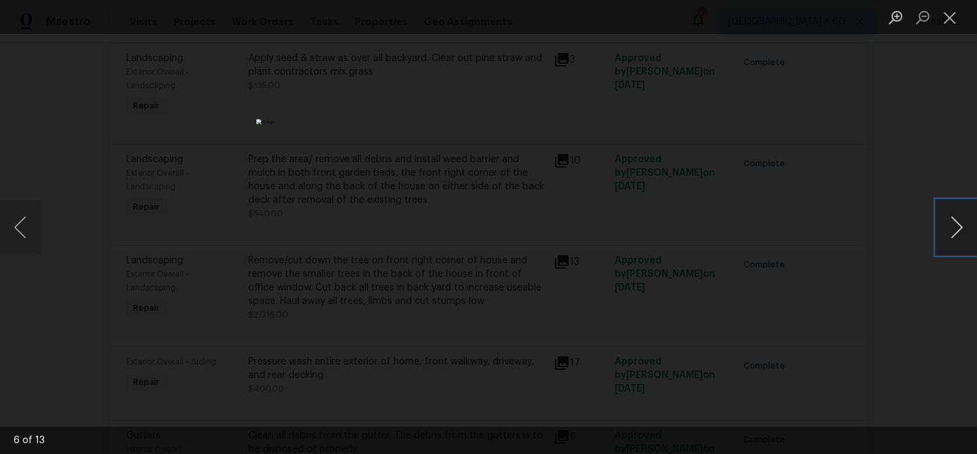
click at [948, 231] on button "Next image" at bounding box center [956, 227] width 41 height 54
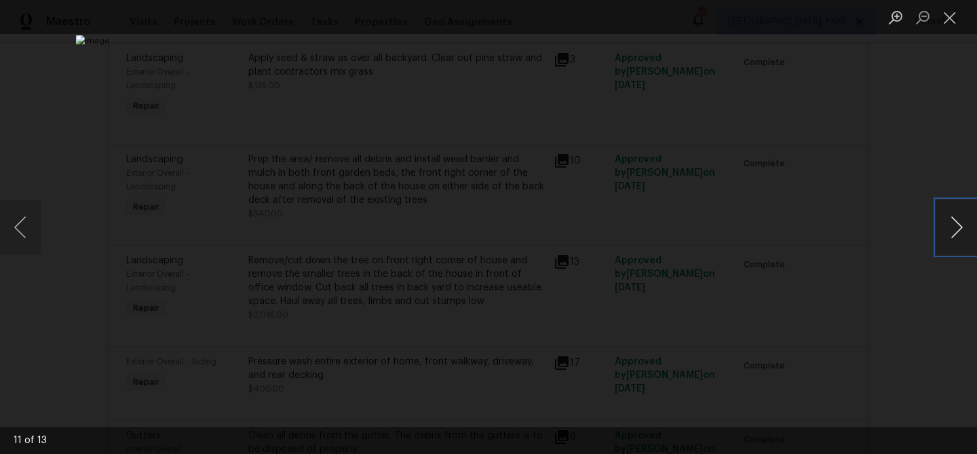
click at [948, 231] on button "Next image" at bounding box center [956, 227] width 41 height 54
click at [955, 12] on button "Close lightbox" at bounding box center [949, 17] width 27 height 24
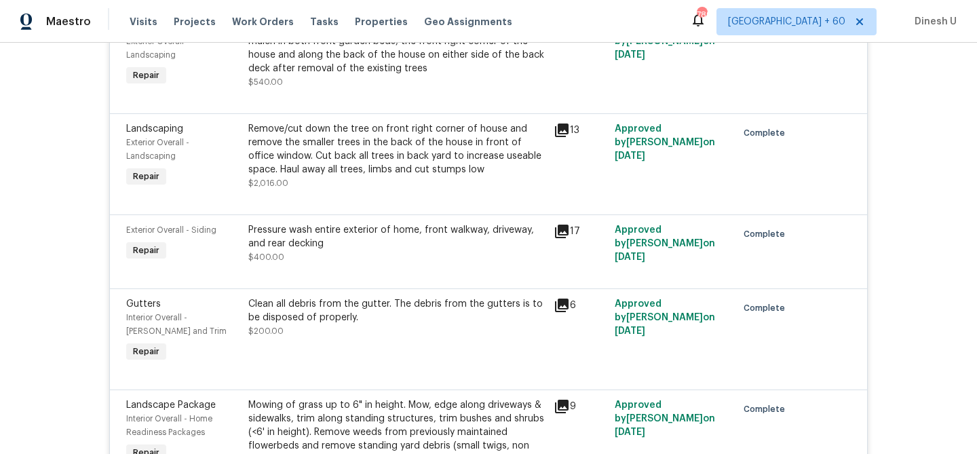
scroll to position [2909, 0]
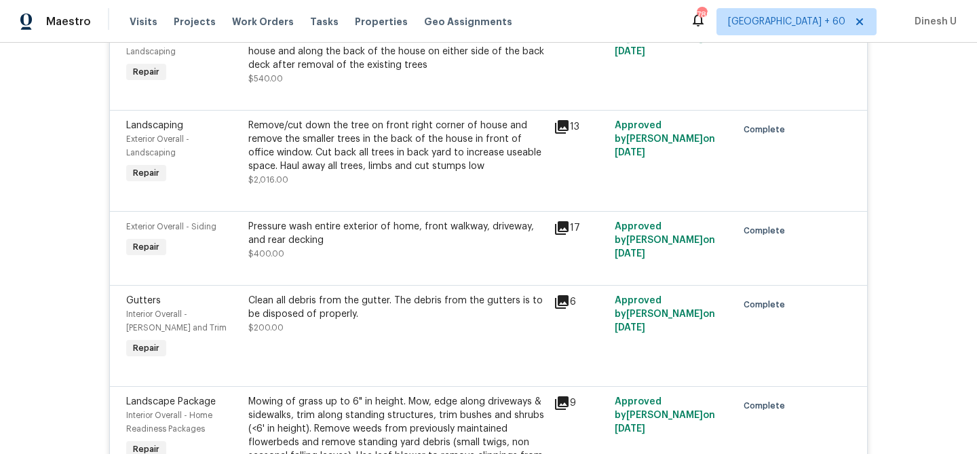
click at [562, 221] on icon at bounding box center [562, 228] width 14 height 14
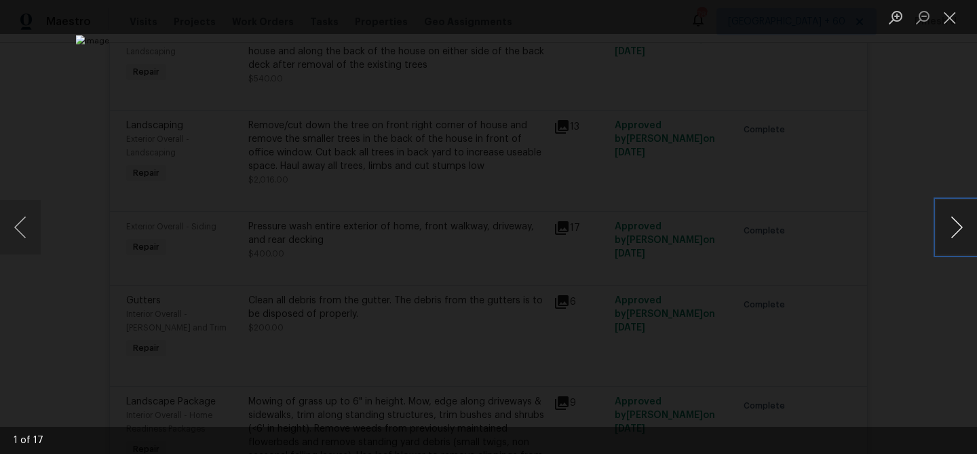
click at [957, 222] on button "Next image" at bounding box center [956, 227] width 41 height 54
click at [31, 231] on button "Previous image" at bounding box center [20, 227] width 41 height 54
click at [958, 224] on button "Next image" at bounding box center [956, 227] width 41 height 54
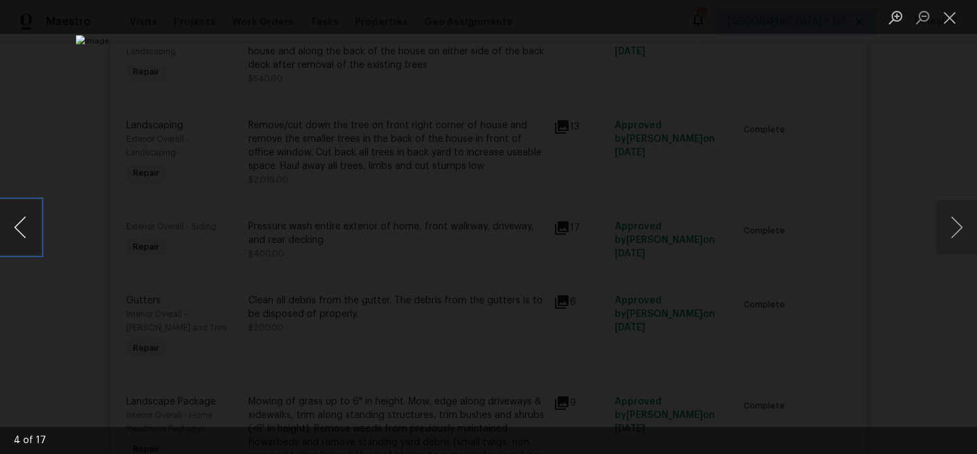
click at [24, 228] on button "Previous image" at bounding box center [20, 227] width 41 height 54
click at [701, 275] on img "Lightbox" at bounding box center [179, 156] width 1706 height 792
click at [951, 226] on button "Next image" at bounding box center [956, 227] width 41 height 54
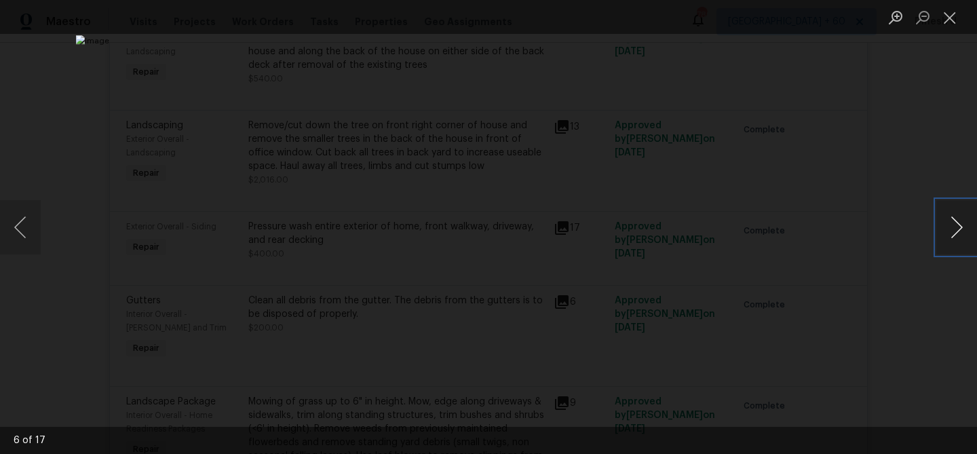
click at [951, 226] on button "Next image" at bounding box center [956, 227] width 41 height 54
click at [965, 233] on button "Next image" at bounding box center [956, 227] width 41 height 54
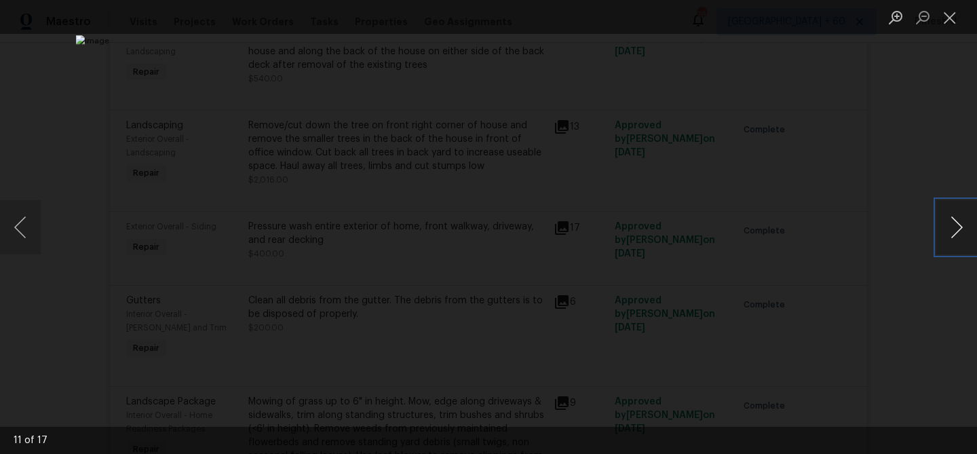
click at [965, 233] on button "Next image" at bounding box center [956, 227] width 41 height 54
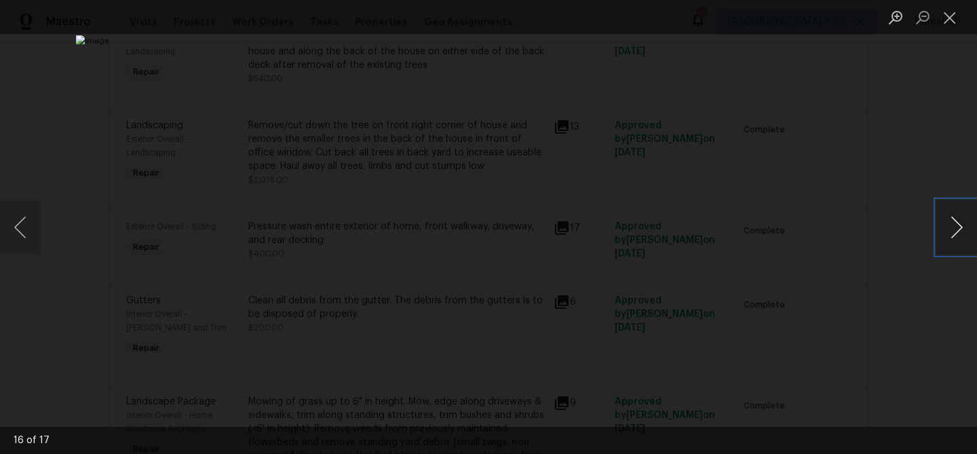
click at [965, 233] on button "Next image" at bounding box center [956, 227] width 41 height 54
click at [32, 229] on button "Previous image" at bounding box center [20, 227] width 41 height 54
click at [957, 231] on button "Next image" at bounding box center [956, 227] width 41 height 54
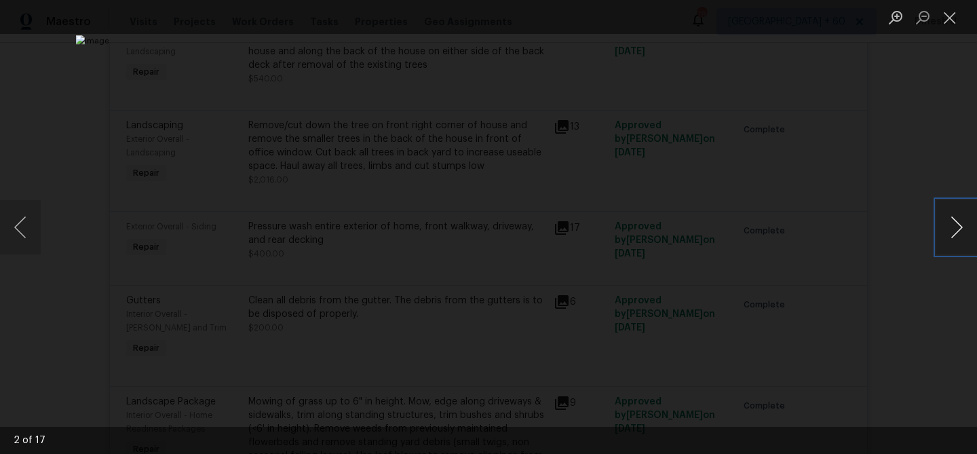
click at [957, 231] on button "Next image" at bounding box center [956, 227] width 41 height 54
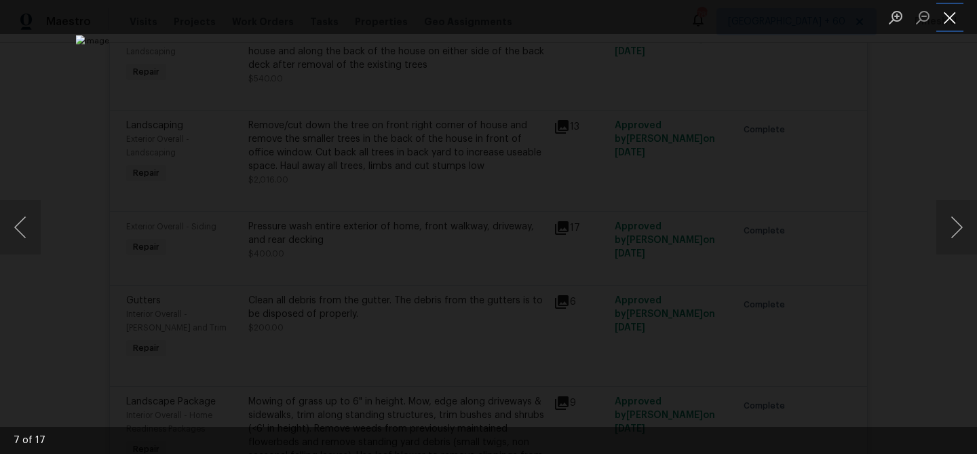
click at [951, 18] on button "Close lightbox" at bounding box center [949, 17] width 27 height 24
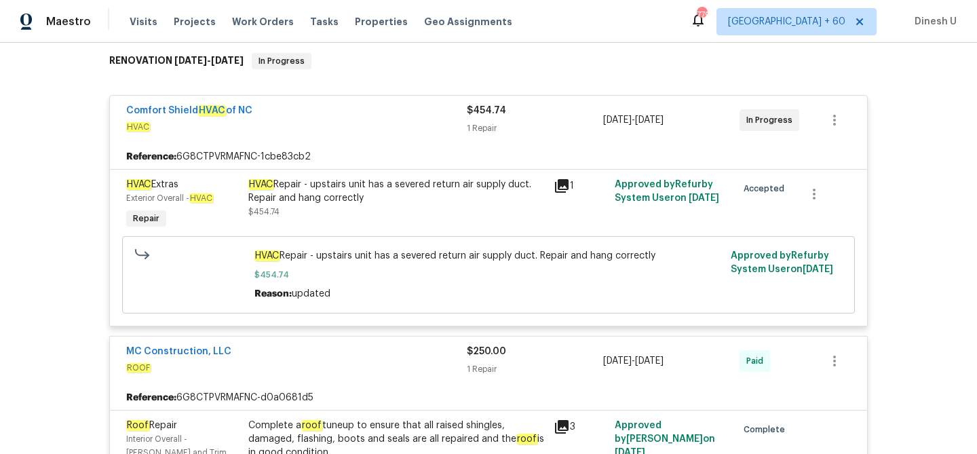
scroll to position [0, 0]
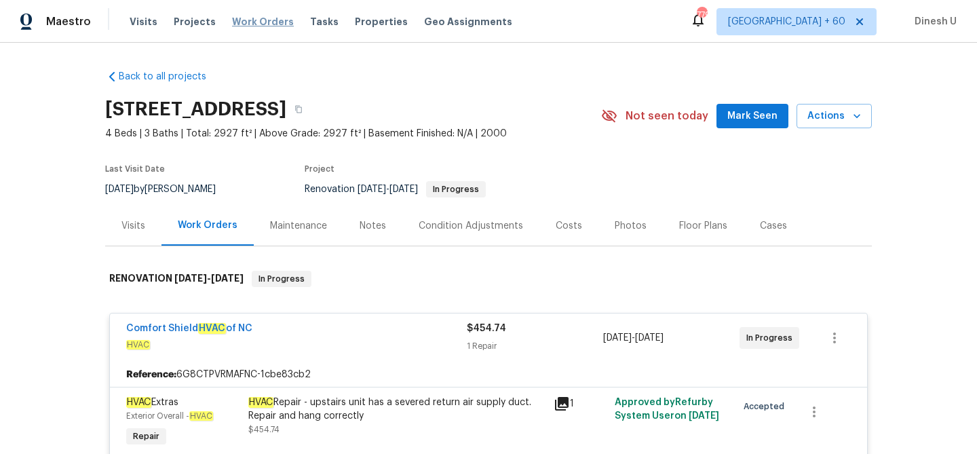
click at [253, 24] on span "Work Orders" at bounding box center [263, 22] width 62 height 14
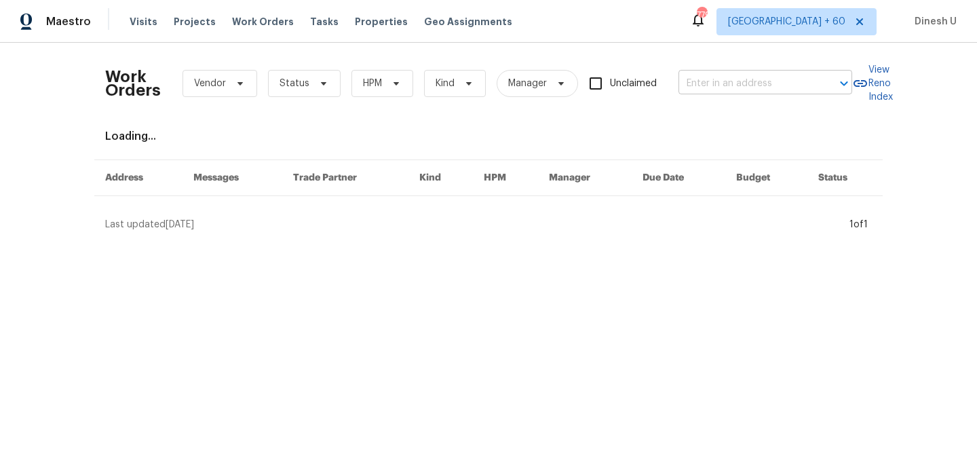
click at [701, 79] on input "text" at bounding box center [746, 83] width 136 height 21
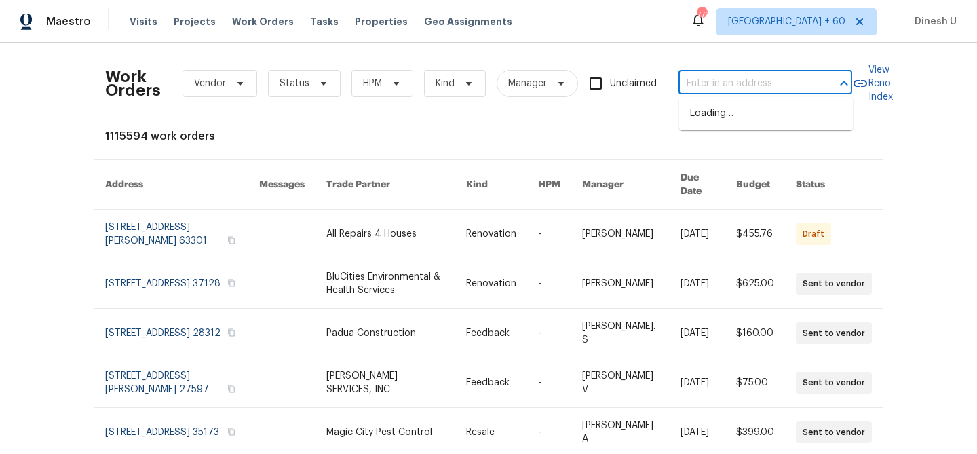
paste input "12 Silverbrook Ct, Mc Leansville, NC 27301"
type input "12 Silverbrook Ct, Mc Leansville, NC 27301"
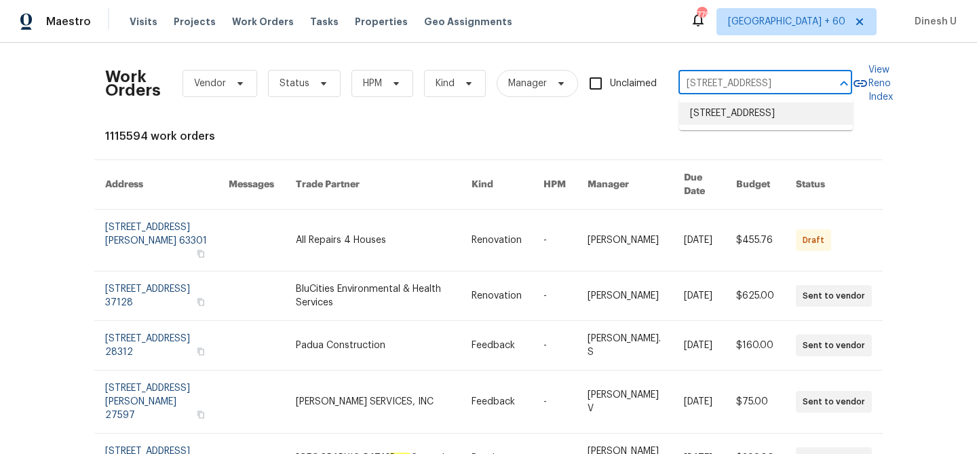
click at [699, 107] on li "12 Silverbrook Ct, Mc Leansville, NC 27301" at bounding box center [766, 113] width 174 height 22
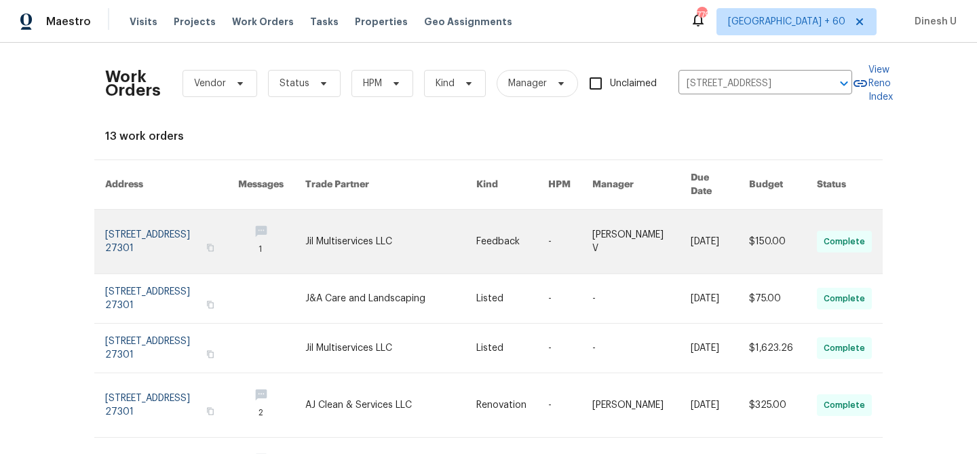
click at [155, 227] on link at bounding box center [171, 242] width 133 height 64
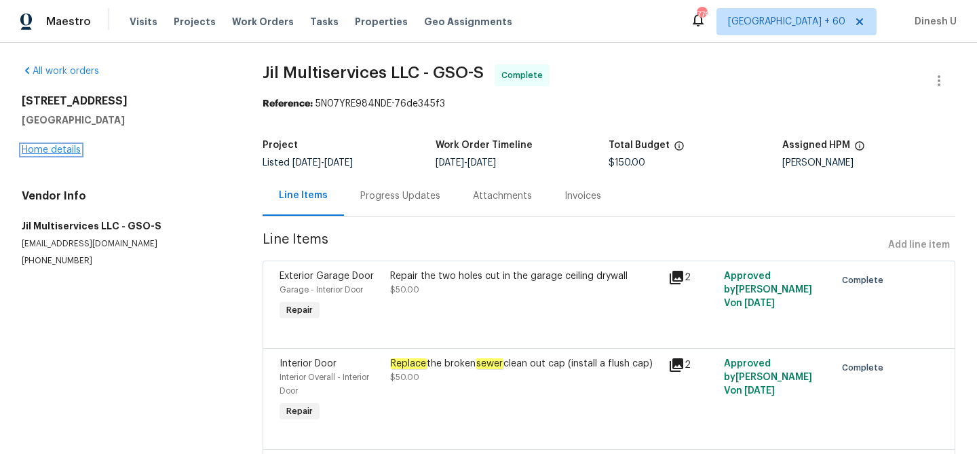
click at [52, 145] on link "Home details" at bounding box center [51, 149] width 59 height 9
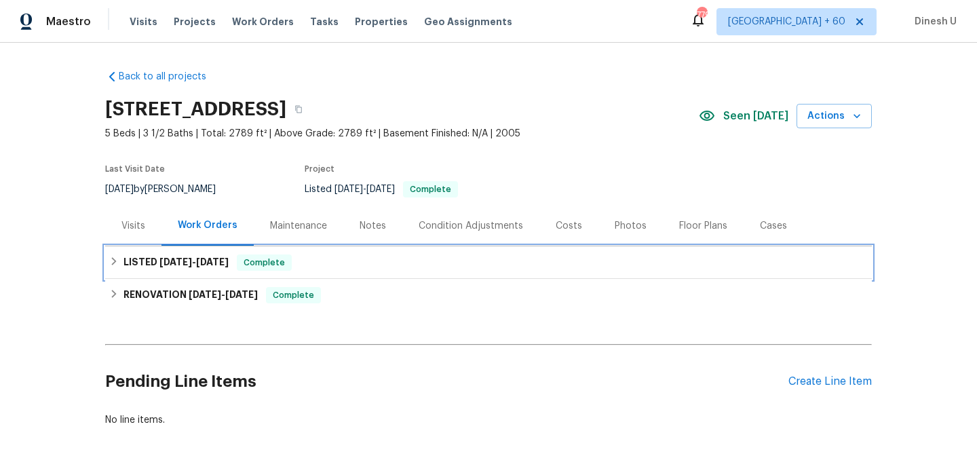
click at [185, 257] on span "8/14/25" at bounding box center [175, 261] width 33 height 9
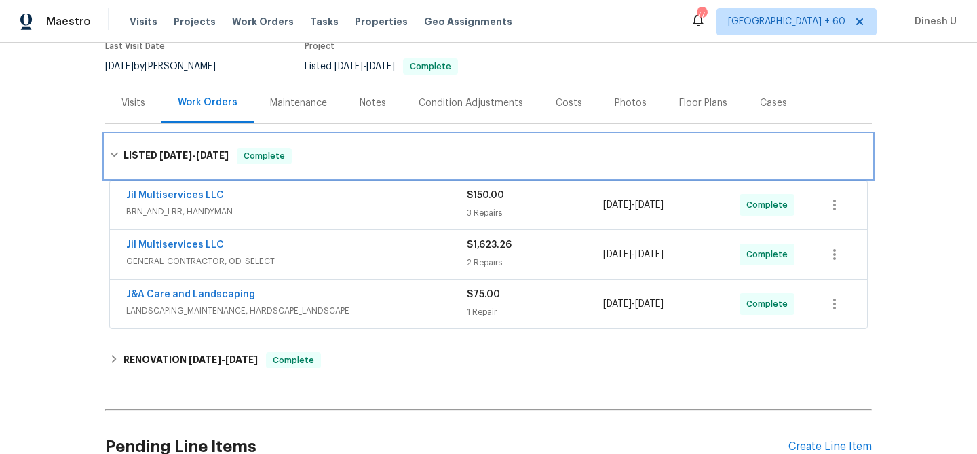
scroll to position [136, 0]
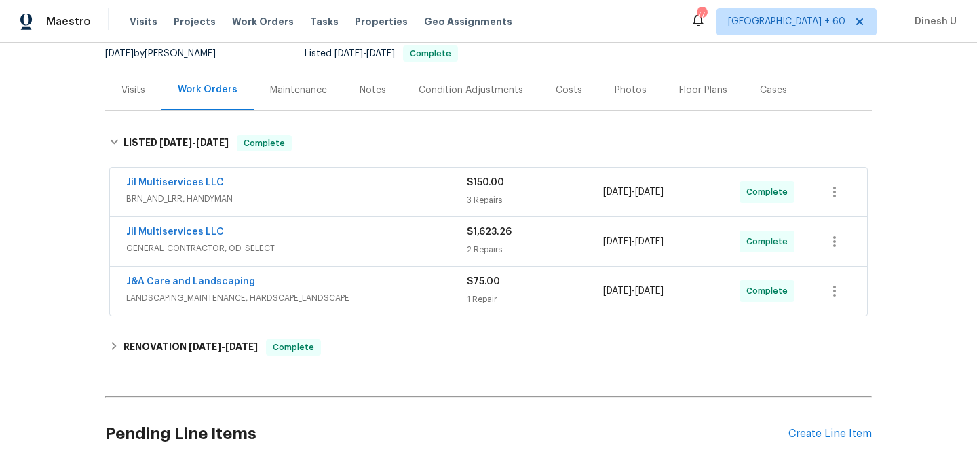
click at [484, 195] on div "3 Repairs" at bounding box center [535, 200] width 136 height 14
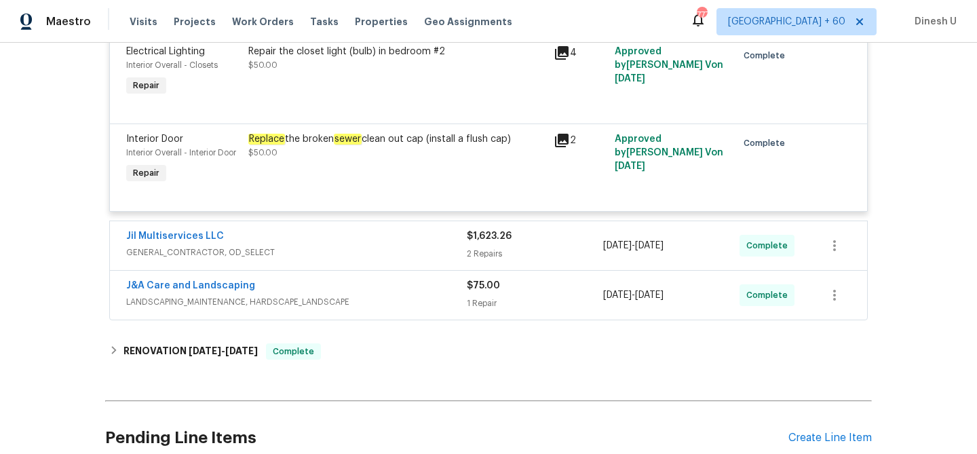
scroll to position [444, 0]
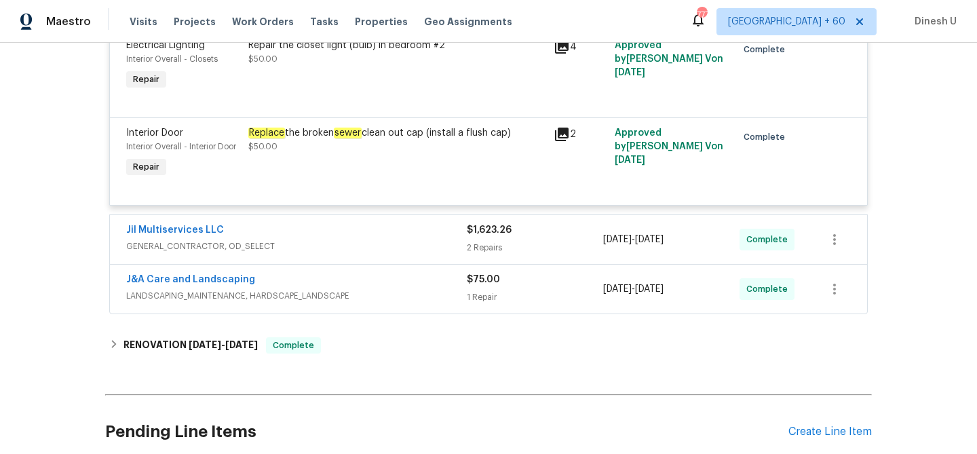
click at [562, 132] on icon at bounding box center [562, 135] width 14 height 14
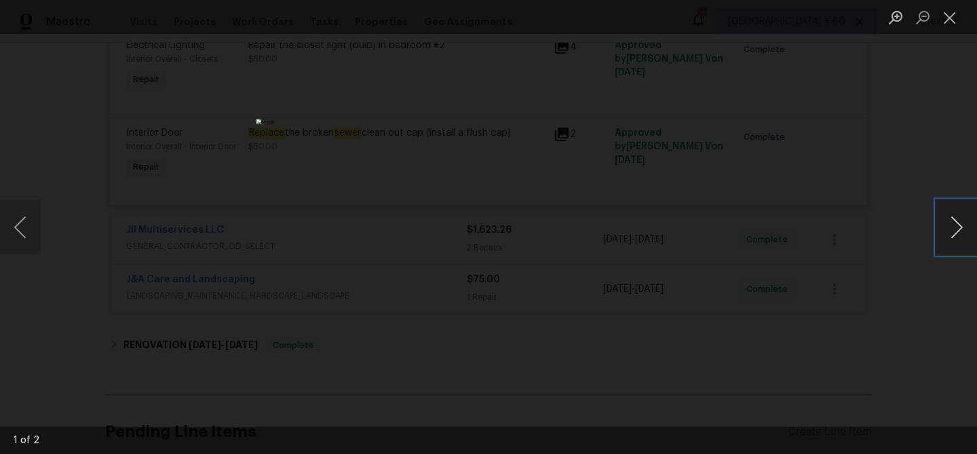
click at [953, 232] on button "Next image" at bounding box center [956, 227] width 41 height 54
click at [951, 22] on button "Close lightbox" at bounding box center [949, 17] width 27 height 24
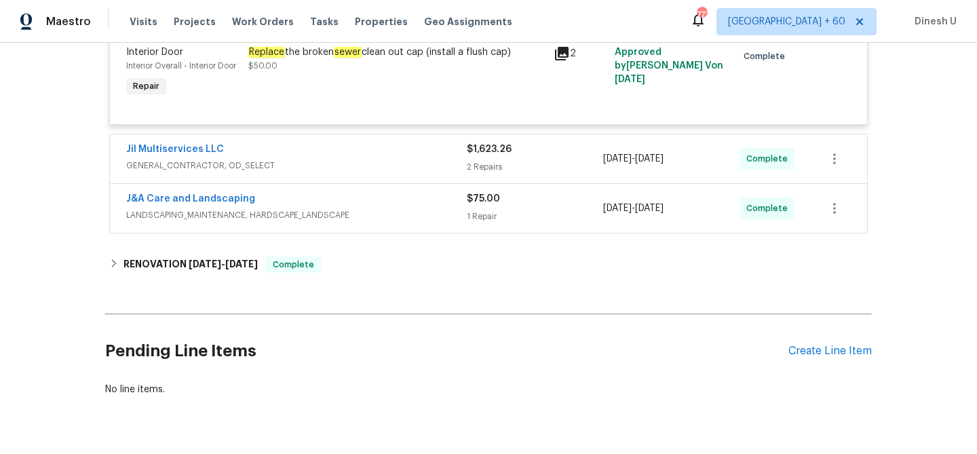
scroll to position [541, 0]
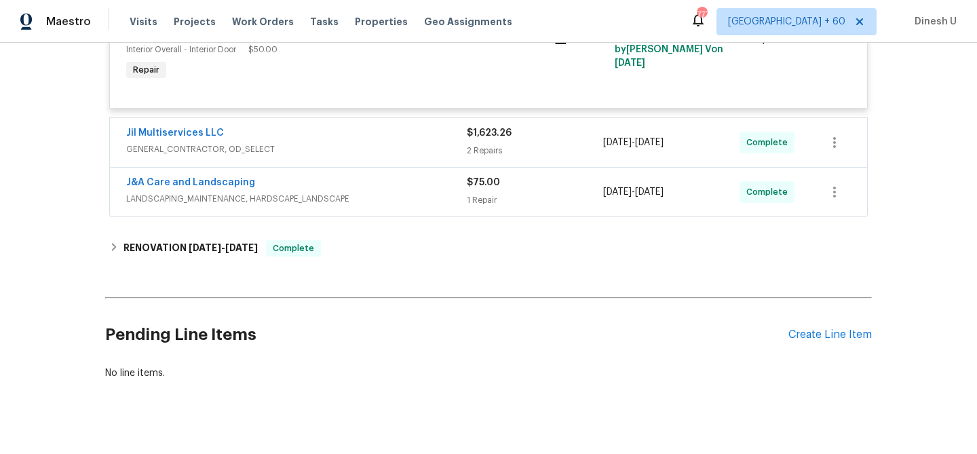
click at [485, 149] on div "2 Repairs" at bounding box center [535, 151] width 136 height 14
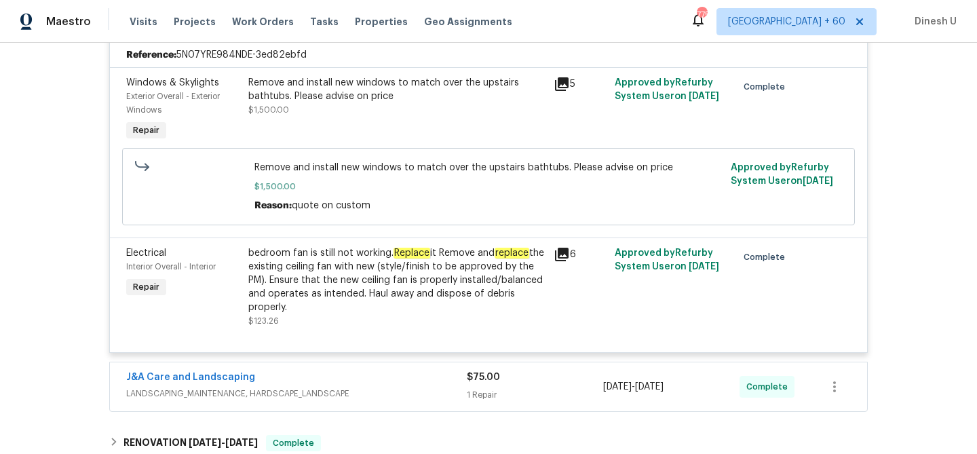
scroll to position [668, 0]
click at [564, 84] on icon at bounding box center [562, 83] width 16 height 16
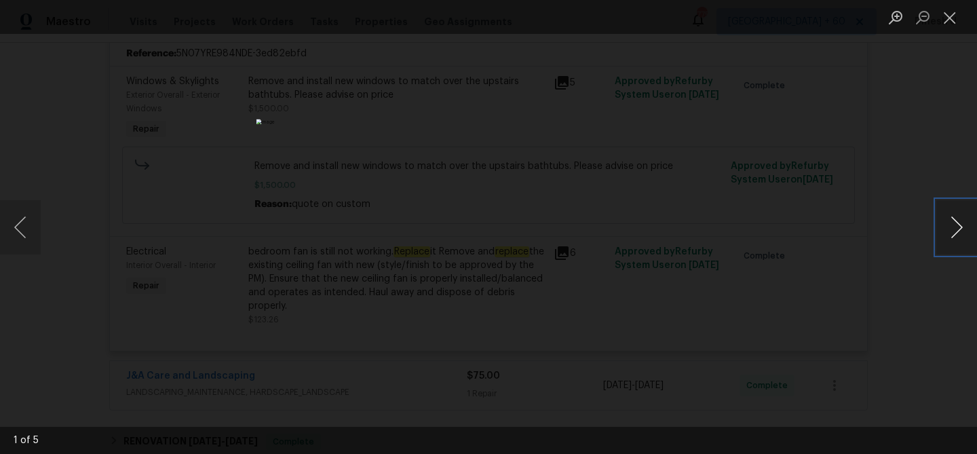
click at [958, 236] on button "Next image" at bounding box center [956, 227] width 41 height 54
click at [955, 18] on button "Close lightbox" at bounding box center [949, 17] width 27 height 24
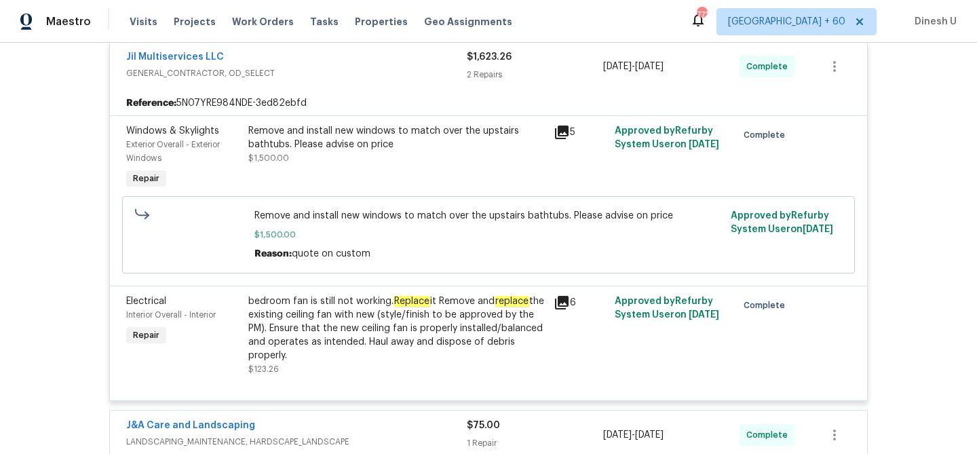
scroll to position [616, 0]
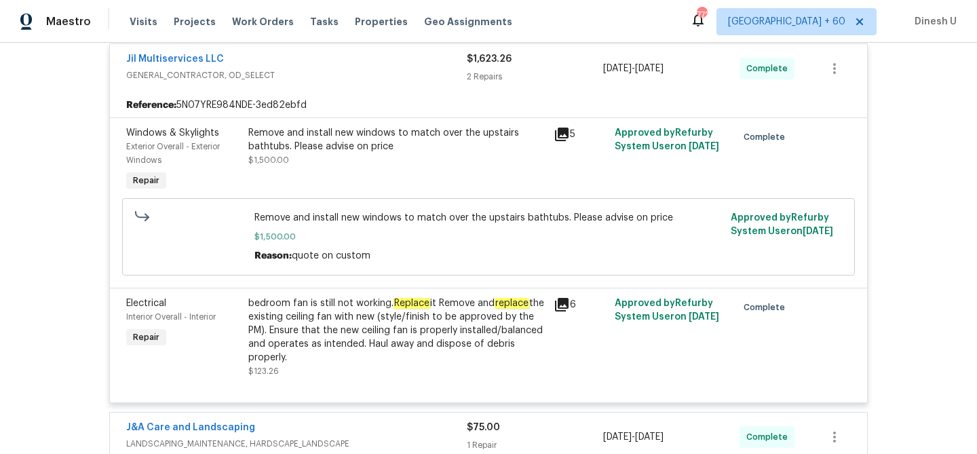
click at [568, 137] on icon at bounding box center [562, 135] width 14 height 14
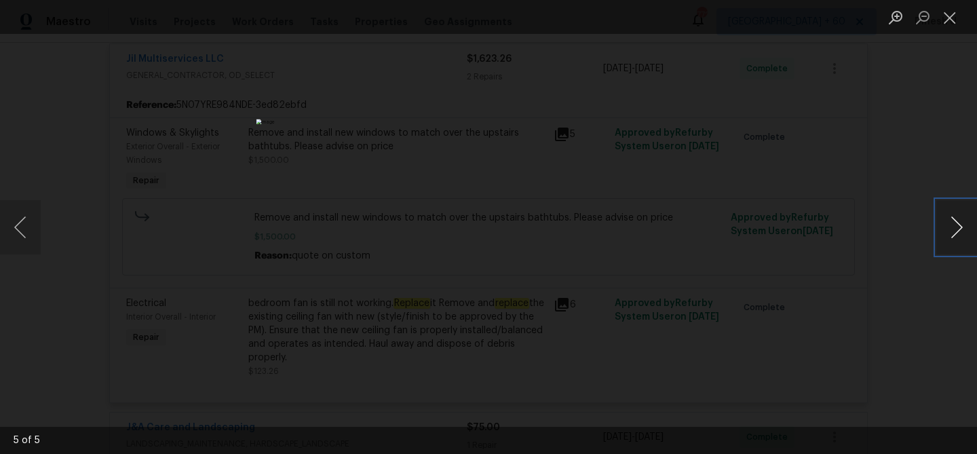
click at [948, 227] on button "Next image" at bounding box center [956, 227] width 41 height 54
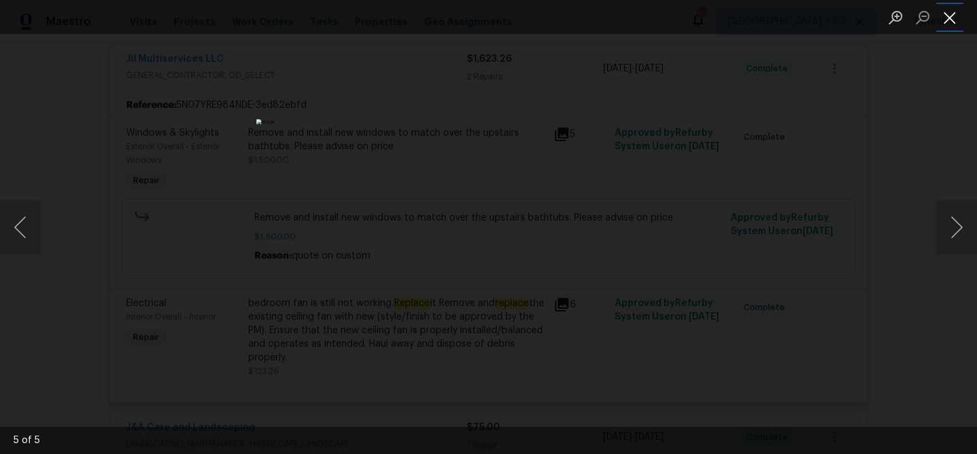
click at [949, 16] on button "Close lightbox" at bounding box center [949, 17] width 27 height 24
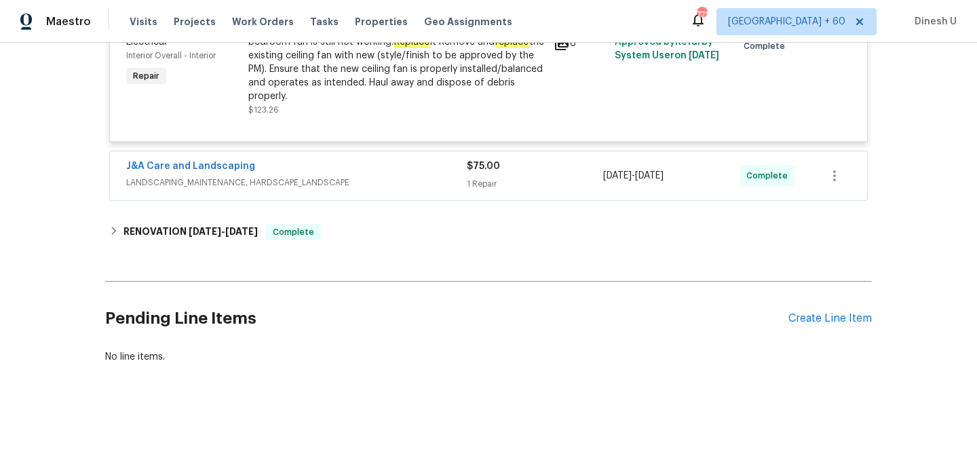
scroll to position [881, 0]
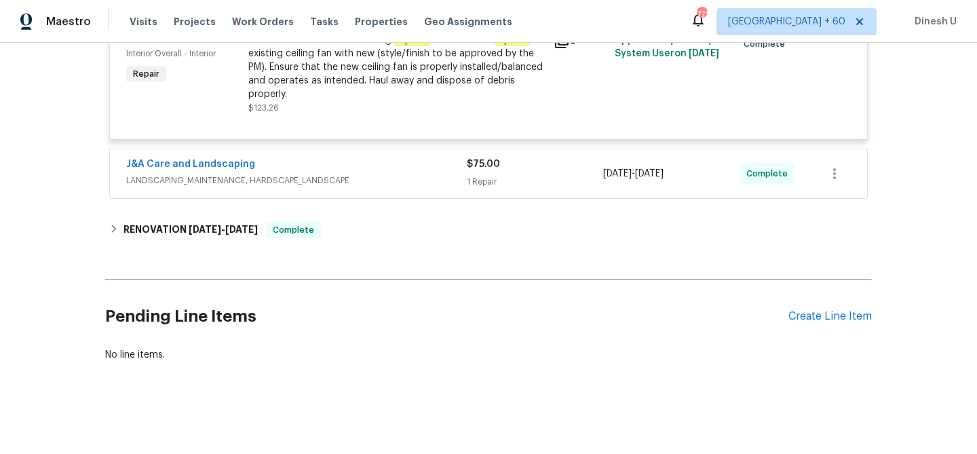
click at [474, 179] on div "1 Repair" at bounding box center [535, 182] width 136 height 14
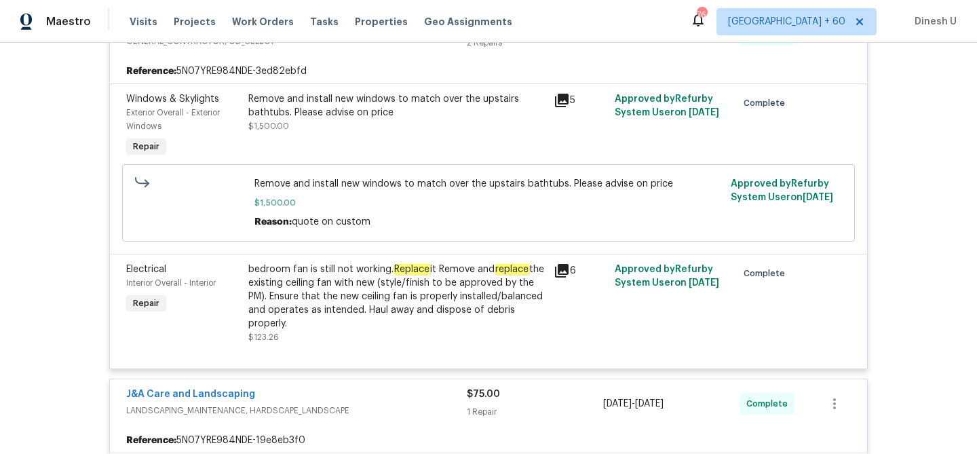
scroll to position [0, 0]
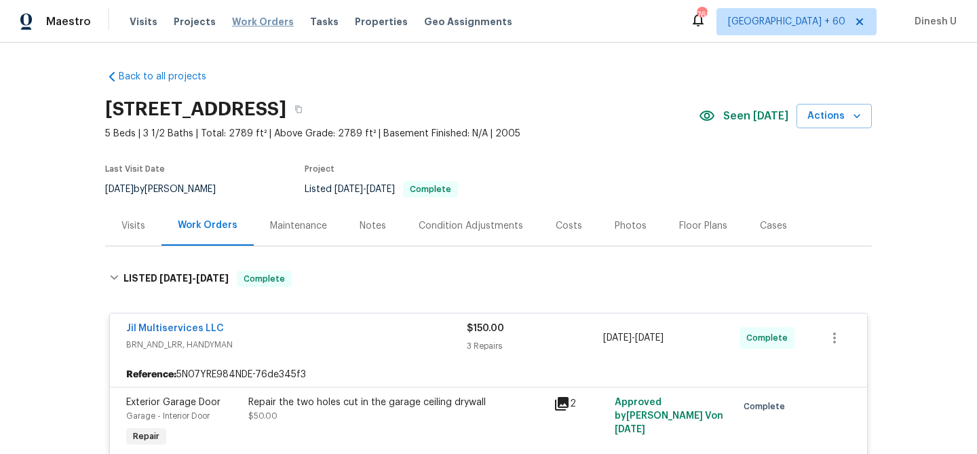
click at [239, 19] on span "Work Orders" at bounding box center [263, 22] width 62 height 14
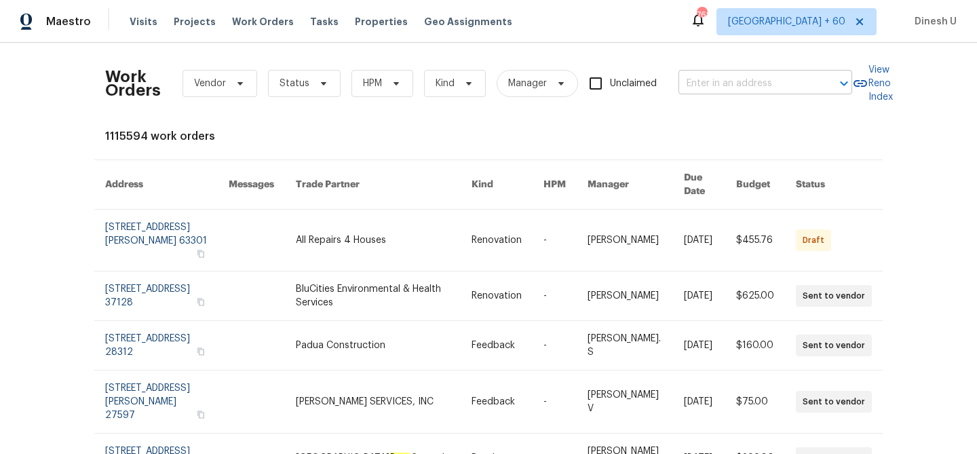
click at [715, 79] on input "text" at bounding box center [746, 83] width 136 height 21
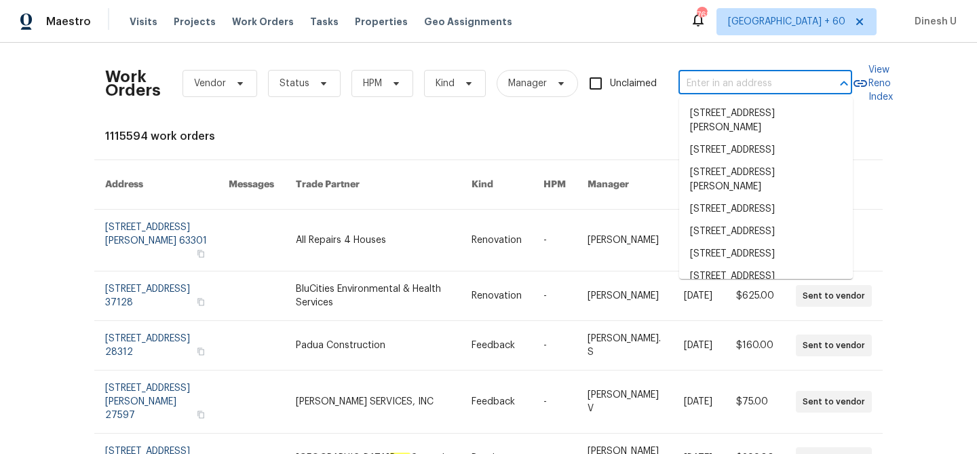
paste input "100 Elm Ridge Way Georgetown, TX 78628"
type input "100 Elm Ridge Way Georgetown, TX 78628"
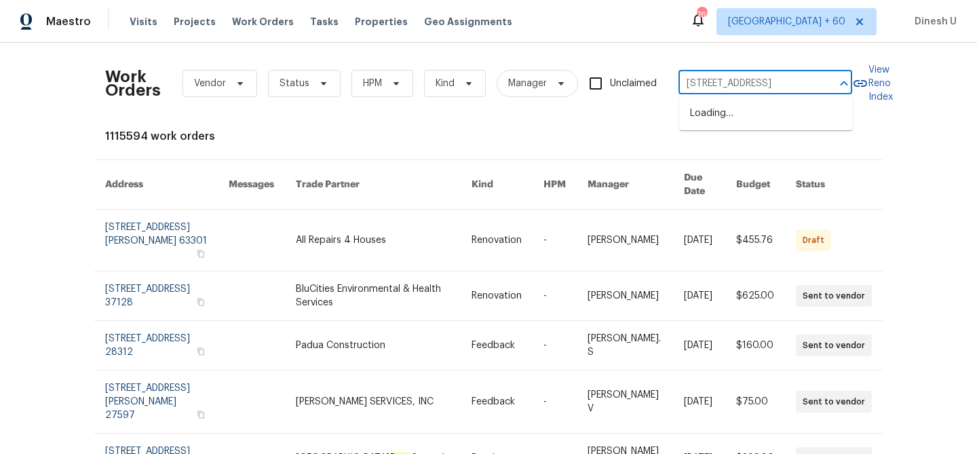
scroll to position [0, 62]
click at [699, 125] on li "100 Elm Ridge Way, Georgetown, TX 78628" at bounding box center [766, 113] width 174 height 22
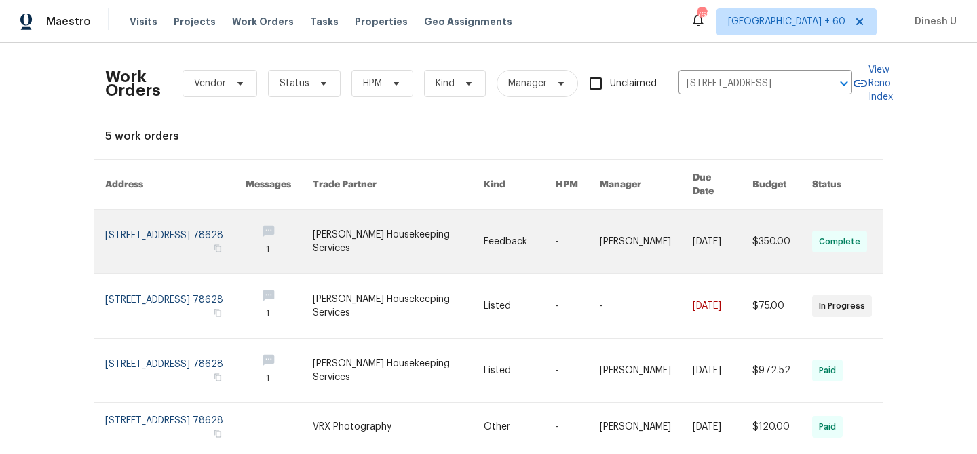
click at [138, 220] on link at bounding box center [175, 242] width 140 height 64
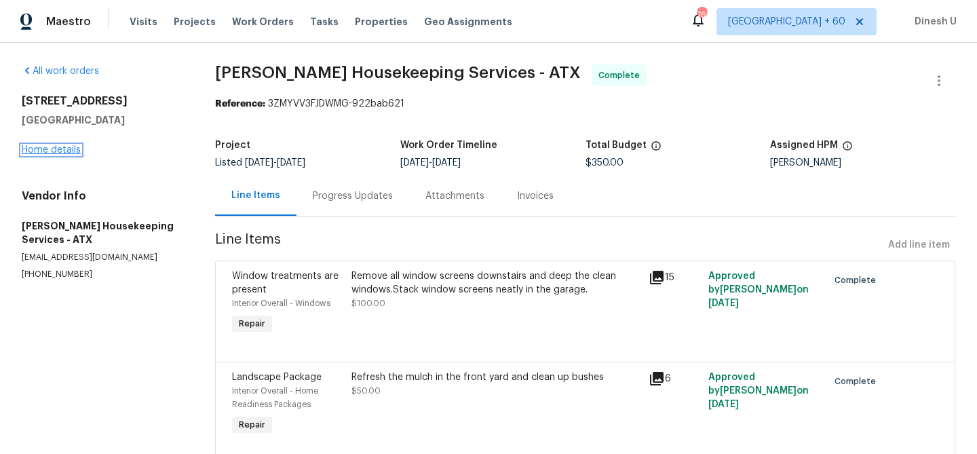
click at [43, 149] on link "Home details" at bounding box center [51, 149] width 59 height 9
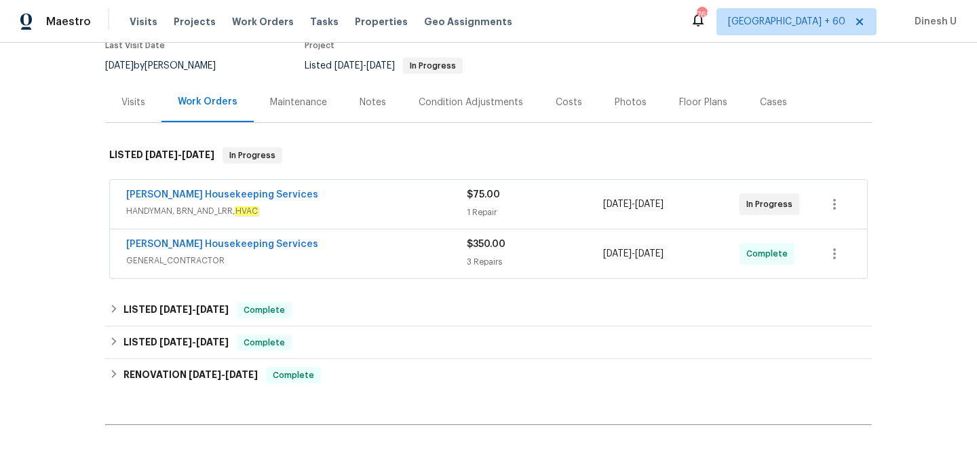
scroll to position [127, 0]
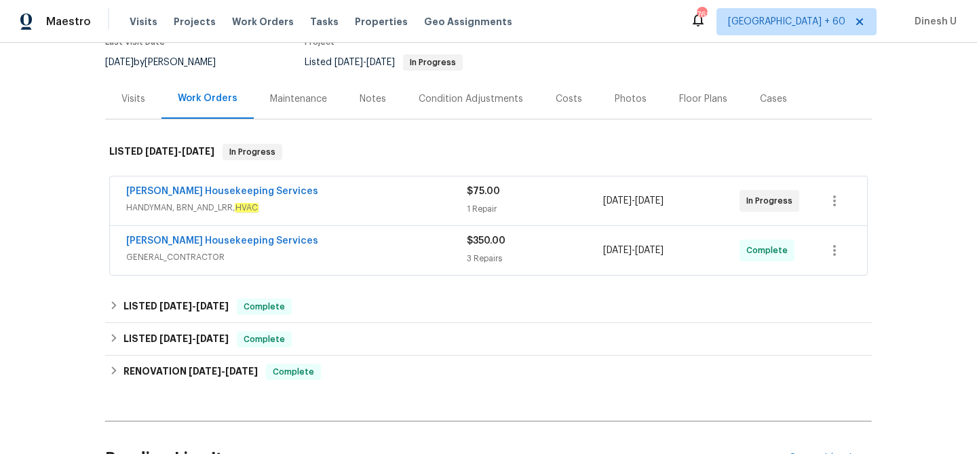
click at [493, 207] on div "1 Repair" at bounding box center [535, 209] width 136 height 14
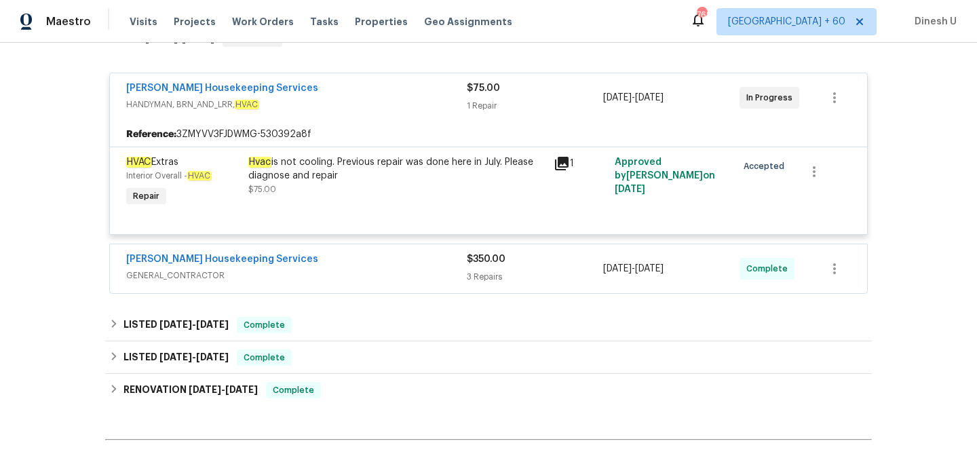
scroll to position [290, 0]
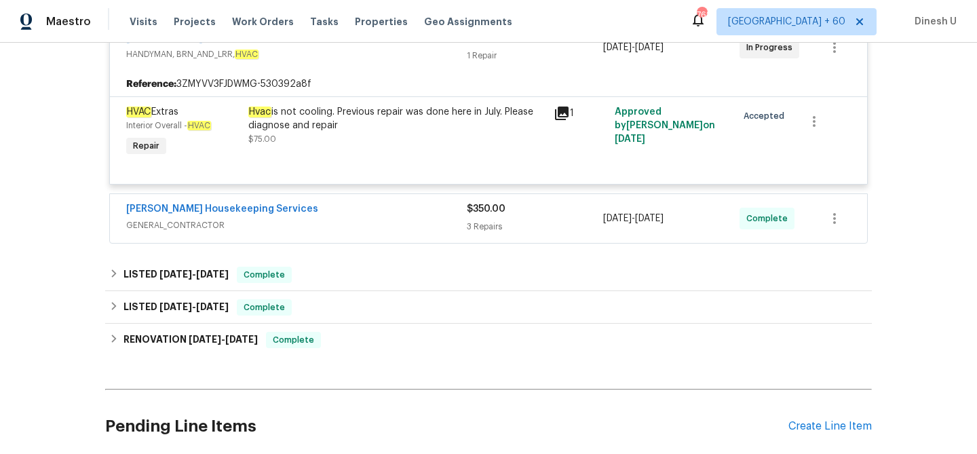
click at [509, 224] on div "3 Repairs" at bounding box center [535, 227] width 136 height 14
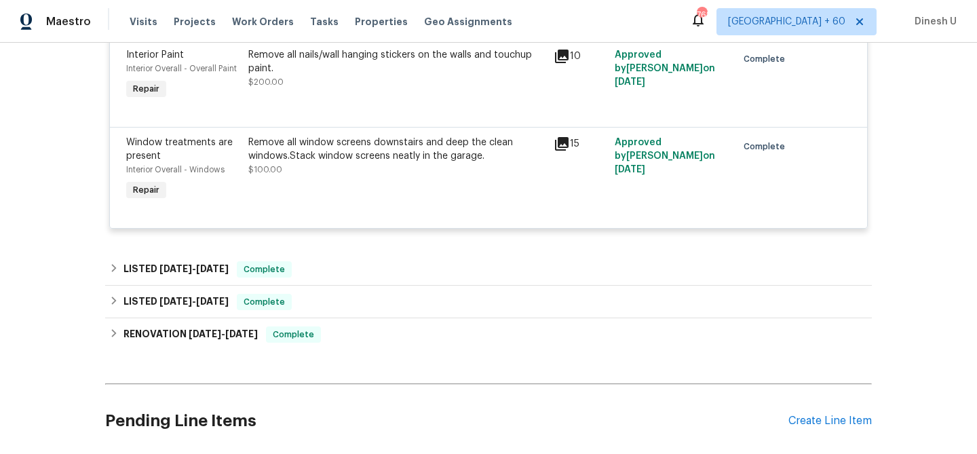
scroll to position [635, 0]
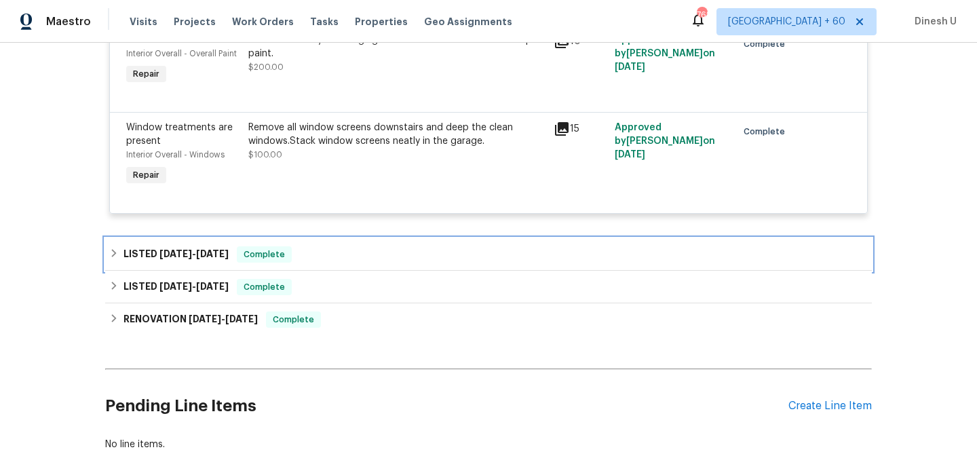
click at [195, 258] on span "7/14/25 - 7/18/25" at bounding box center [193, 253] width 69 height 9
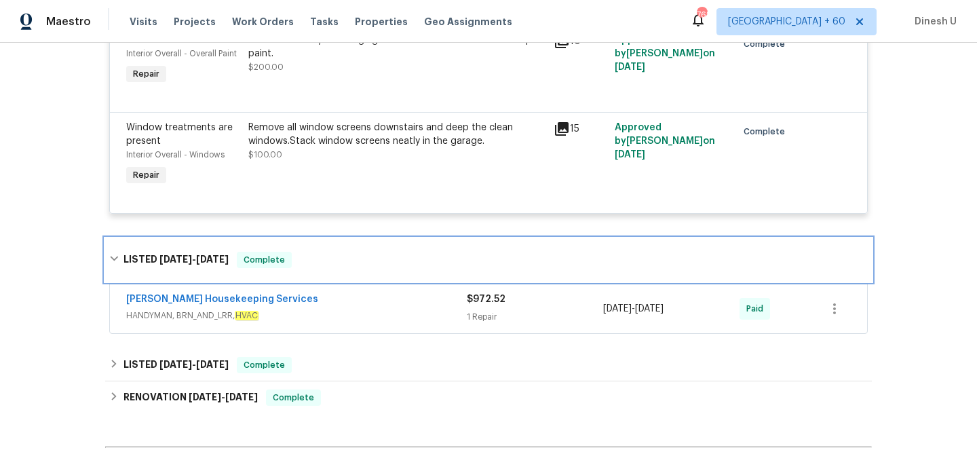
scroll to position [684, 0]
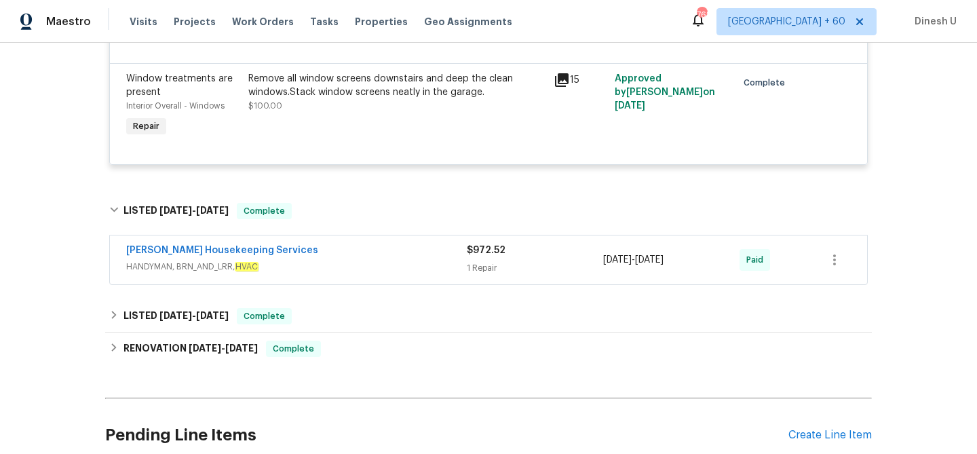
click at [494, 269] on div "1 Repair" at bounding box center [535, 268] width 136 height 14
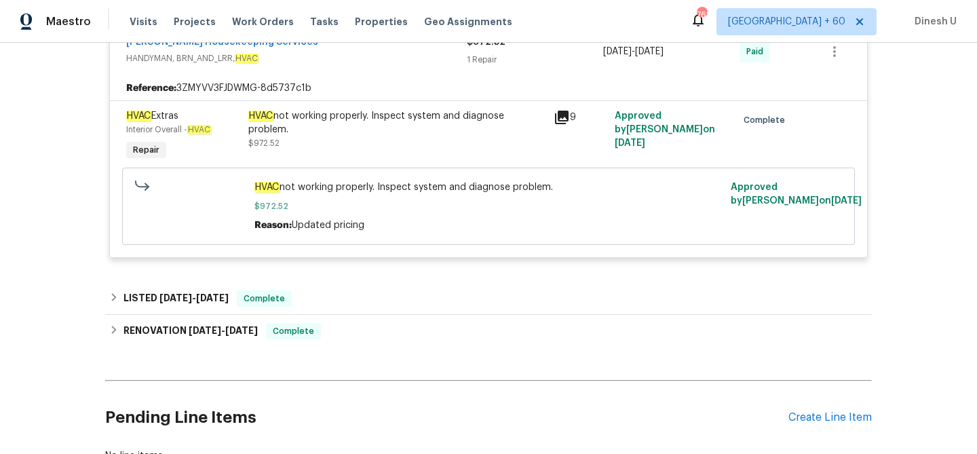
scroll to position [938, 0]
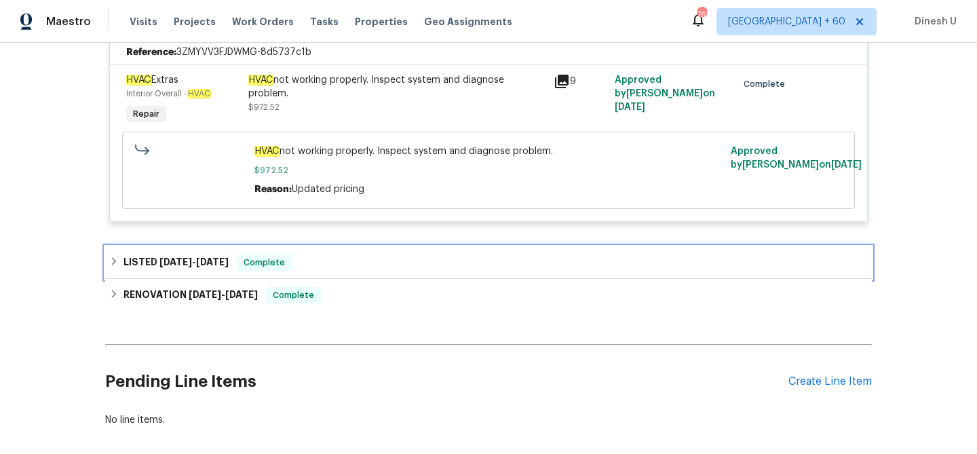
click at [203, 267] on span "3/13/25" at bounding box center [212, 261] width 33 height 9
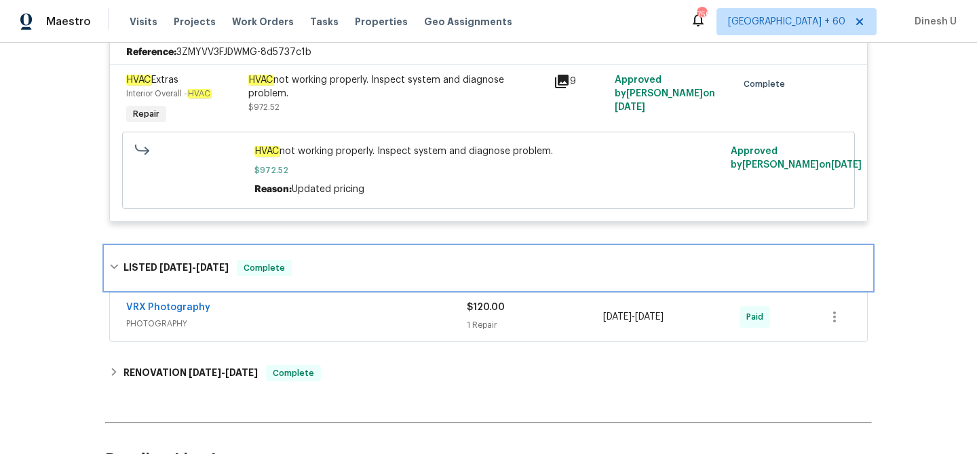
scroll to position [1003, 0]
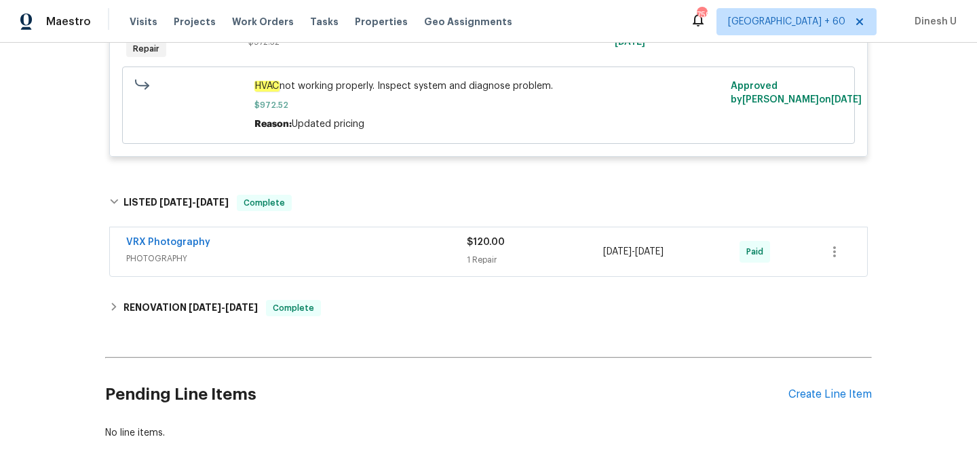
click at [469, 257] on div "1 Repair" at bounding box center [535, 260] width 136 height 14
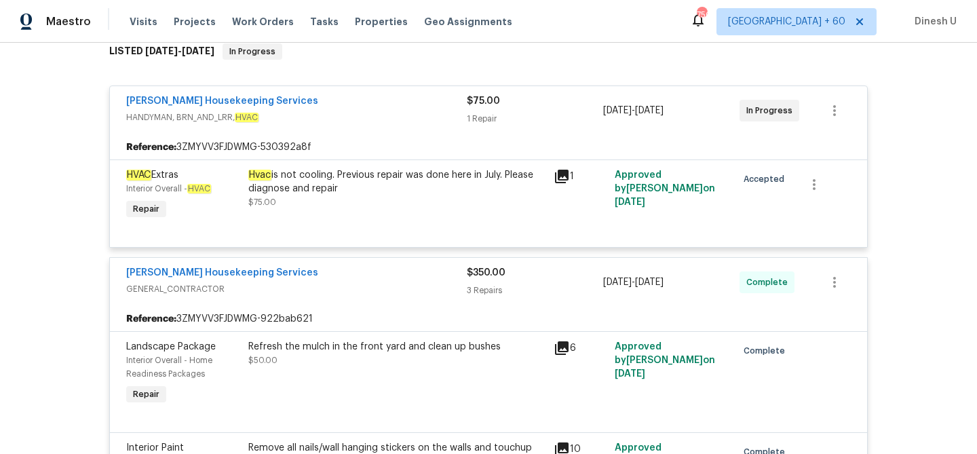
scroll to position [0, 0]
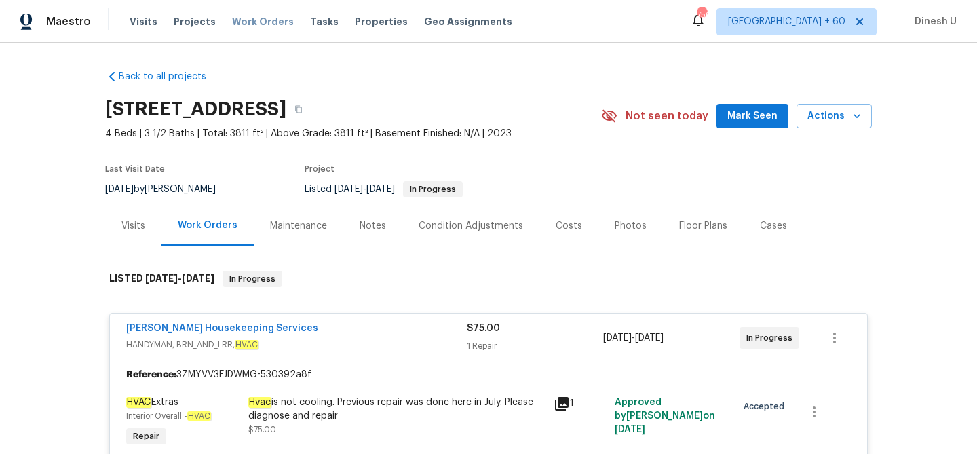
click at [232, 24] on span "Work Orders" at bounding box center [263, 22] width 62 height 14
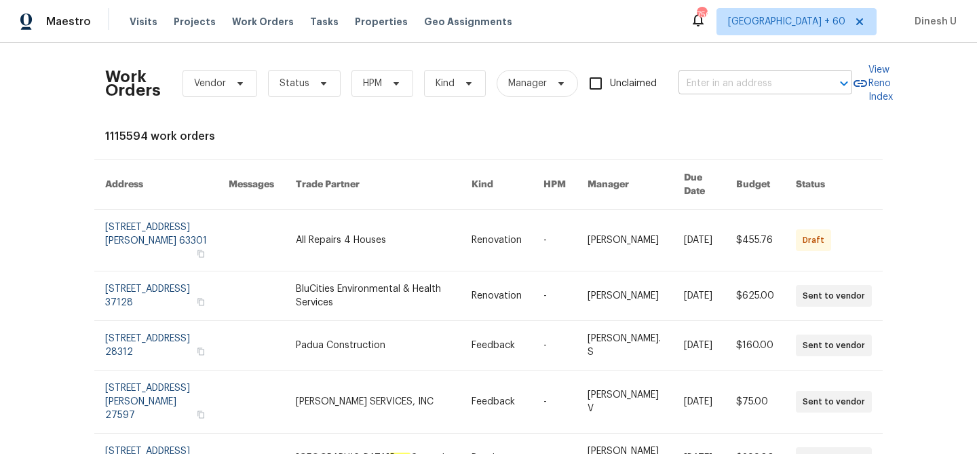
click at [707, 79] on input "text" at bounding box center [746, 83] width 136 height 21
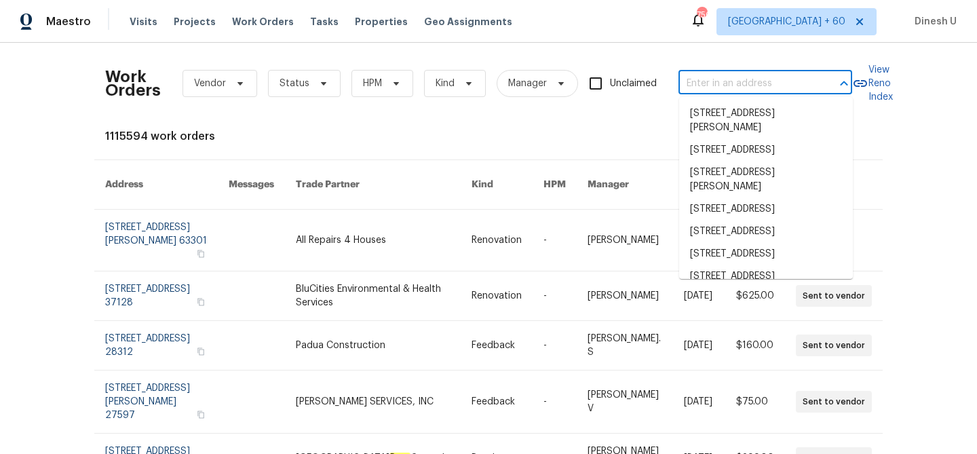
paste input "1405 Cross Link Rd, Raleigh, NC 27610"
type input "1405 Cross Link Rd, Raleigh, NC 27610"
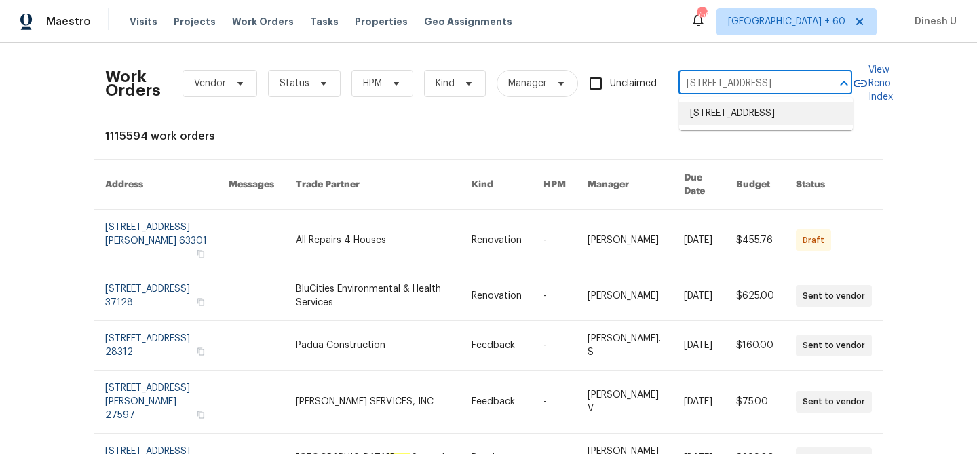
click at [702, 117] on li "1405 Cross Link Rd, Raleigh, NC 27610" at bounding box center [766, 113] width 174 height 22
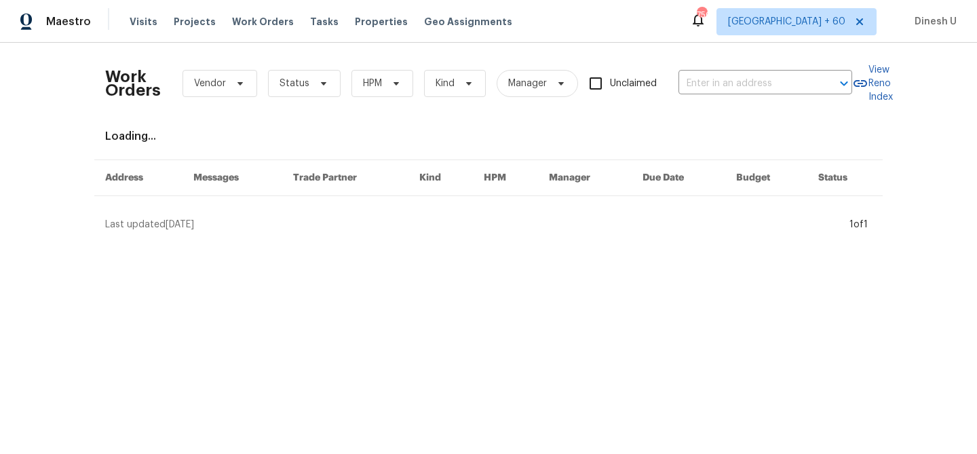
type input "1405 Cross Link Rd, Raleigh, NC 27610"
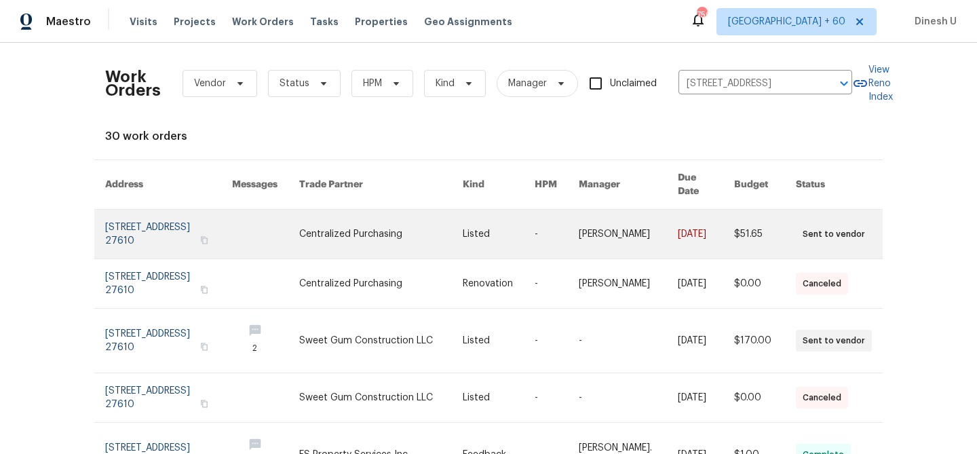
click at [142, 226] on link at bounding box center [168, 234] width 127 height 49
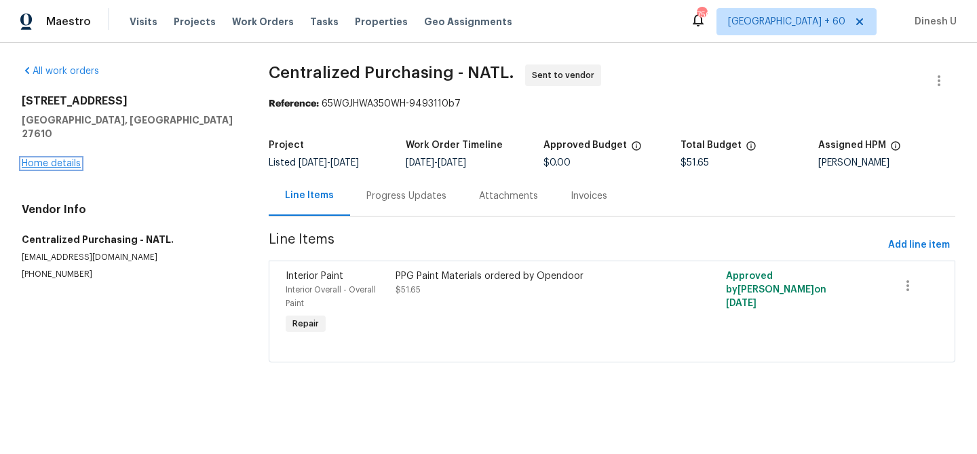
click at [47, 159] on link "Home details" at bounding box center [51, 163] width 59 height 9
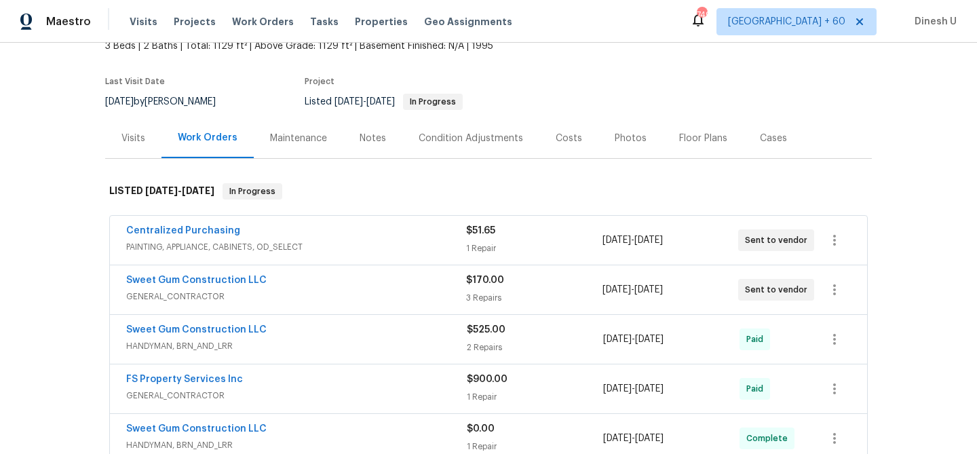
scroll to position [91, 0]
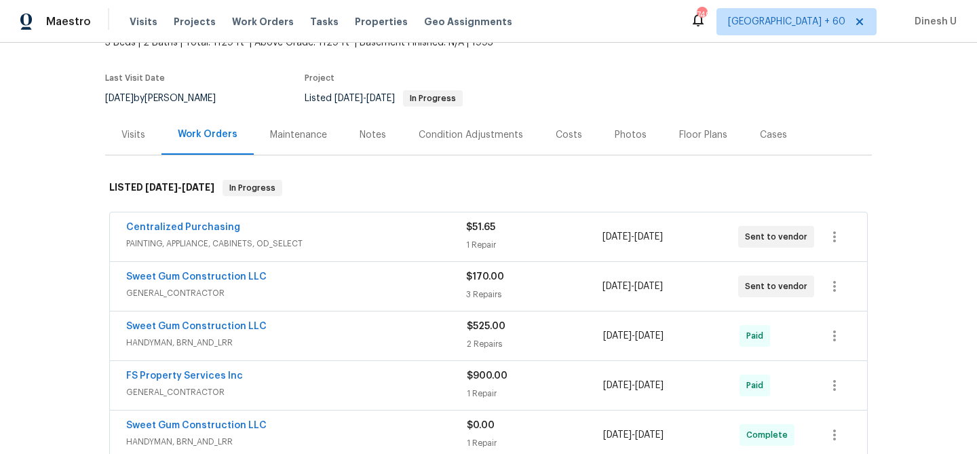
click at [482, 248] on div "1 Repair" at bounding box center [534, 245] width 136 height 14
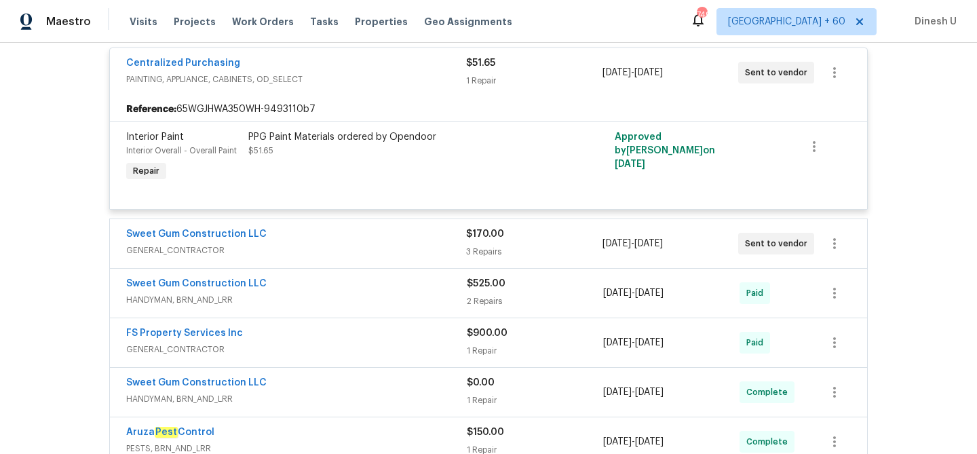
scroll to position [279, 0]
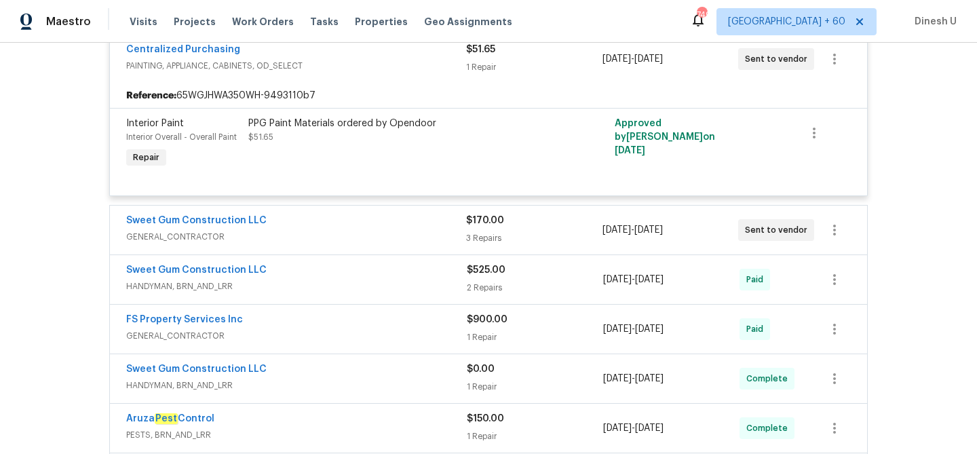
click at [484, 242] on div "3 Repairs" at bounding box center [534, 238] width 136 height 14
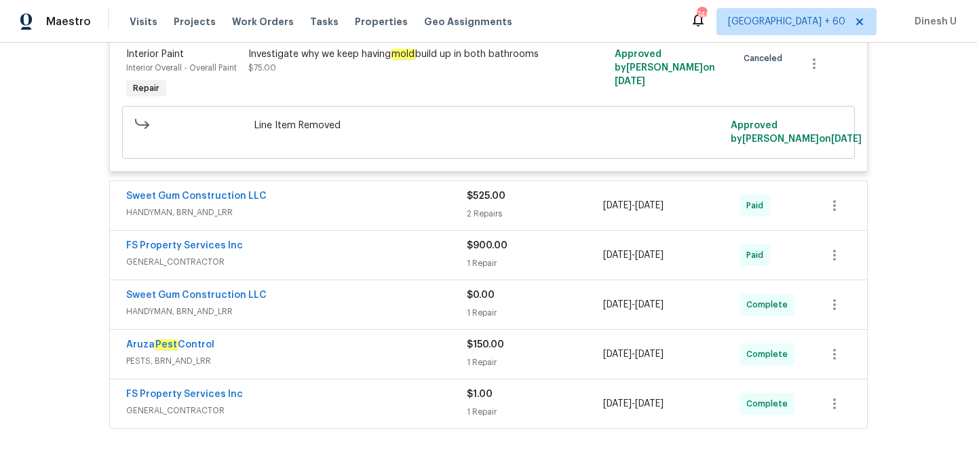
scroll to position [942, 0]
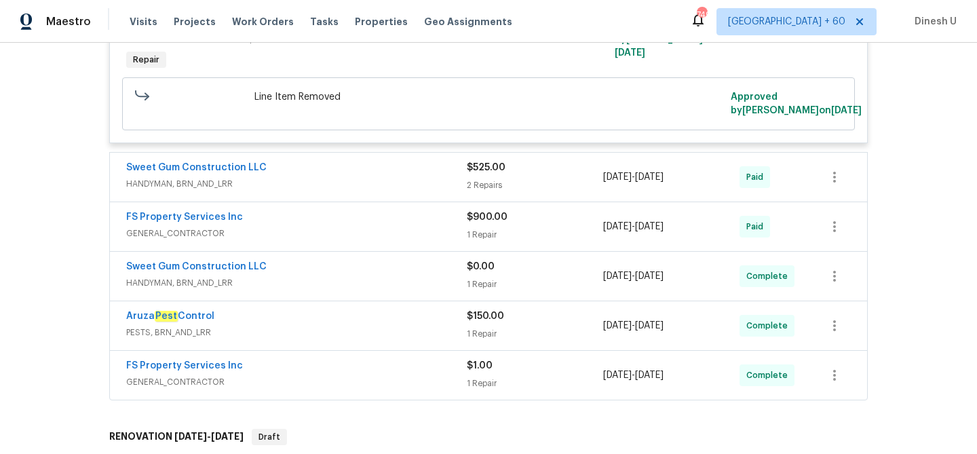
click at [482, 164] on div "$525.00 2 Repairs" at bounding box center [535, 177] width 136 height 33
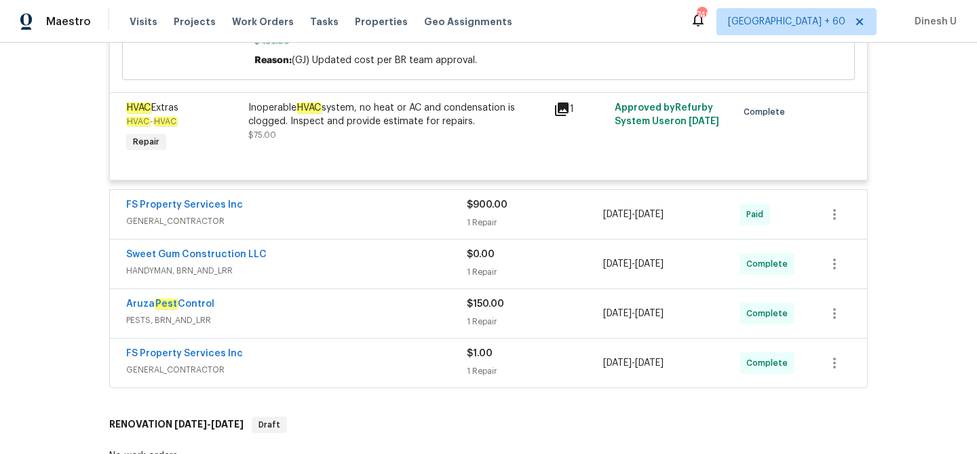
scroll to position [1239, 0]
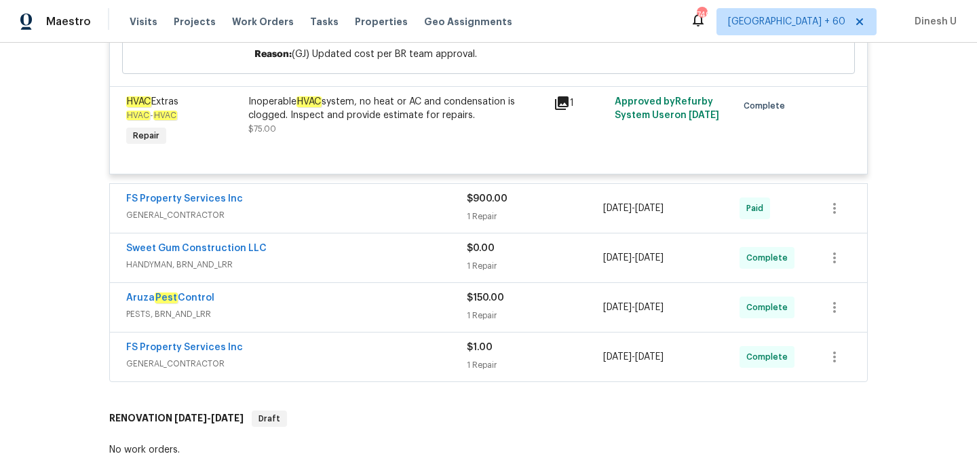
click at [472, 210] on div "1 Repair" at bounding box center [535, 217] width 136 height 14
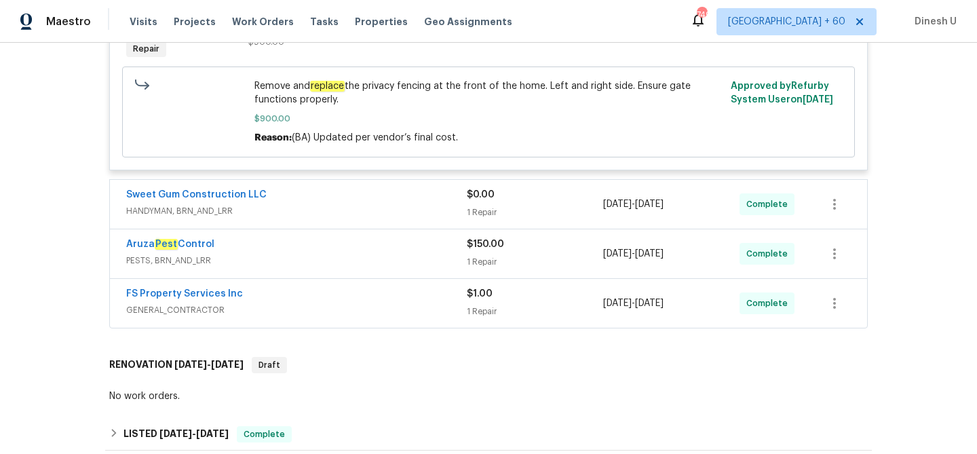
scroll to position [1518, 0]
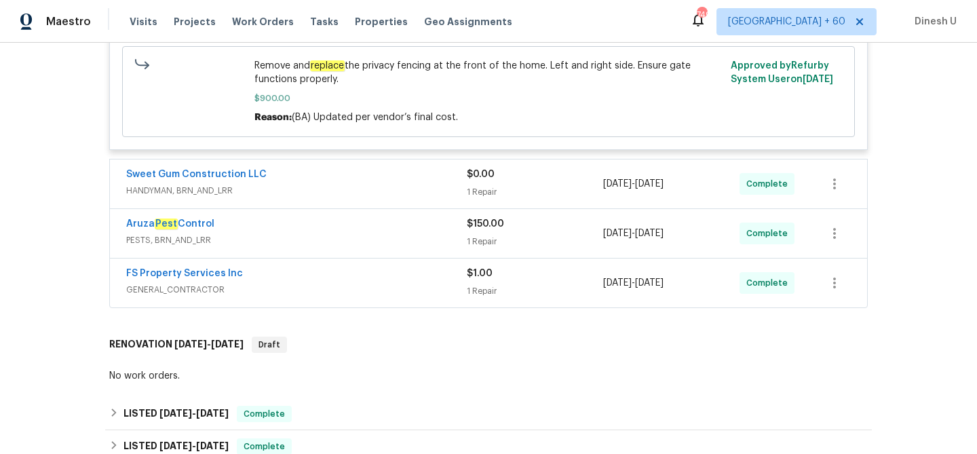
click at [484, 185] on div "1 Repair" at bounding box center [535, 192] width 136 height 14
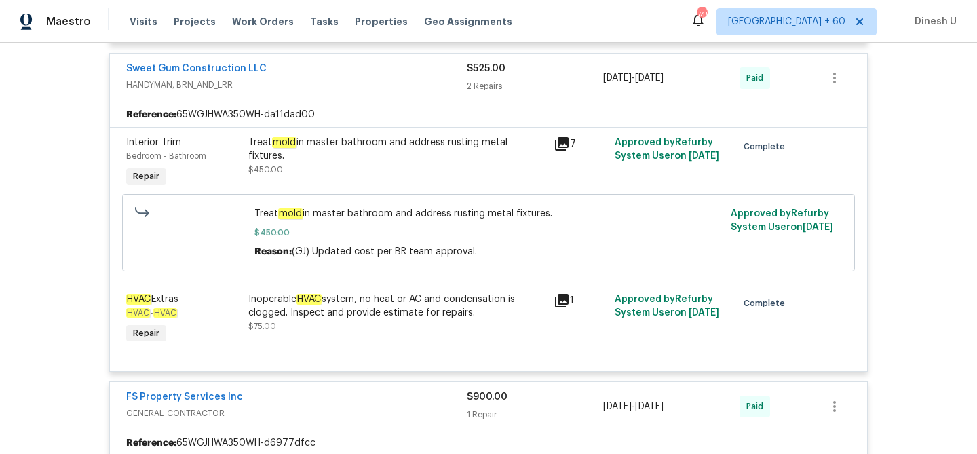
scroll to position [1041, 0]
click at [561, 136] on icon at bounding box center [562, 144] width 16 height 16
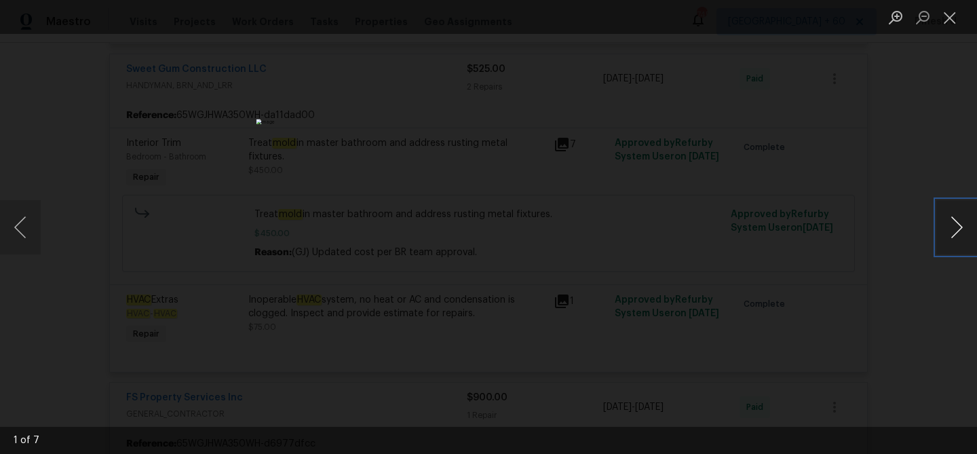
click at [959, 233] on button "Next image" at bounding box center [956, 227] width 41 height 54
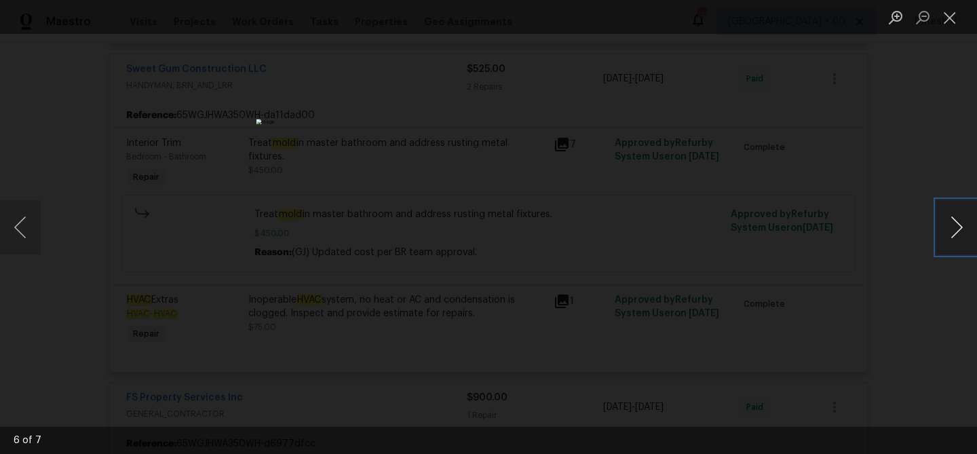
click at [959, 233] on button "Next image" at bounding box center [956, 227] width 41 height 54
click at [946, 17] on button "Close lightbox" at bounding box center [949, 17] width 27 height 24
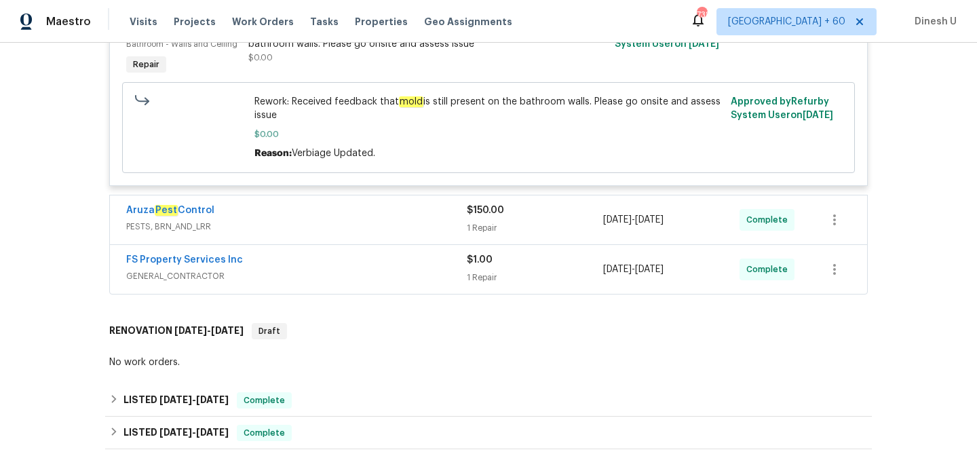
scroll to position [1752, 0]
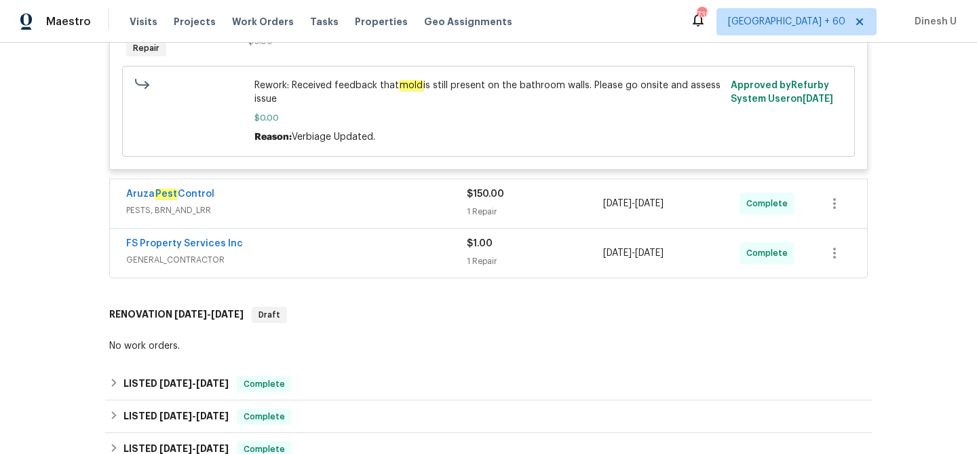
click at [483, 205] on div "1 Repair" at bounding box center [535, 212] width 136 height 14
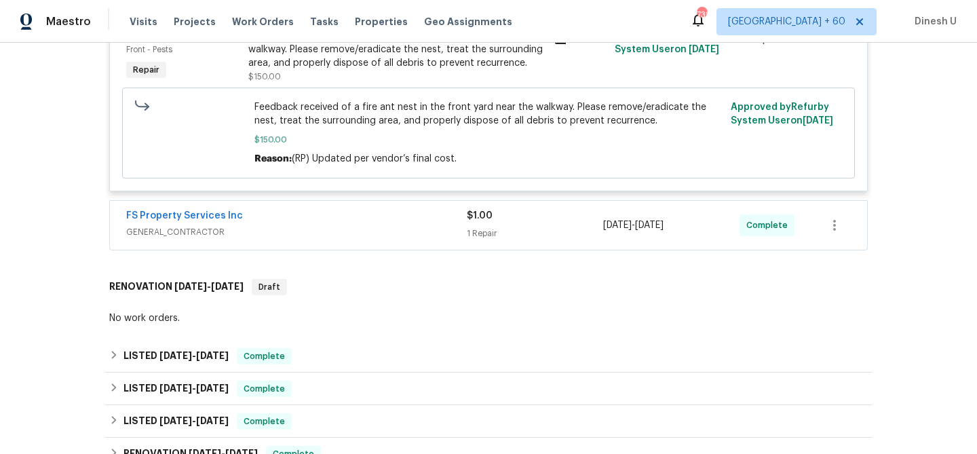
scroll to position [2022, 0]
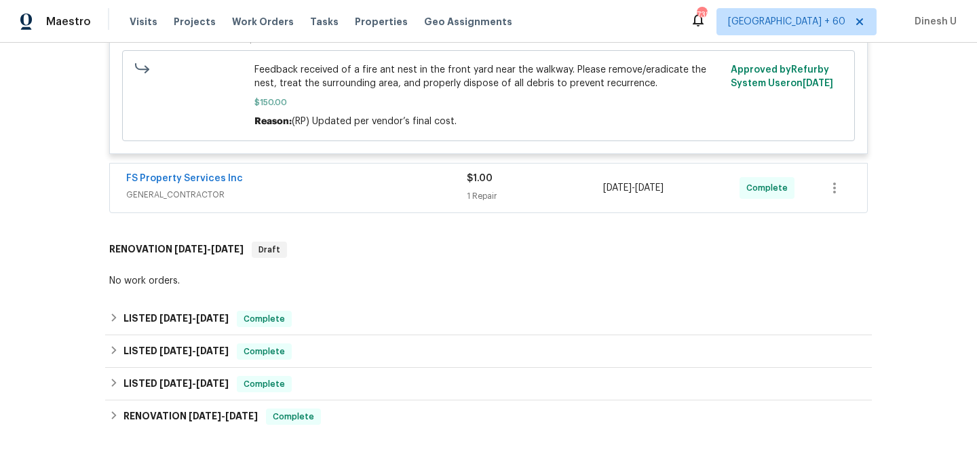
click at [471, 189] on div "1 Repair" at bounding box center [535, 196] width 136 height 14
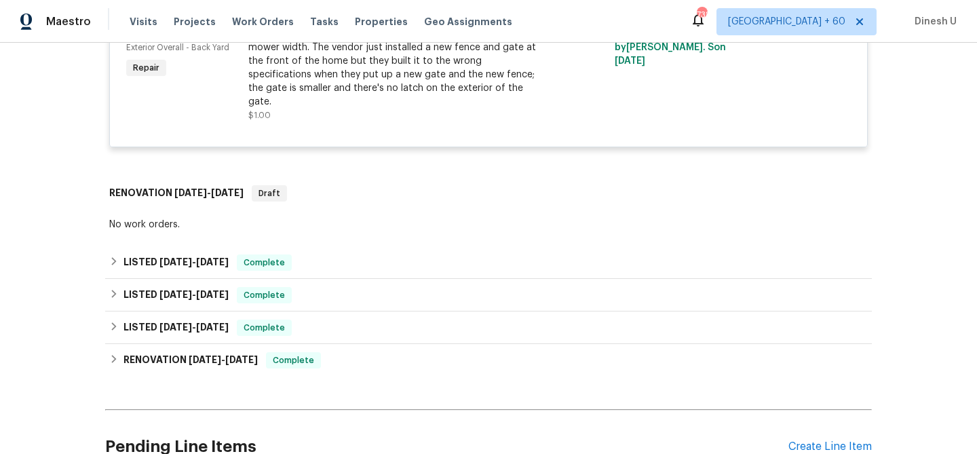
scroll to position [2242, 0]
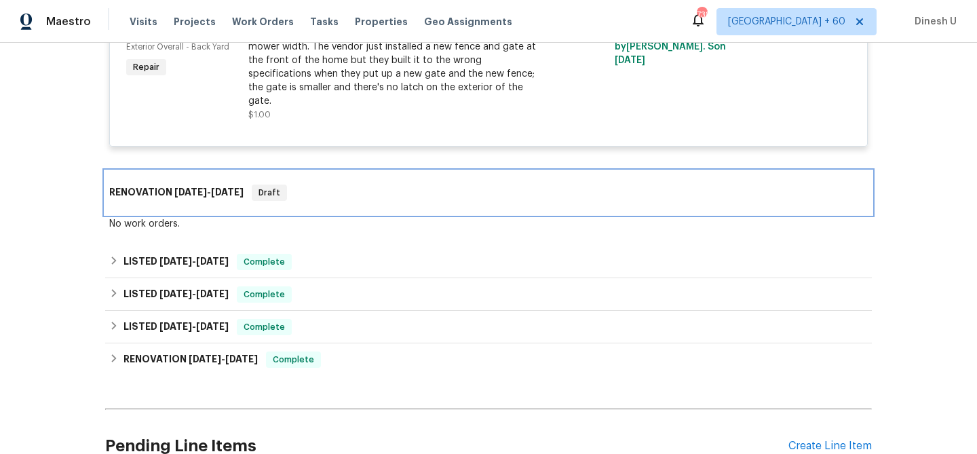
click at [200, 187] on span "8/27/25" at bounding box center [190, 191] width 33 height 9
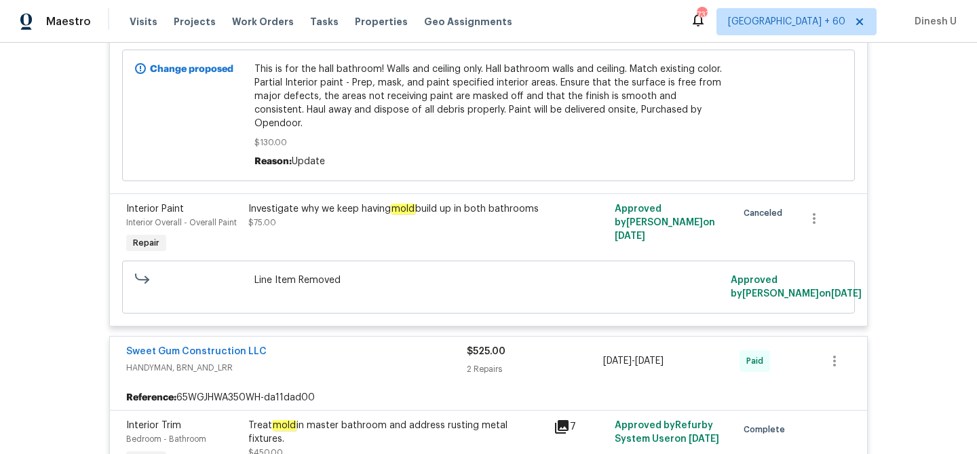
scroll to position [0, 0]
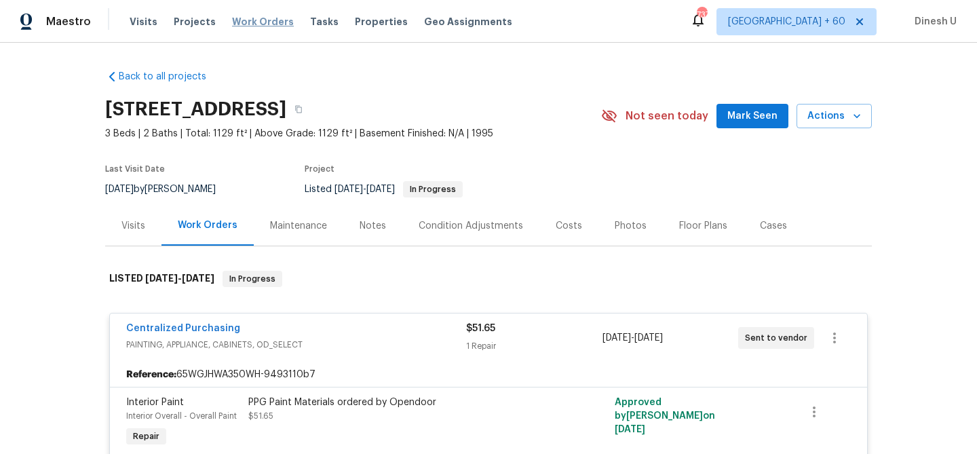
click at [256, 16] on span "Work Orders" at bounding box center [263, 22] width 62 height 14
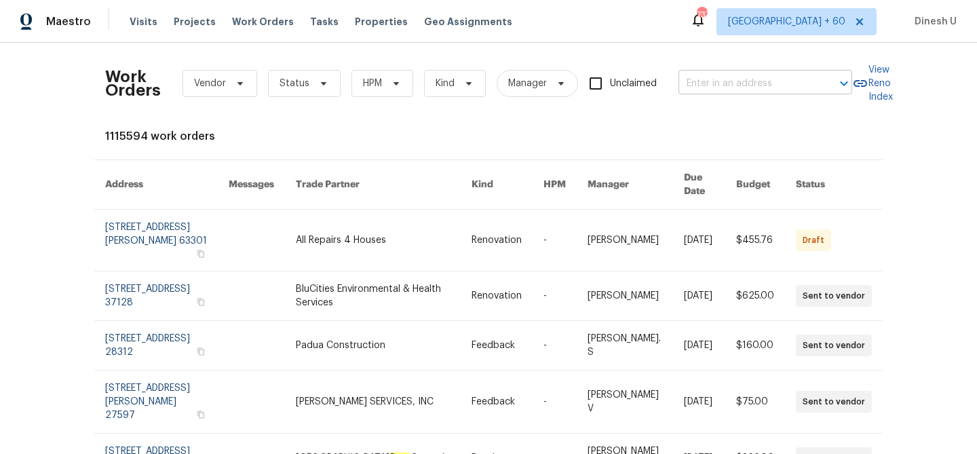
click at [732, 83] on input "text" at bounding box center [746, 83] width 136 height 21
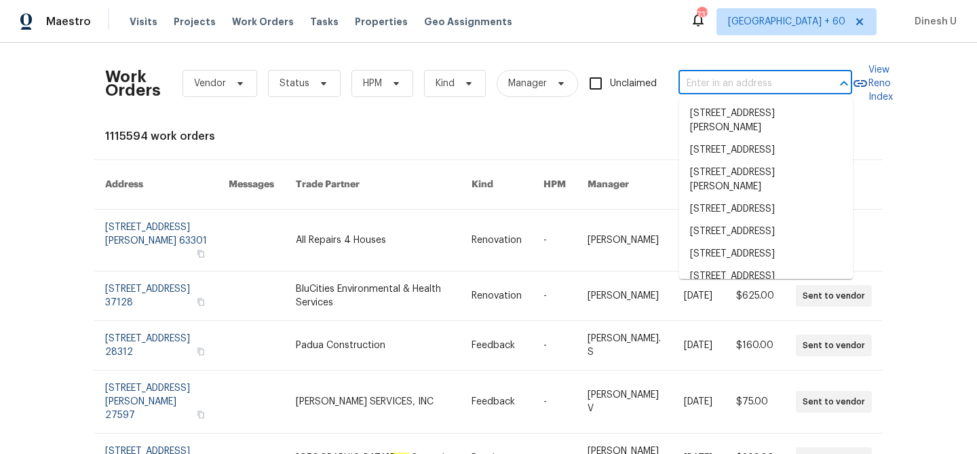
paste input "13008 Majestic Garden Ln, Riverview, FL 33579"
type input "13008 Majestic Garden Ln, Riverview, FL 33579"
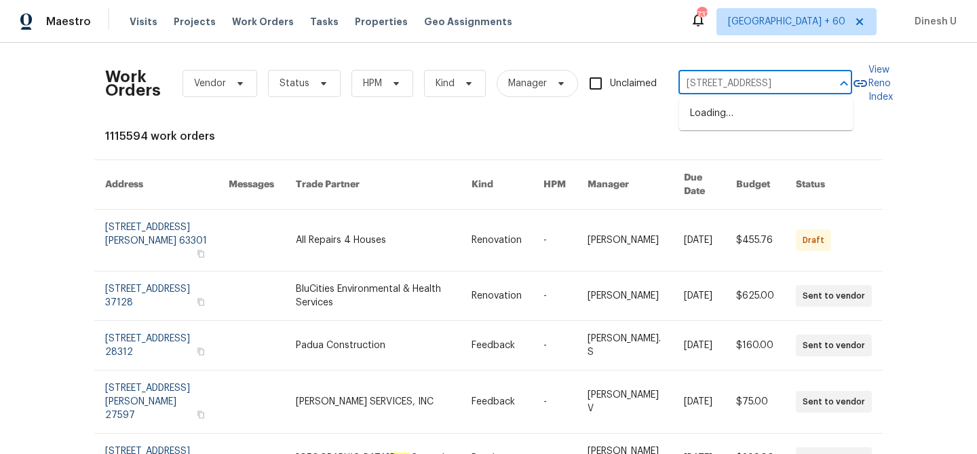
scroll to position [0, 81]
click at [719, 119] on li "13008 Majestic Garden Ln, Riverview, FL 33579" at bounding box center [766, 113] width 174 height 22
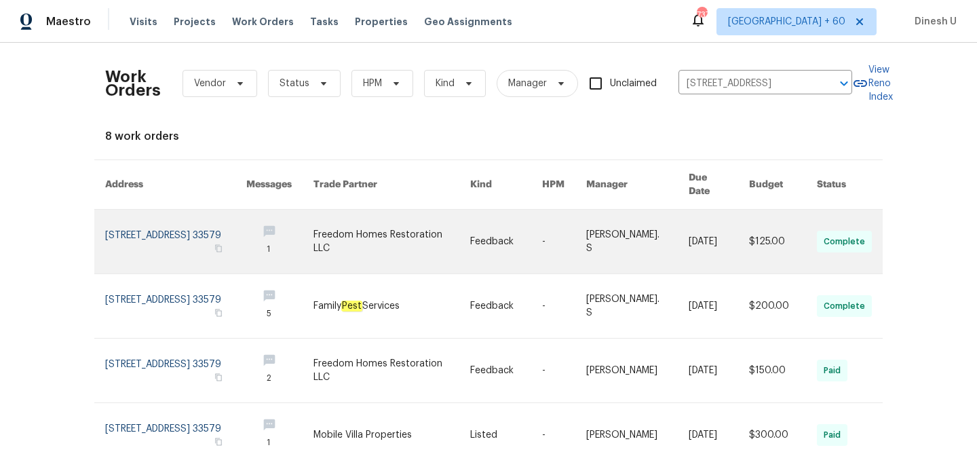
click at [174, 235] on link at bounding box center [175, 242] width 141 height 64
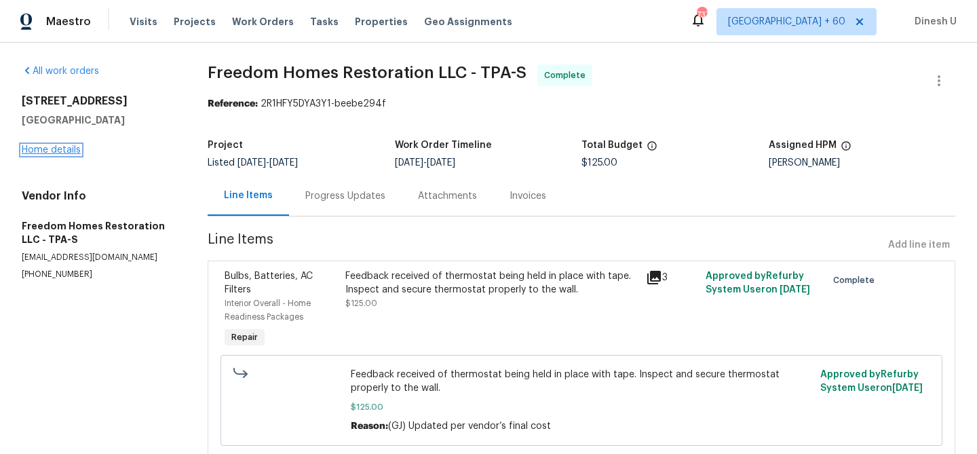
click at [41, 149] on link "Home details" at bounding box center [51, 149] width 59 height 9
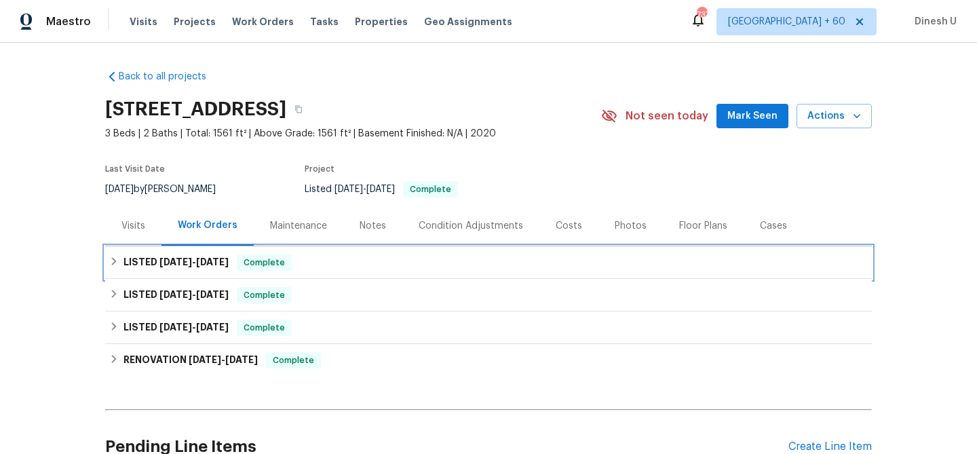
click at [207, 265] on span "8/27/25" at bounding box center [212, 261] width 33 height 9
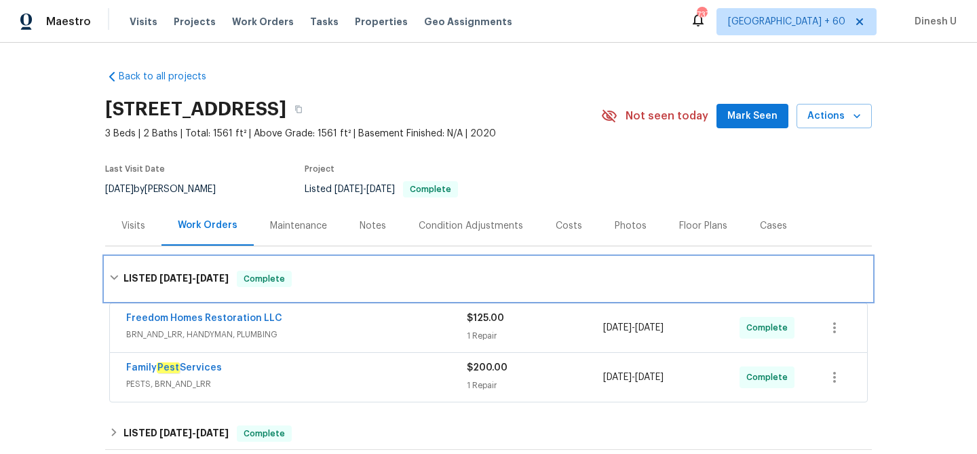
scroll to position [119, 0]
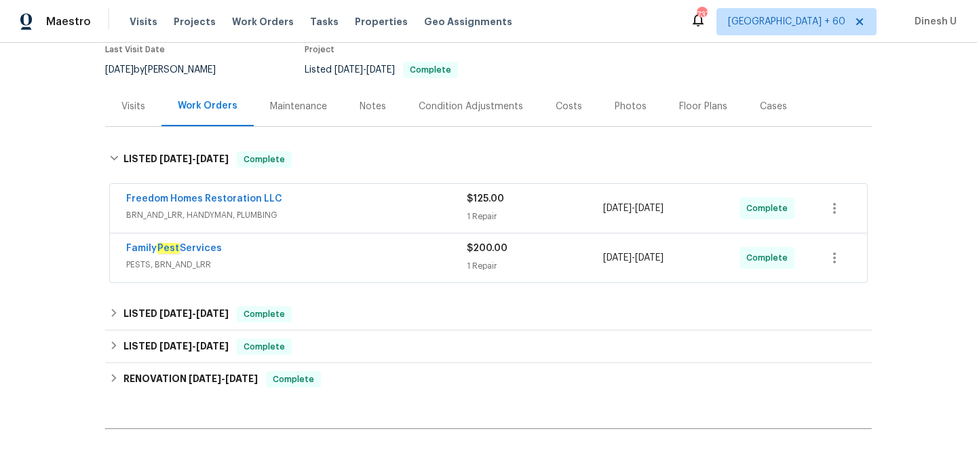
click at [477, 214] on div "1 Repair" at bounding box center [535, 217] width 136 height 14
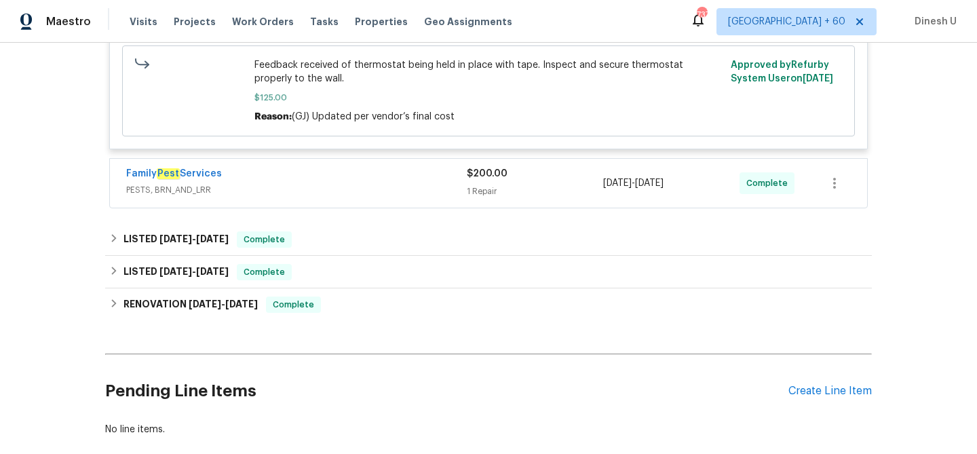
scroll to position [443, 0]
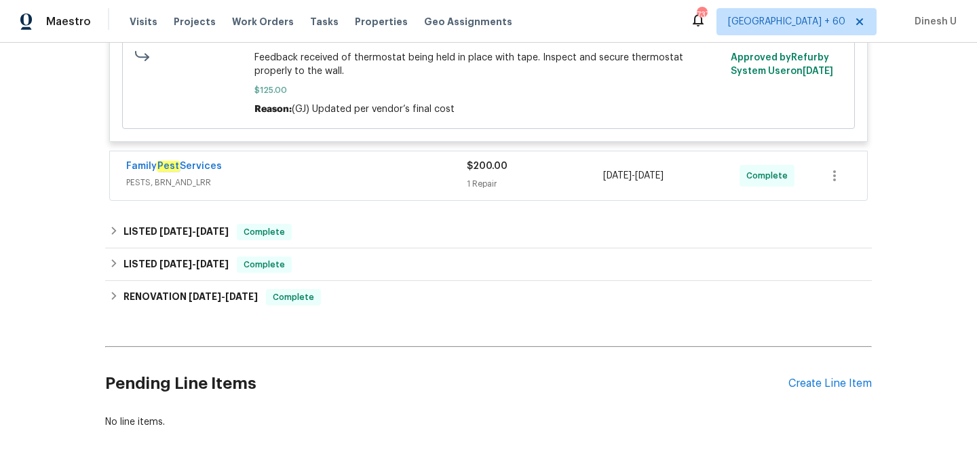
click at [474, 186] on div "1 Repair" at bounding box center [535, 184] width 136 height 14
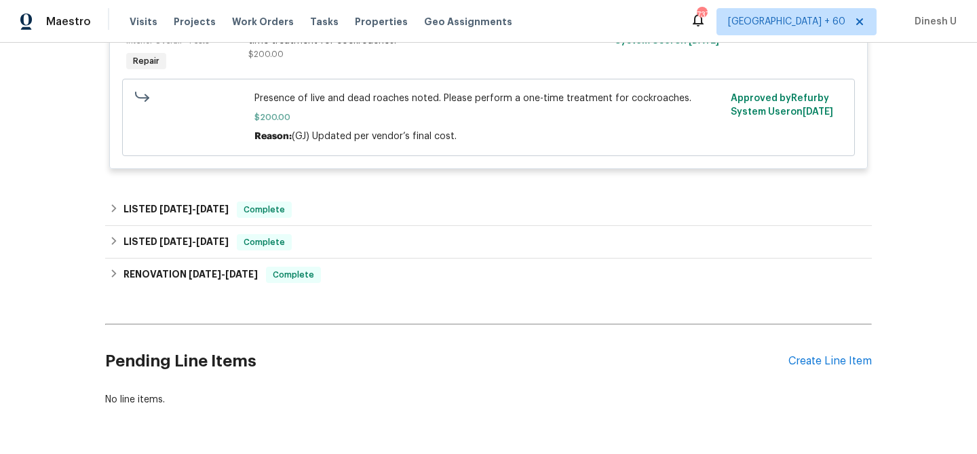
scroll to position [680, 0]
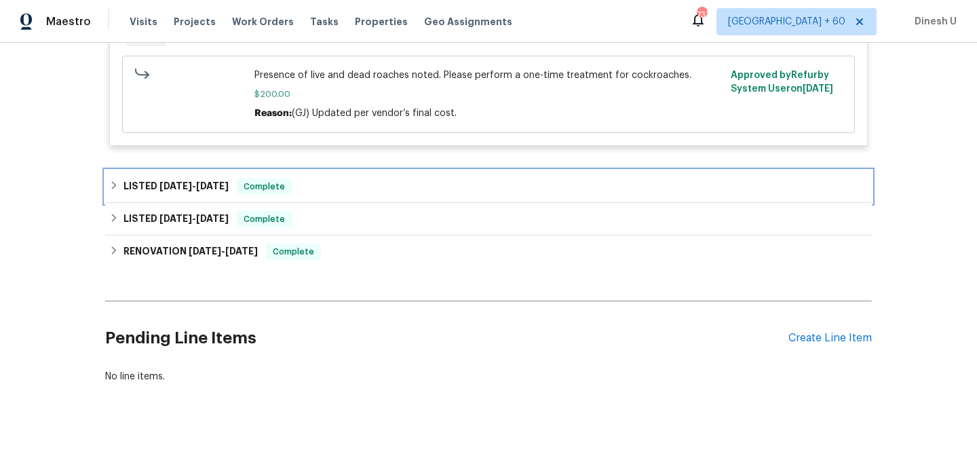
click at [229, 189] on span "7/30/25" at bounding box center [212, 185] width 33 height 9
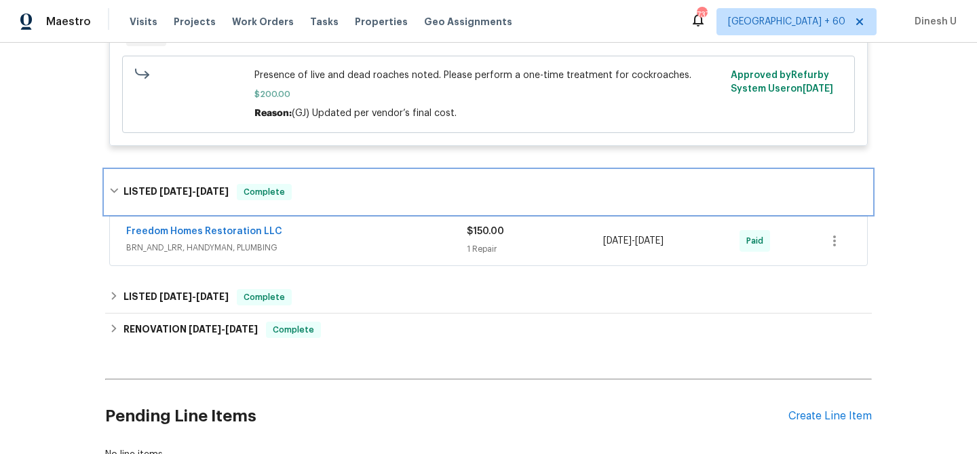
scroll to position [734, 0]
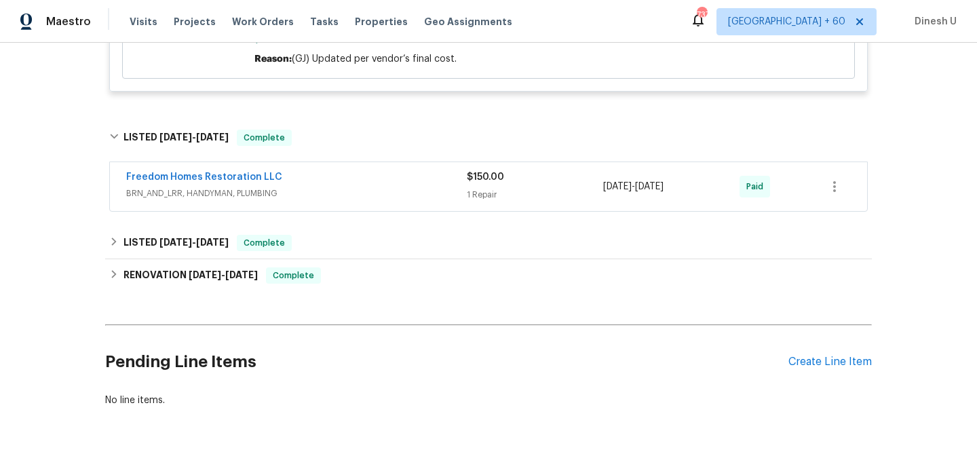
click at [480, 196] on div "1 Repair" at bounding box center [535, 195] width 136 height 14
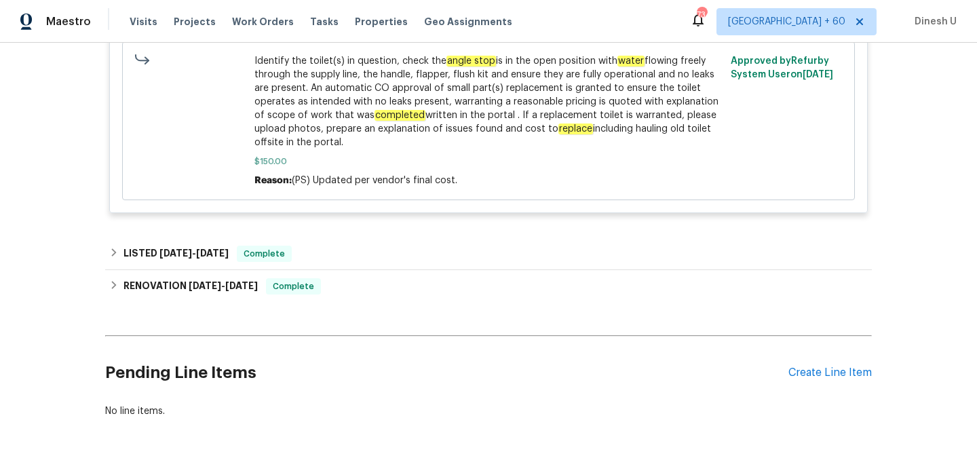
scroll to position [1136, 0]
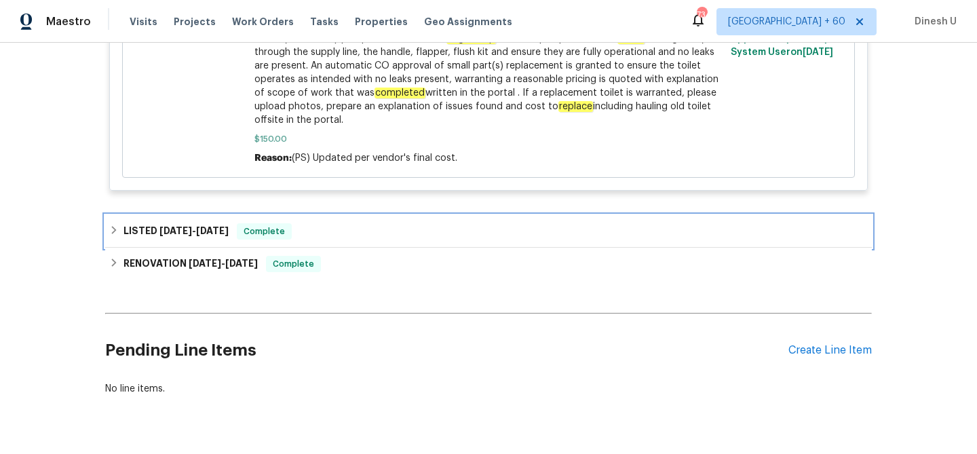
click at [208, 226] on span "7/10/25" at bounding box center [212, 230] width 33 height 9
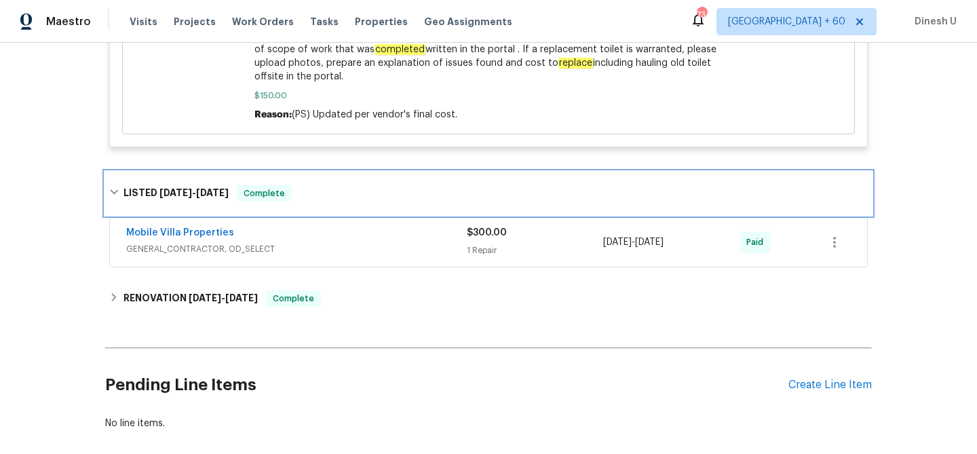
scroll to position [1212, 0]
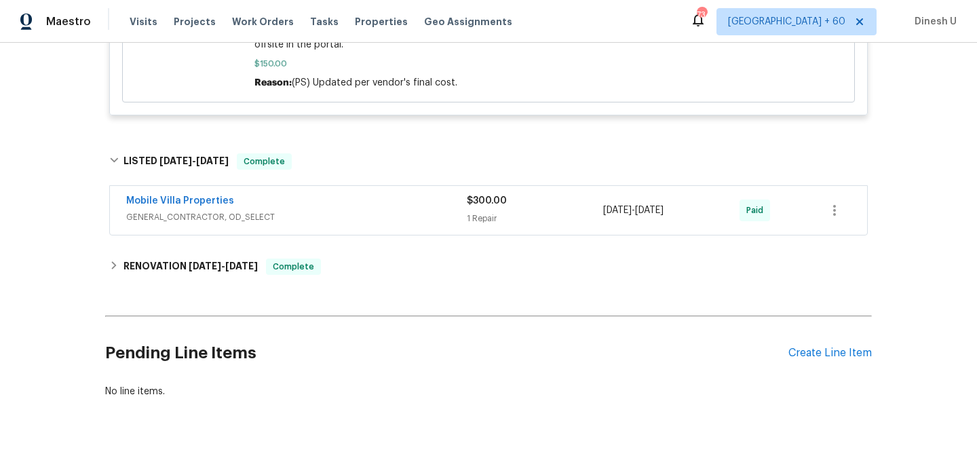
click at [480, 212] on div "1 Repair" at bounding box center [535, 219] width 136 height 14
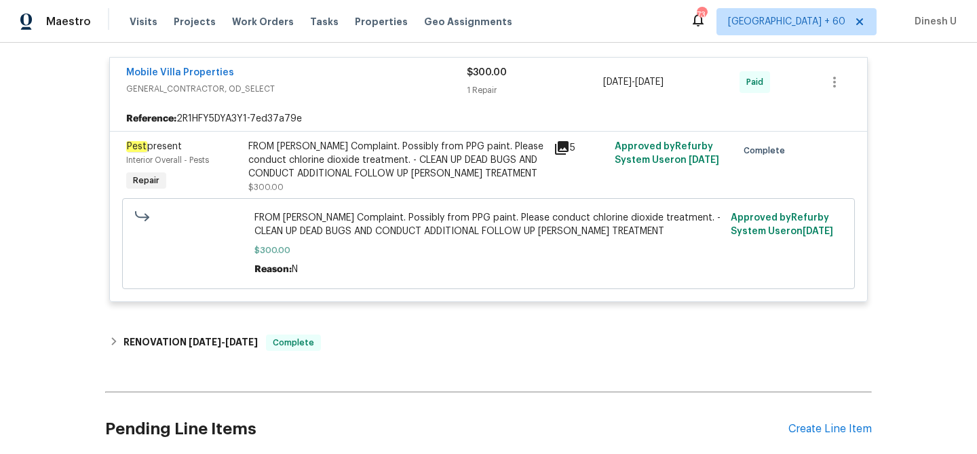
scroll to position [1394, 0]
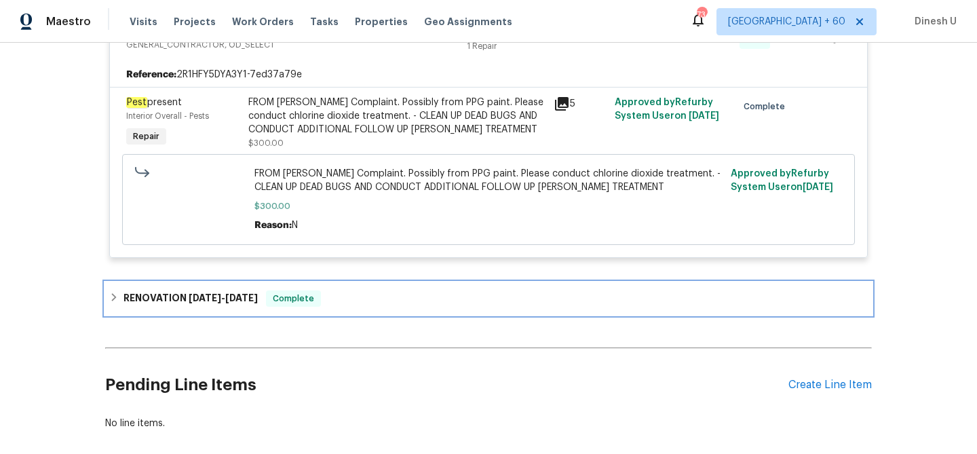
click at [225, 282] on div "RENOVATION 6/6/25 - 6/27/25 Complete" at bounding box center [488, 298] width 767 height 33
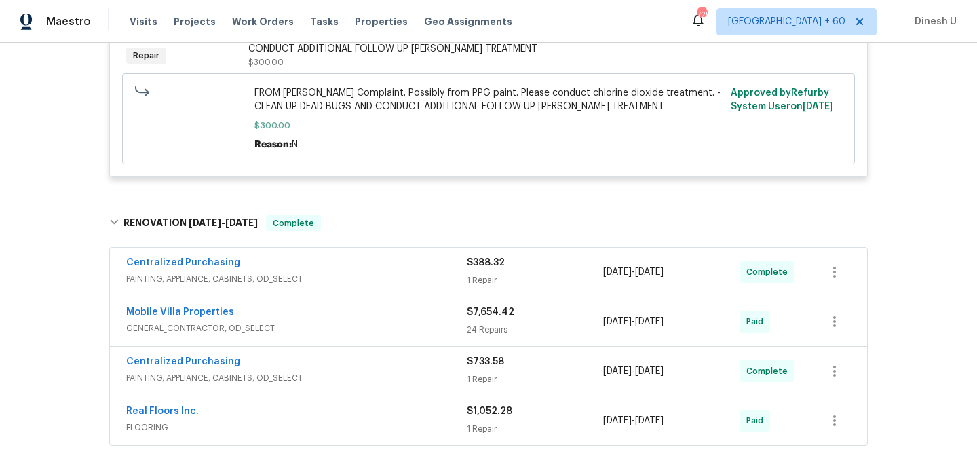
scroll to position [1460, 0]
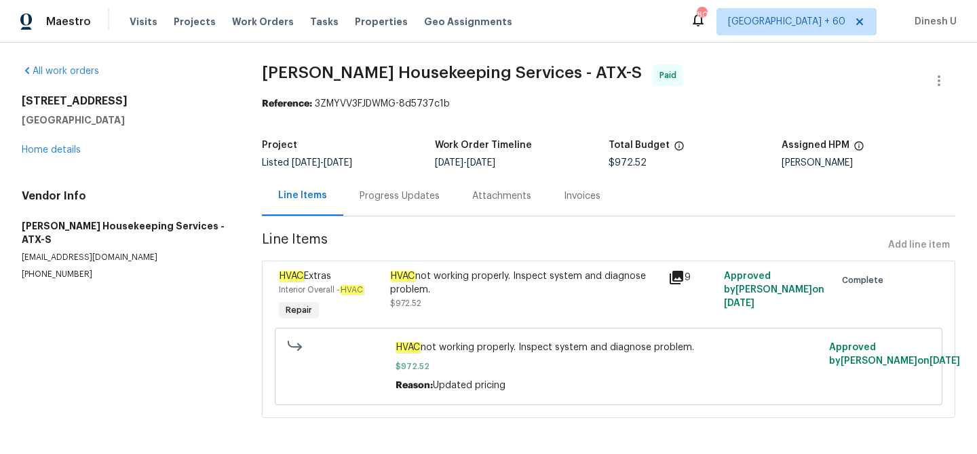
click at [383, 200] on div "Progress Updates" at bounding box center [400, 196] width 80 height 14
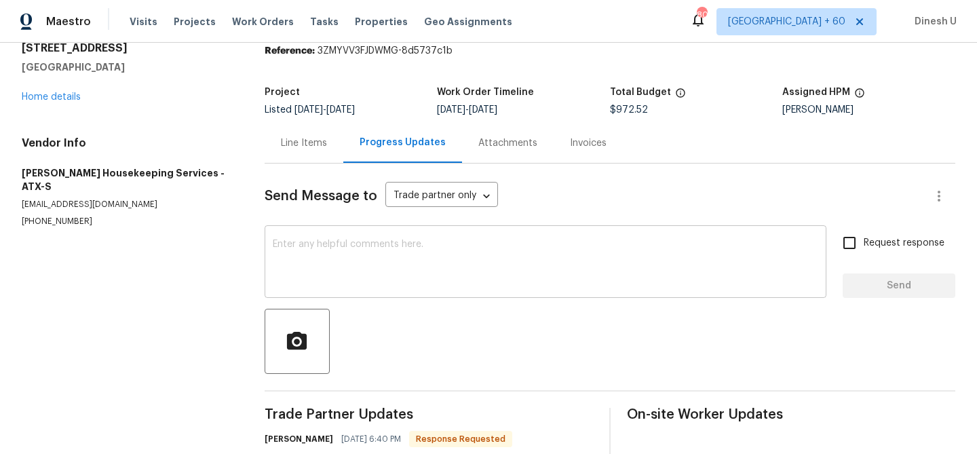
scroll to position [117, 0]
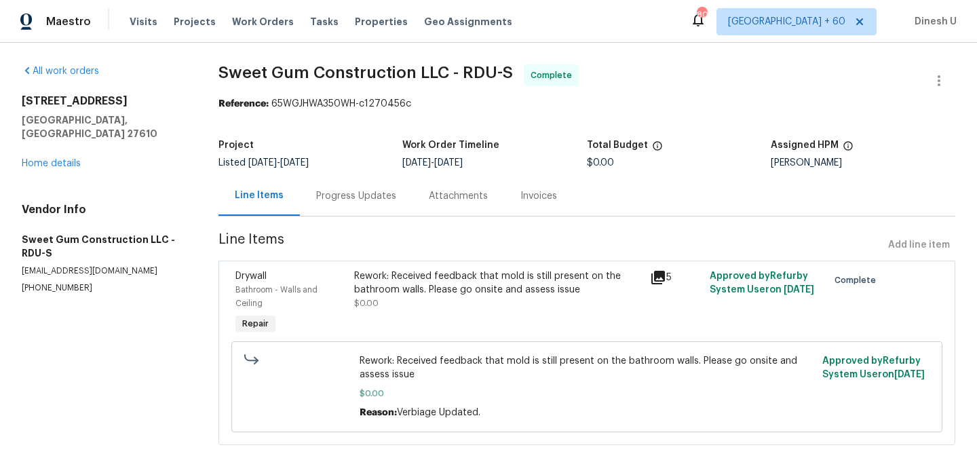
click at [366, 203] on div "Progress Updates" at bounding box center [356, 196] width 113 height 40
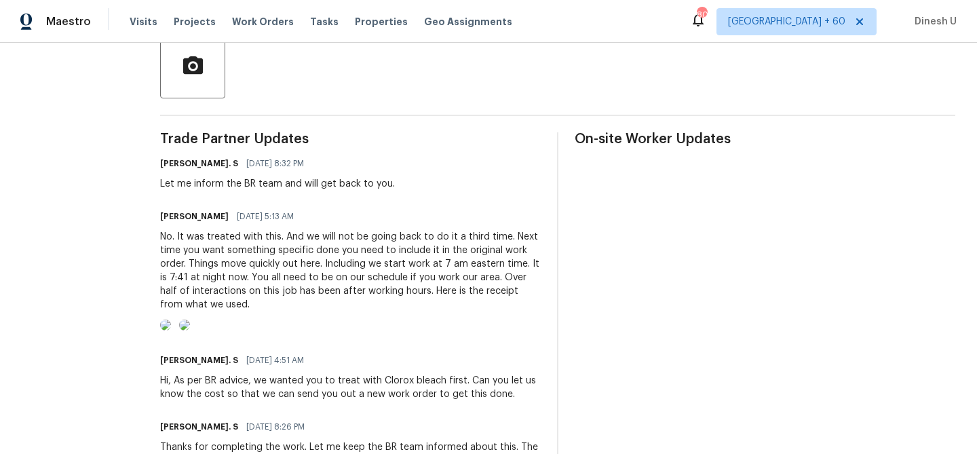
scroll to position [378, 0]
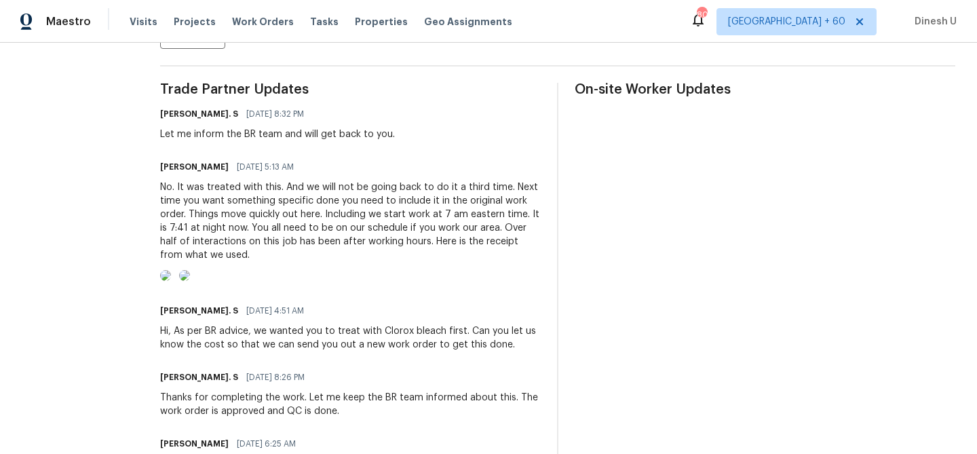
click at [171, 281] on img at bounding box center [165, 275] width 11 height 11
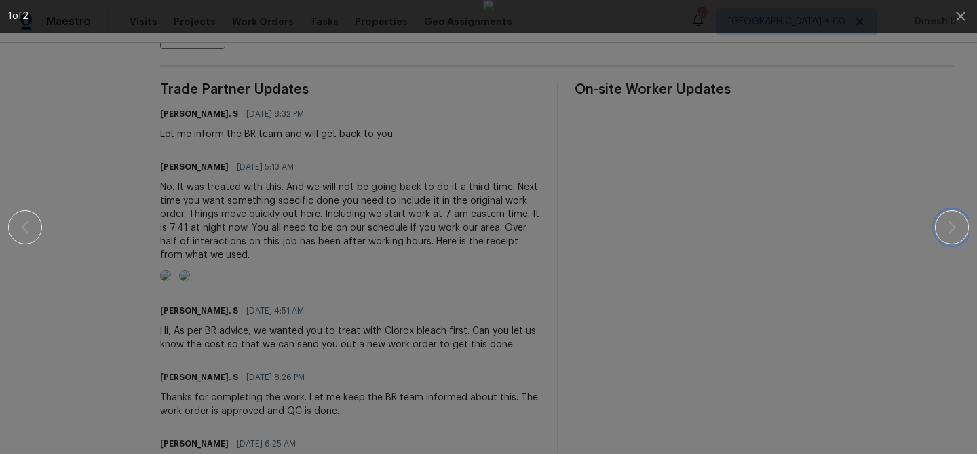
click at [964, 231] on button "button" at bounding box center [952, 227] width 34 height 34
click at [961, 14] on icon "button" at bounding box center [960, 16] width 9 height 9
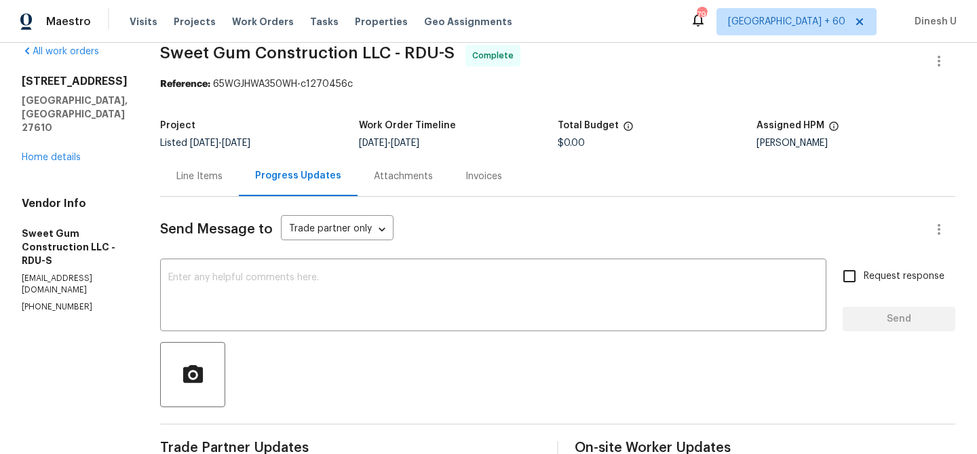
scroll to position [0, 0]
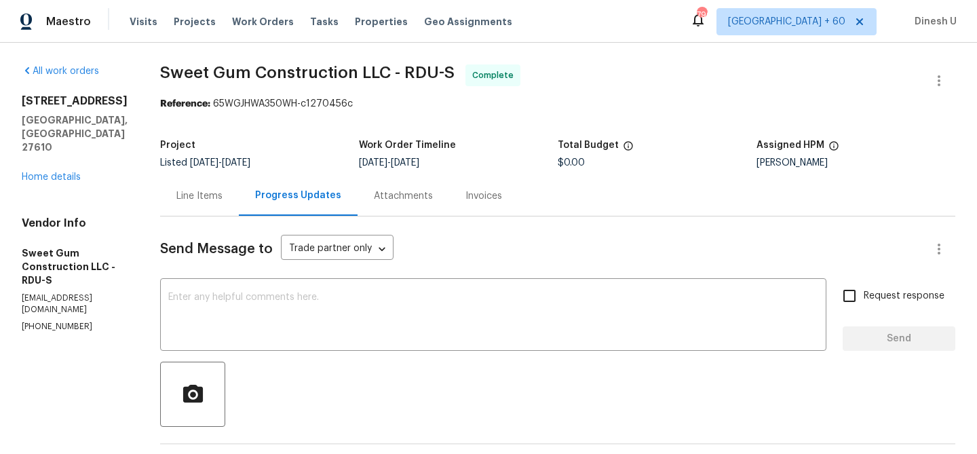
click at [223, 191] on div "Line Items" at bounding box center [199, 196] width 46 height 14
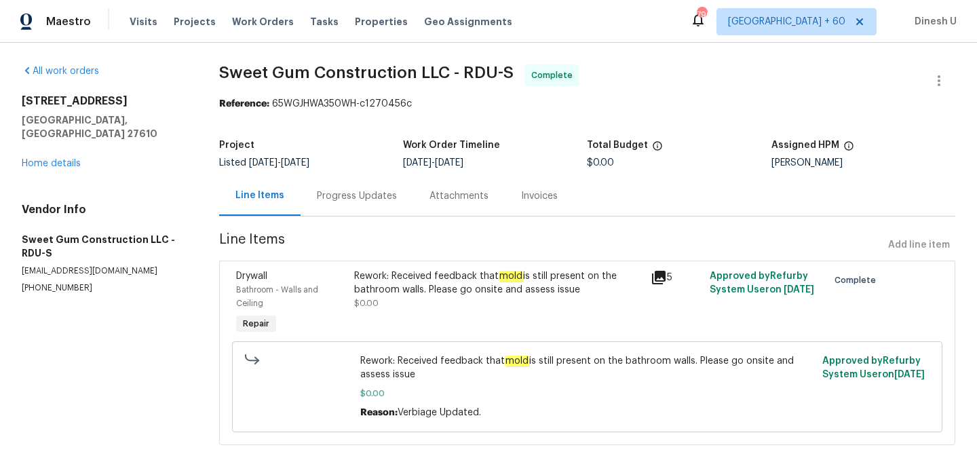
scroll to position [16, 0]
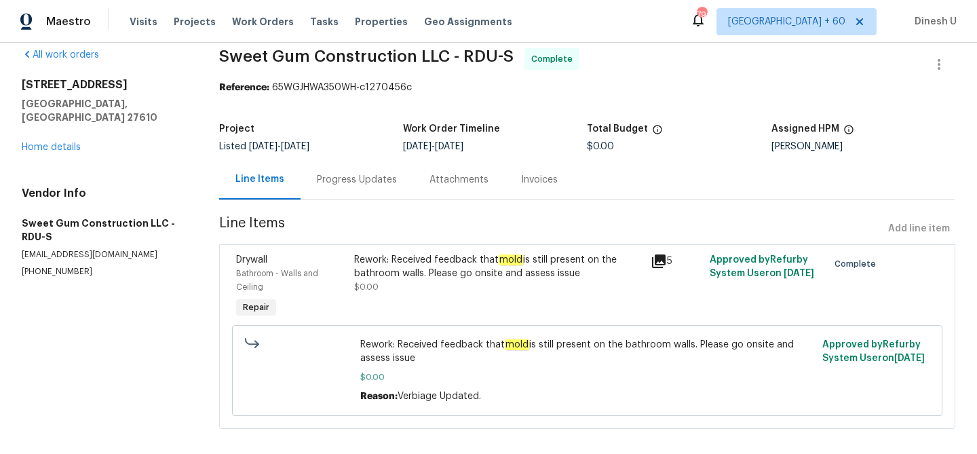
click at [653, 261] on icon at bounding box center [659, 261] width 16 height 16
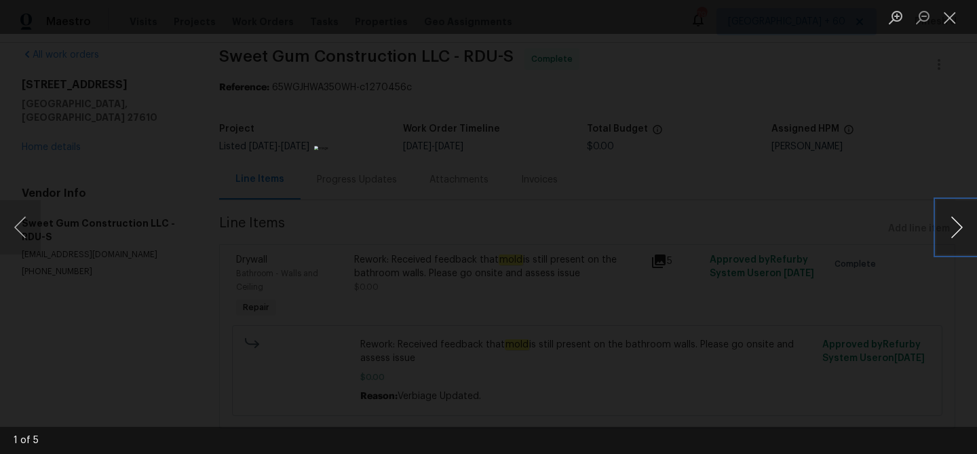
click at [957, 223] on button "Next image" at bounding box center [956, 227] width 41 height 54
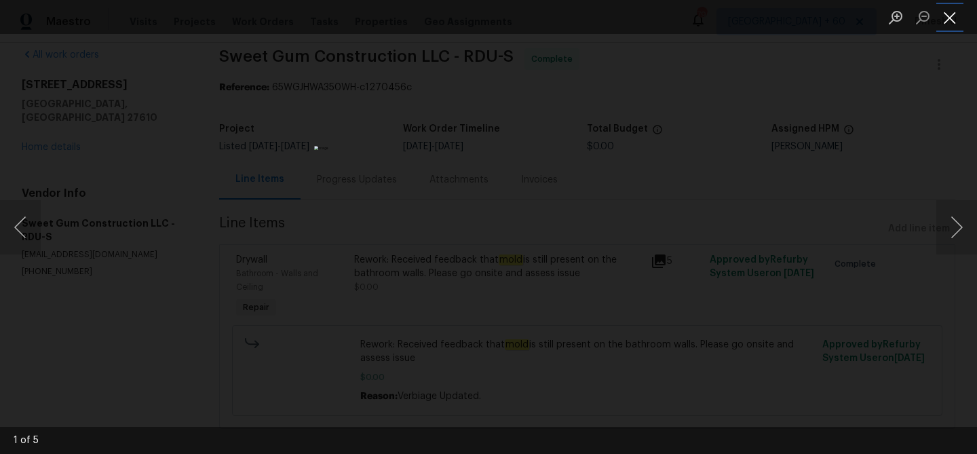
click at [948, 14] on button "Close lightbox" at bounding box center [949, 17] width 27 height 24
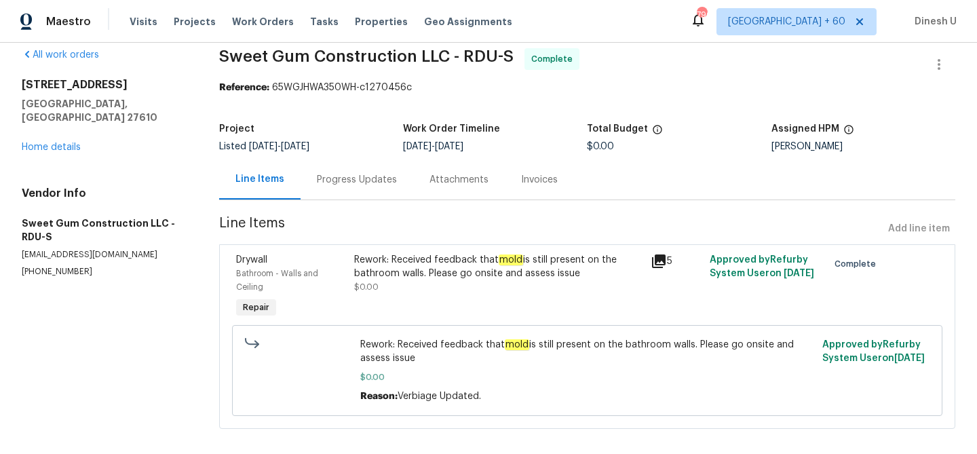
click at [341, 176] on div "Progress Updates" at bounding box center [357, 180] width 80 height 14
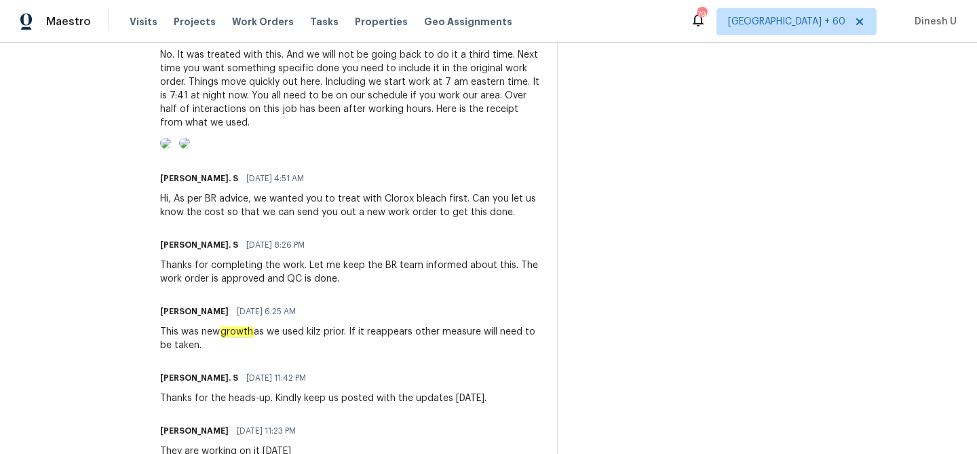
scroll to position [521, 0]
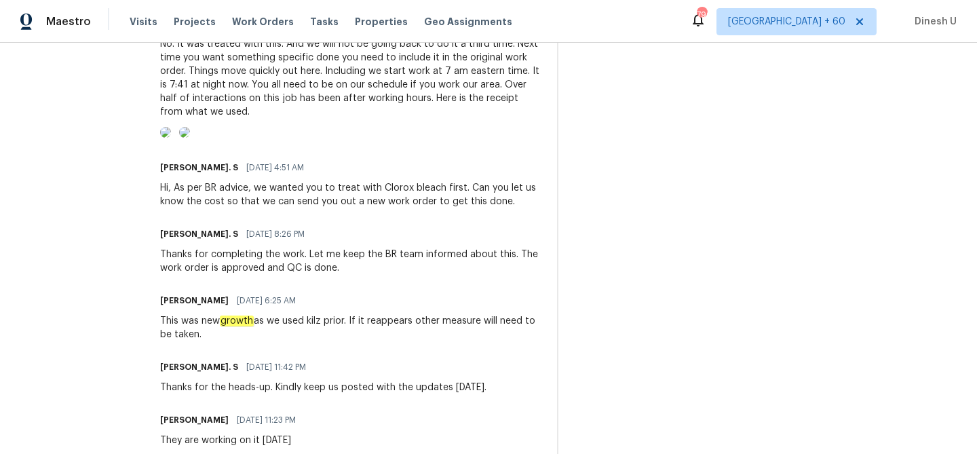
click at [171, 138] on img at bounding box center [165, 132] width 11 height 11
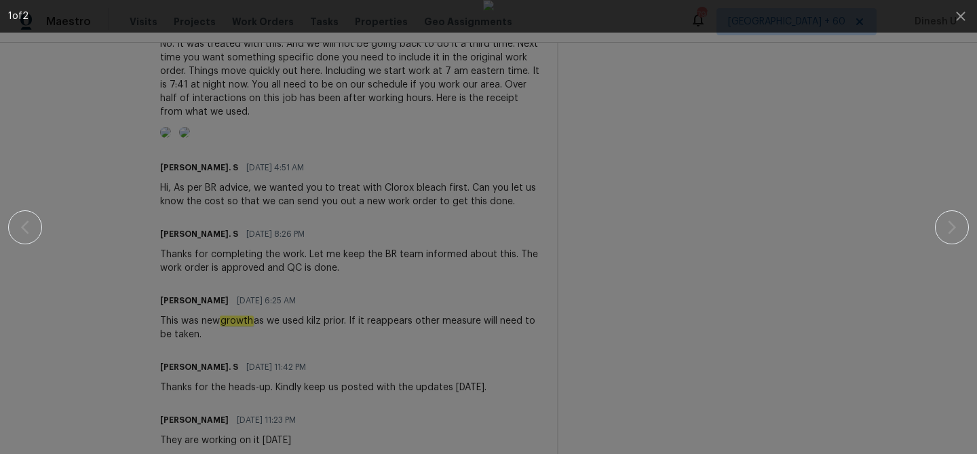
click at [621, 291] on div at bounding box center [488, 227] width 860 height 454
click at [225, 112] on div at bounding box center [488, 227] width 860 height 454
click at [202, 95] on div at bounding box center [488, 227] width 860 height 454
click at [165, 161] on div at bounding box center [488, 227] width 860 height 454
click at [955, 15] on icon "button" at bounding box center [961, 16] width 16 height 16
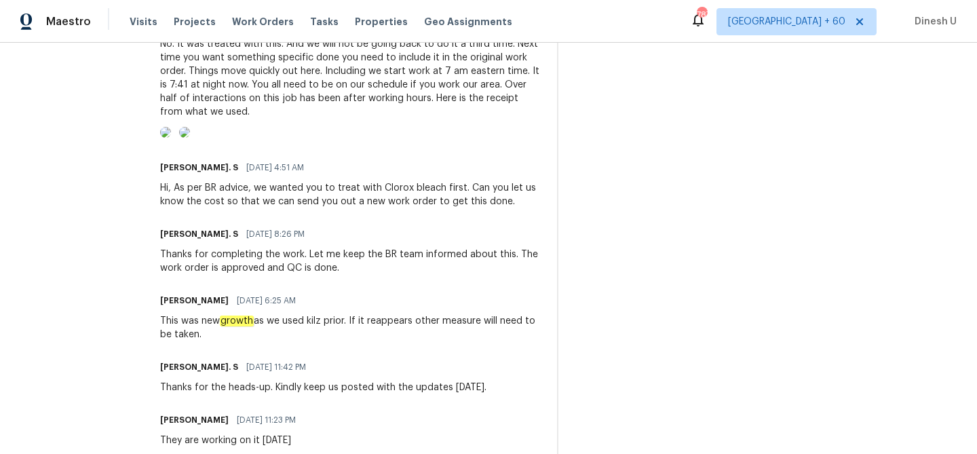
scroll to position [0, 0]
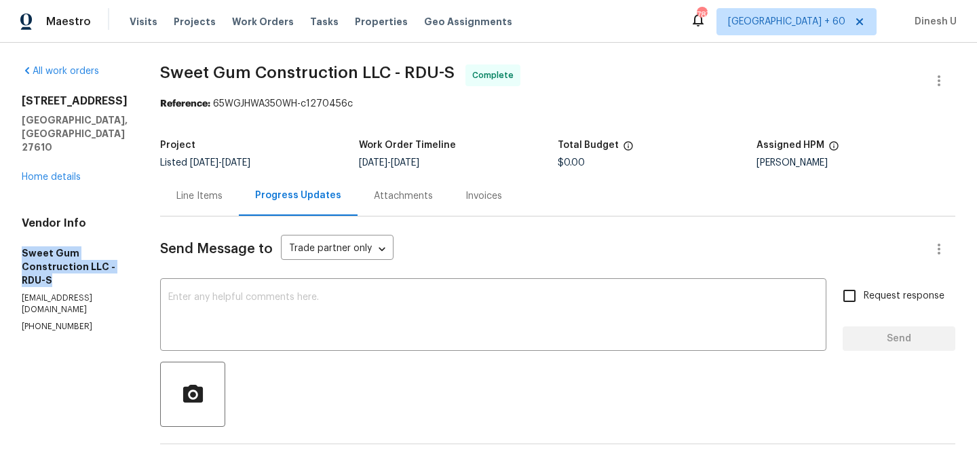
drag, startPoint x: 23, startPoint y: 227, endPoint x: 73, endPoint y: 239, distance: 50.9
click at [73, 246] on h5 "Sweet Gum Construction LLC - RDU-S" at bounding box center [75, 266] width 106 height 41
copy h5 "Sweet Gum Construction LLC - RDU-S"
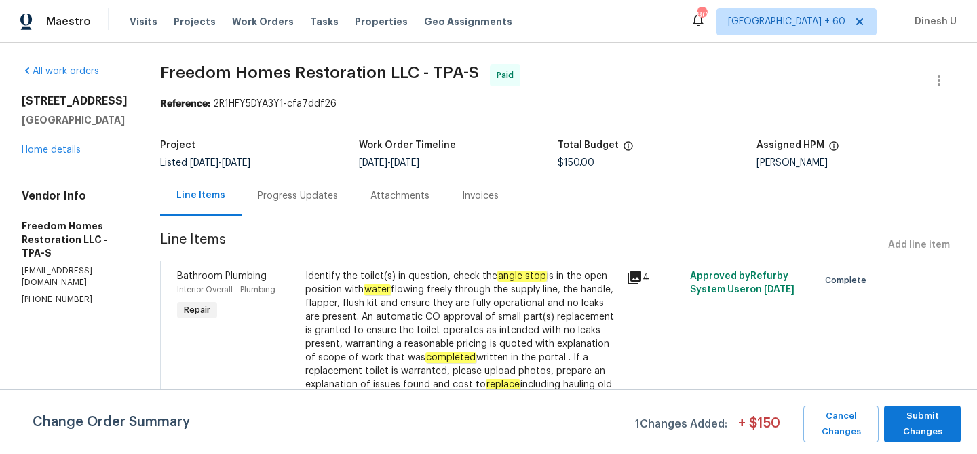
click at [286, 193] on div "Progress Updates" at bounding box center [298, 196] width 80 height 14
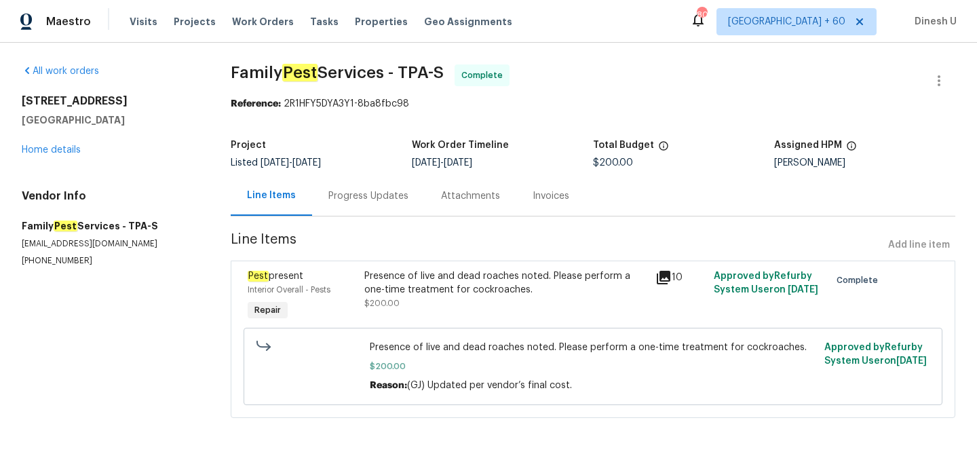
click at [347, 190] on div "Progress Updates" at bounding box center [368, 196] width 80 height 14
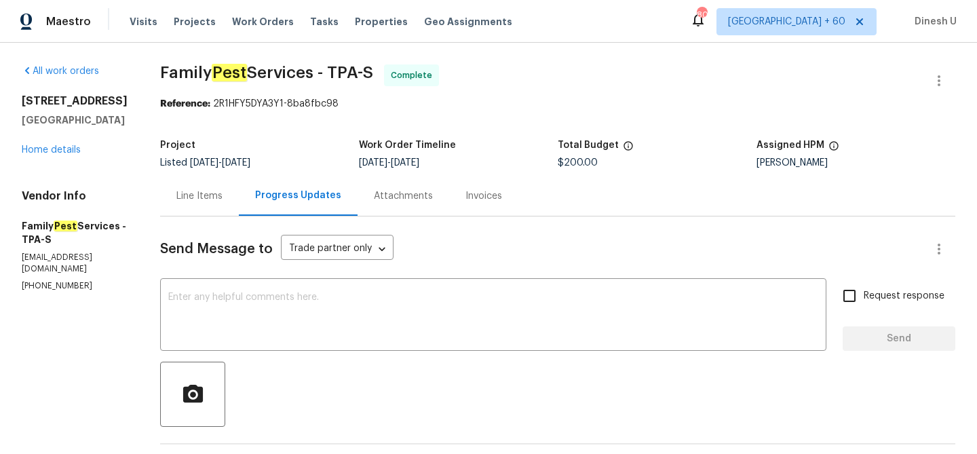
click at [223, 195] on div "Line Items" at bounding box center [199, 196] width 46 height 14
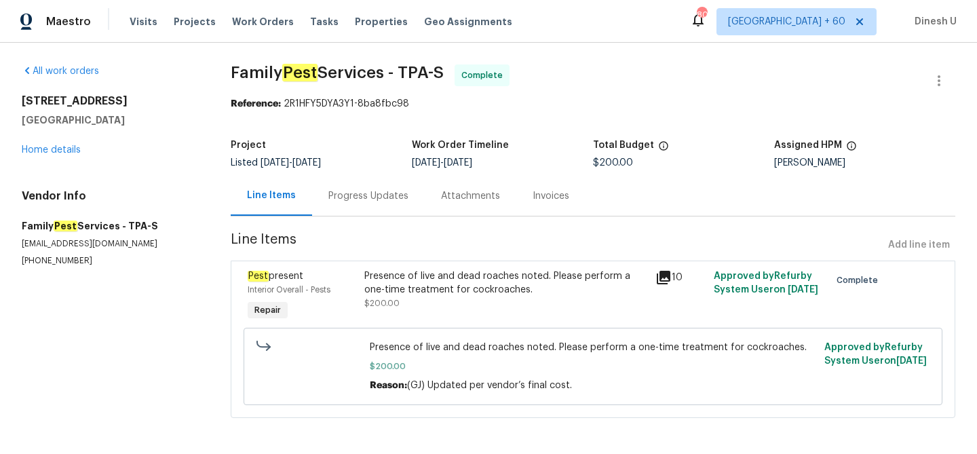
click at [37, 225] on h5 "Family Pest Services - TPA-S" at bounding box center [110, 226] width 176 height 14
copy h5 "Family Pest Services - TPA-S"
click at [359, 198] on div "Progress Updates" at bounding box center [368, 196] width 80 height 14
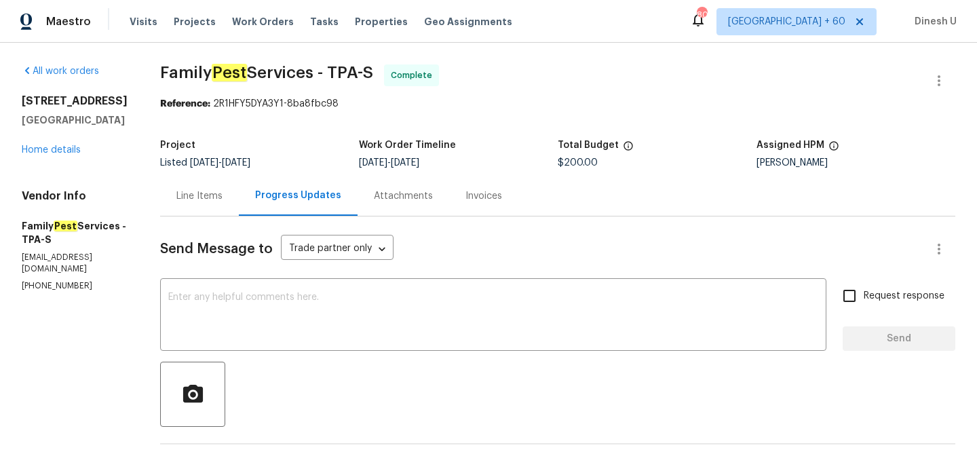
click at [191, 189] on div "Line Items" at bounding box center [199, 196] width 46 height 14
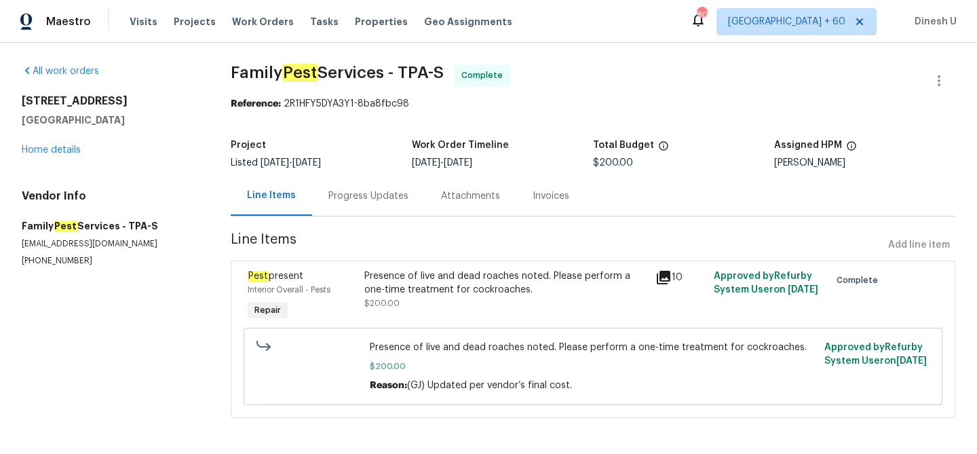
click at [390, 195] on div "Progress Updates" at bounding box center [368, 196] width 80 height 14
